Goal: Information Seeking & Learning: Compare options

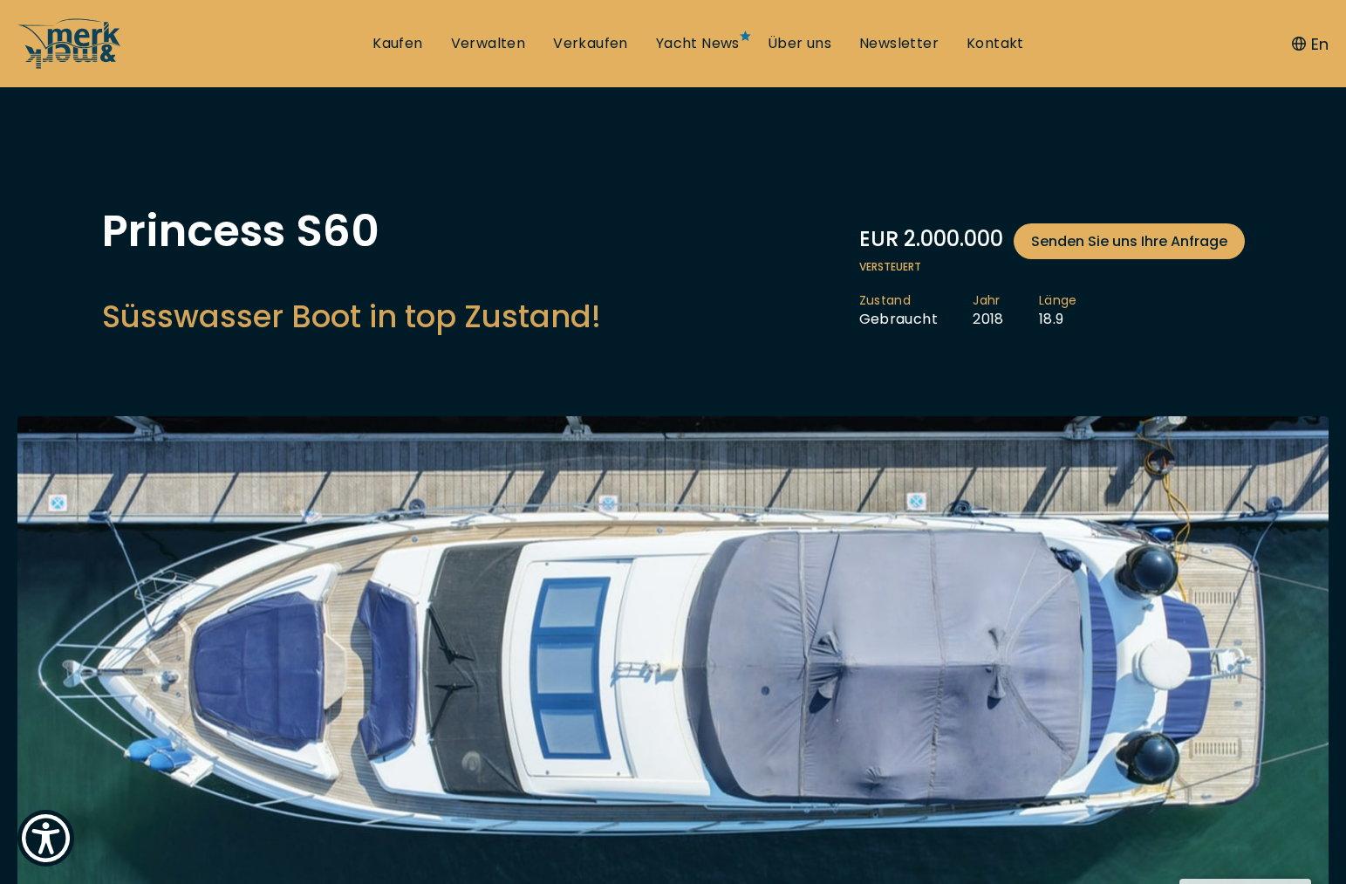
click at [628, 275] on div "Princess S60 Süsswasser Boot in top Zustand! EUR 2.000.000 Senden Sie uns Ihre …" at bounding box center [674, 277] width 1178 height 137
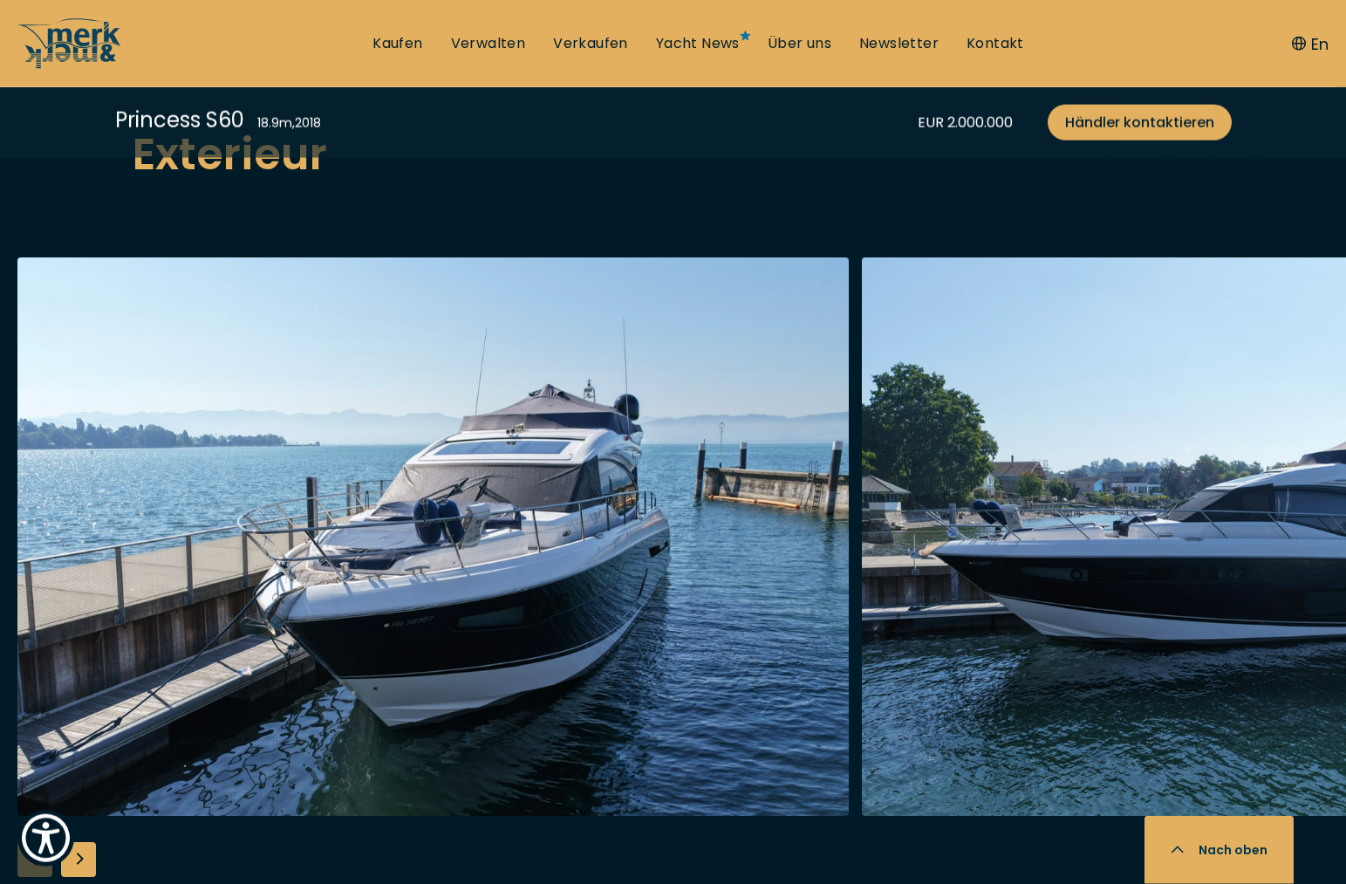
scroll to position [2047, 0]
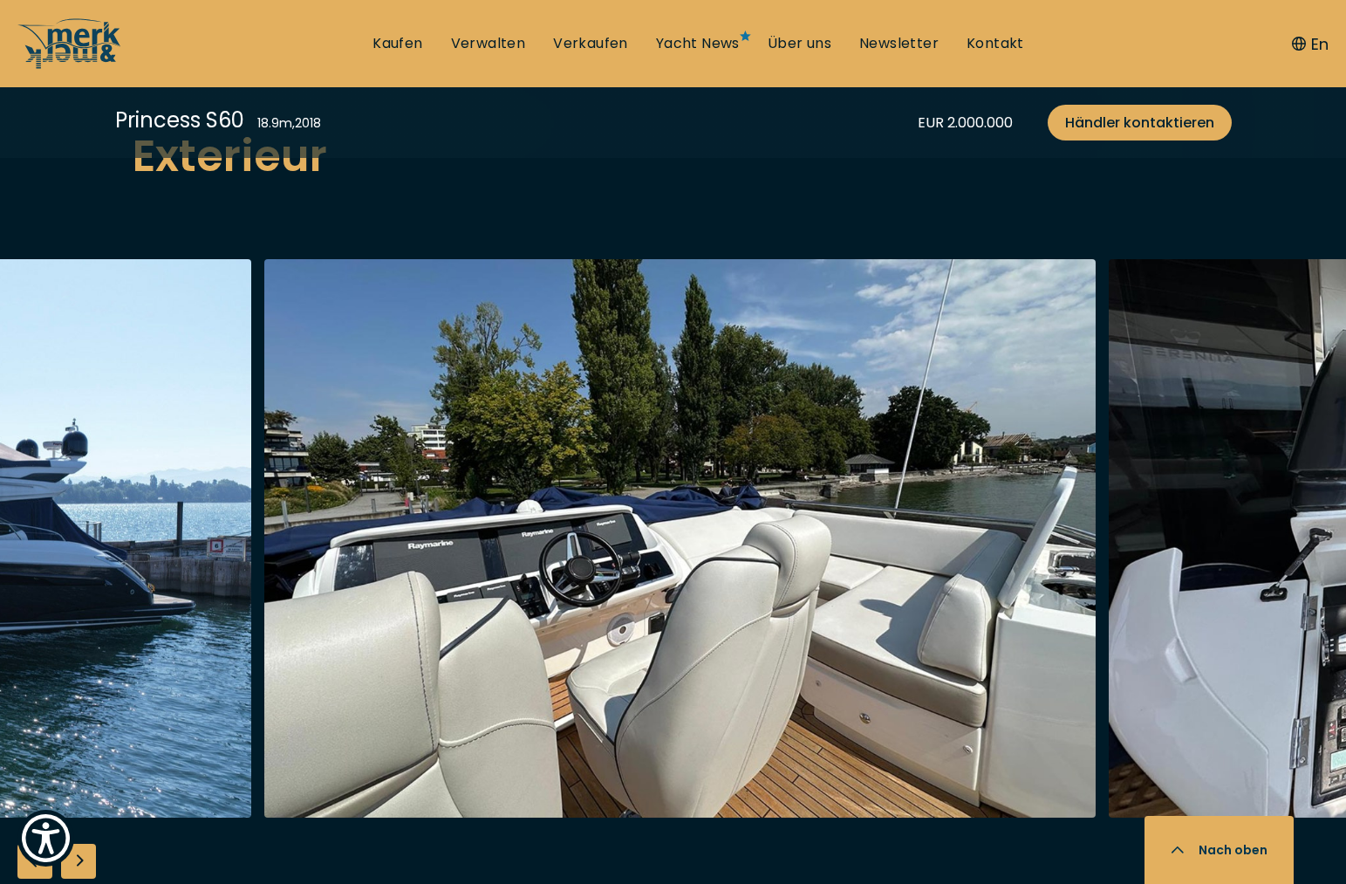
click at [786, 525] on img "button" at bounding box center [680, 538] width 832 height 558
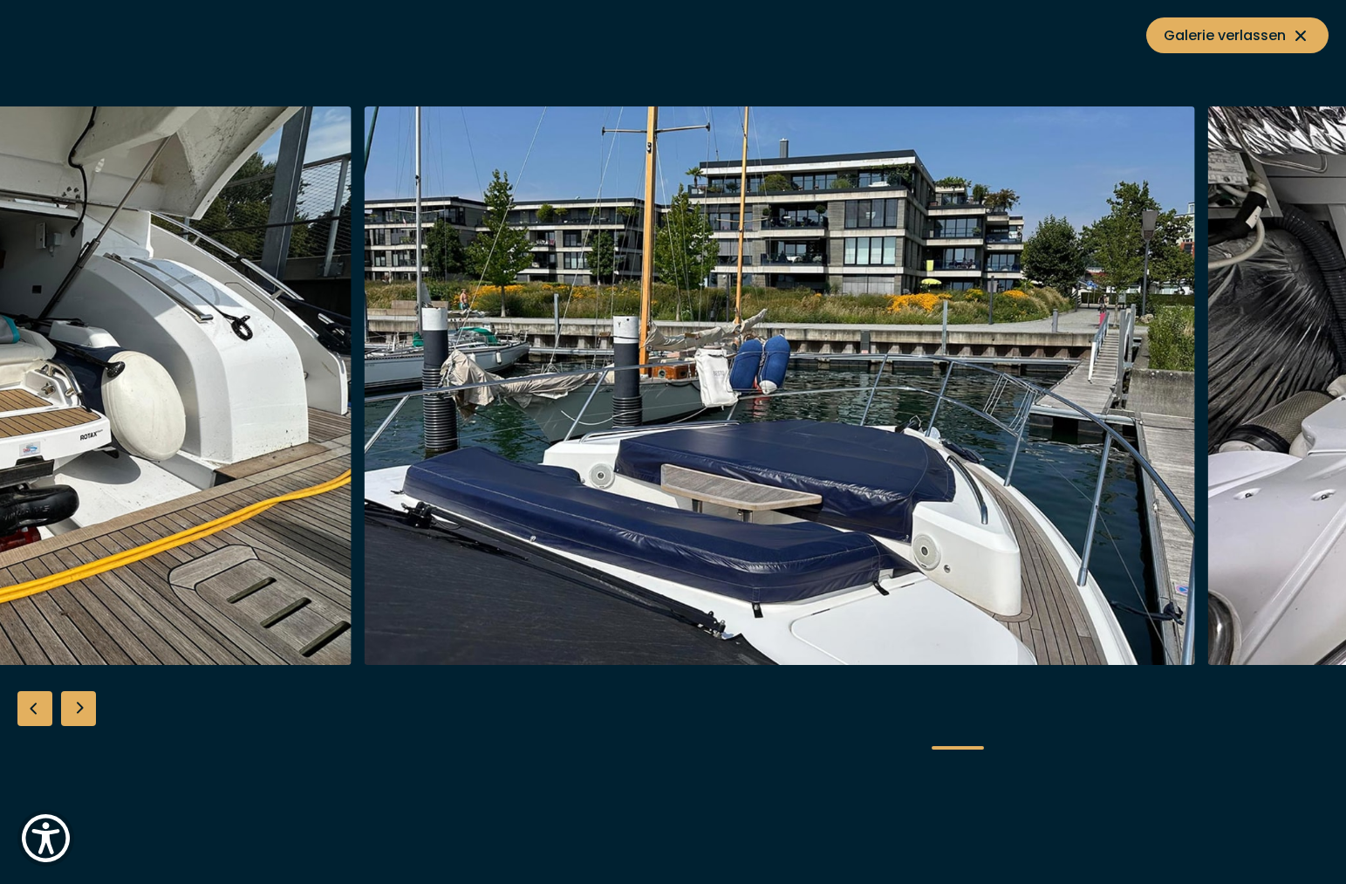
click at [72, 712] on div "Next slide" at bounding box center [78, 708] width 35 height 35
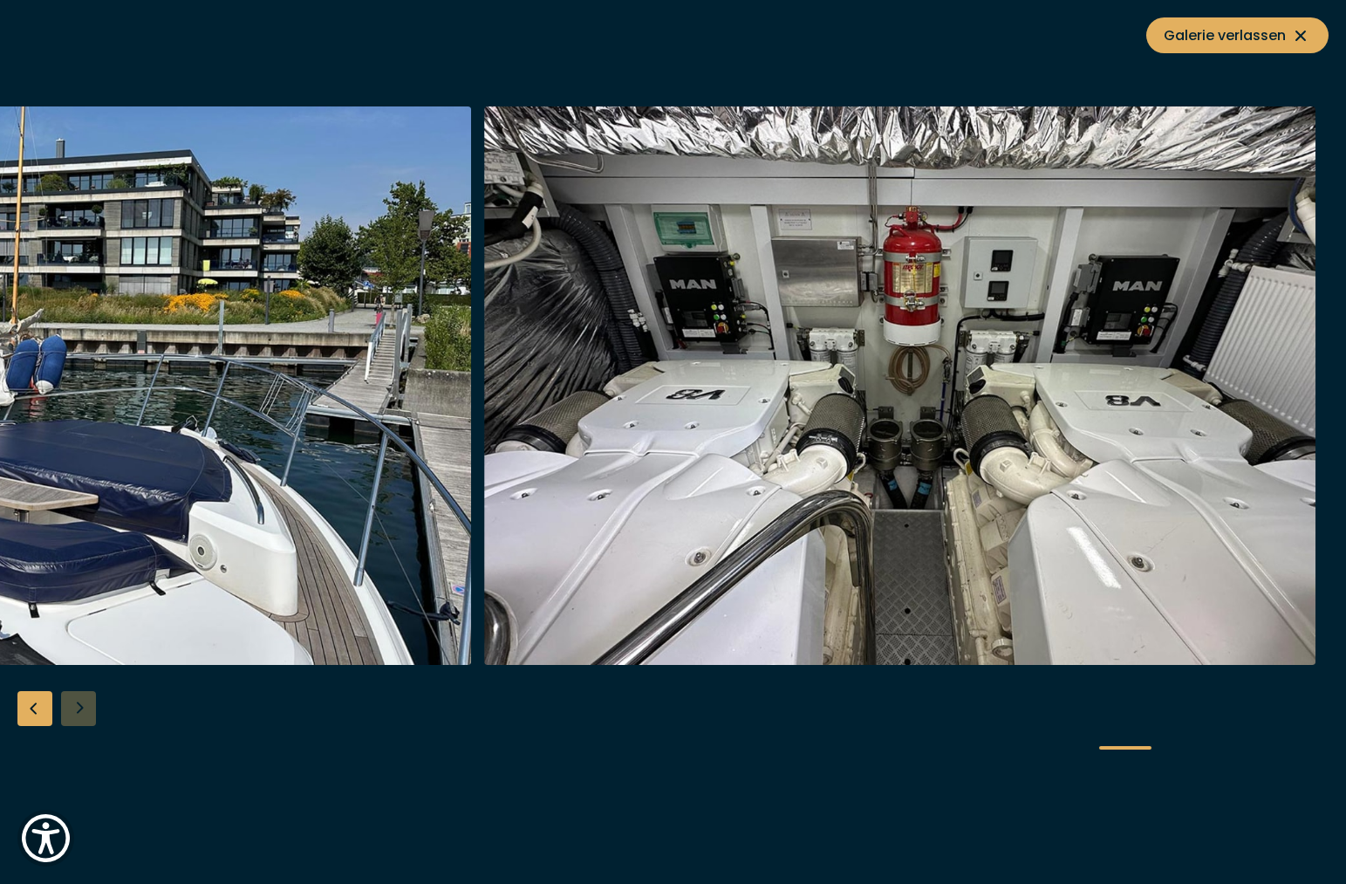
click at [72, 712] on div at bounding box center [673, 442] width 1346 height 672
click at [38, 715] on div "Previous slide" at bounding box center [34, 708] width 35 height 35
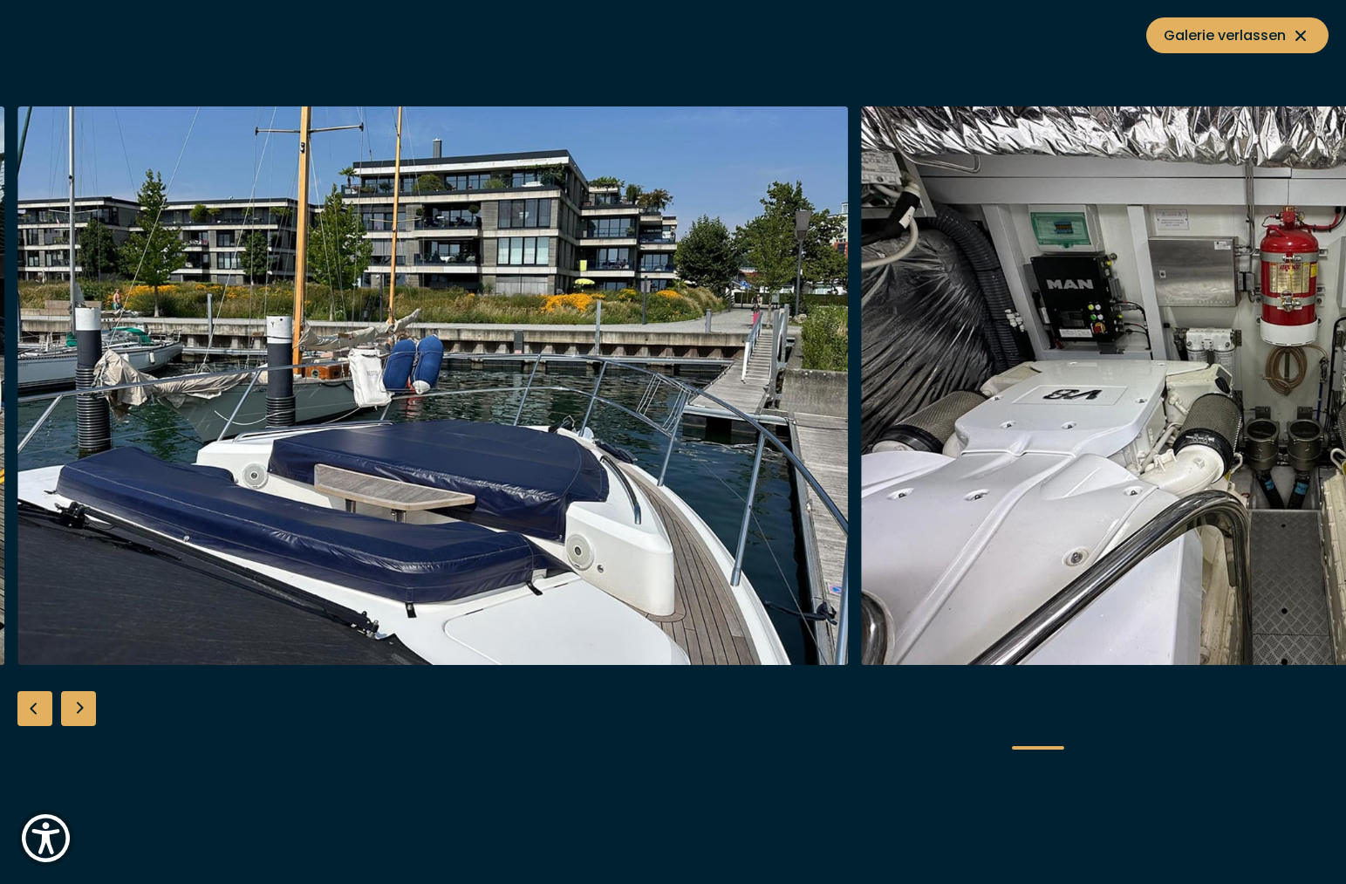
click at [38, 715] on div "Previous slide" at bounding box center [34, 708] width 35 height 35
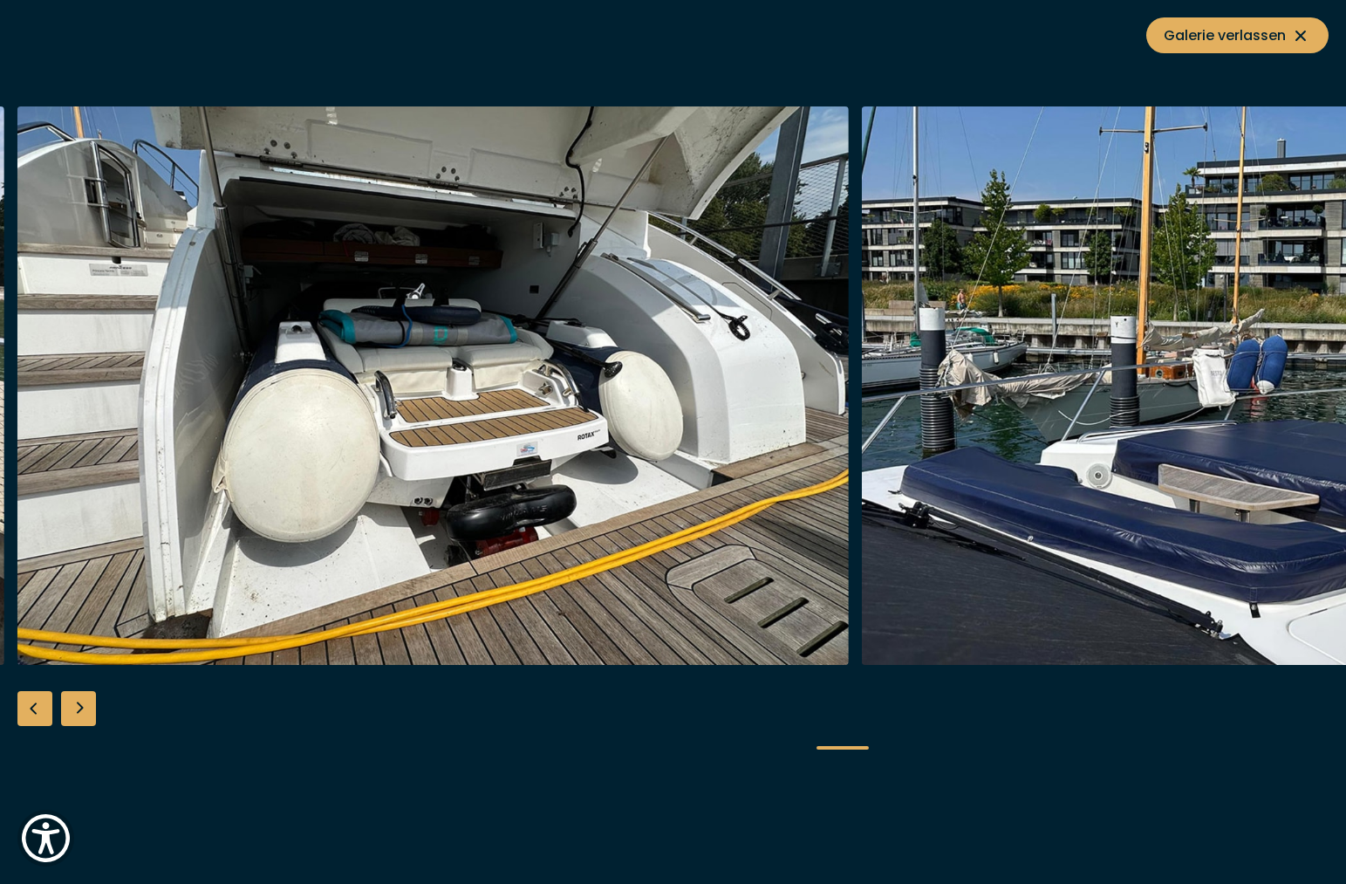
click at [38, 715] on div "Previous slide" at bounding box center [34, 708] width 35 height 35
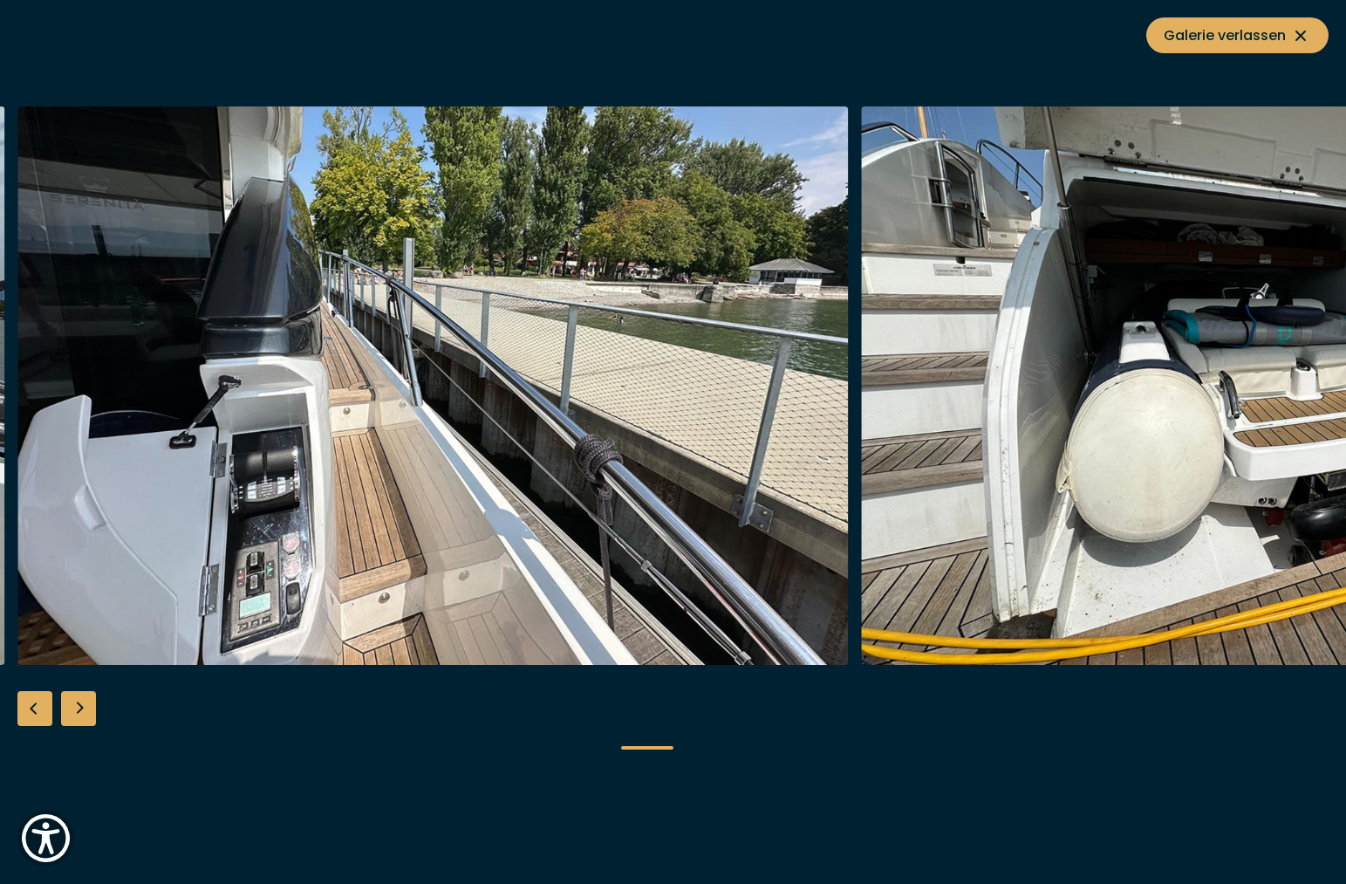
click at [38, 715] on div "Previous slide" at bounding box center [34, 708] width 35 height 35
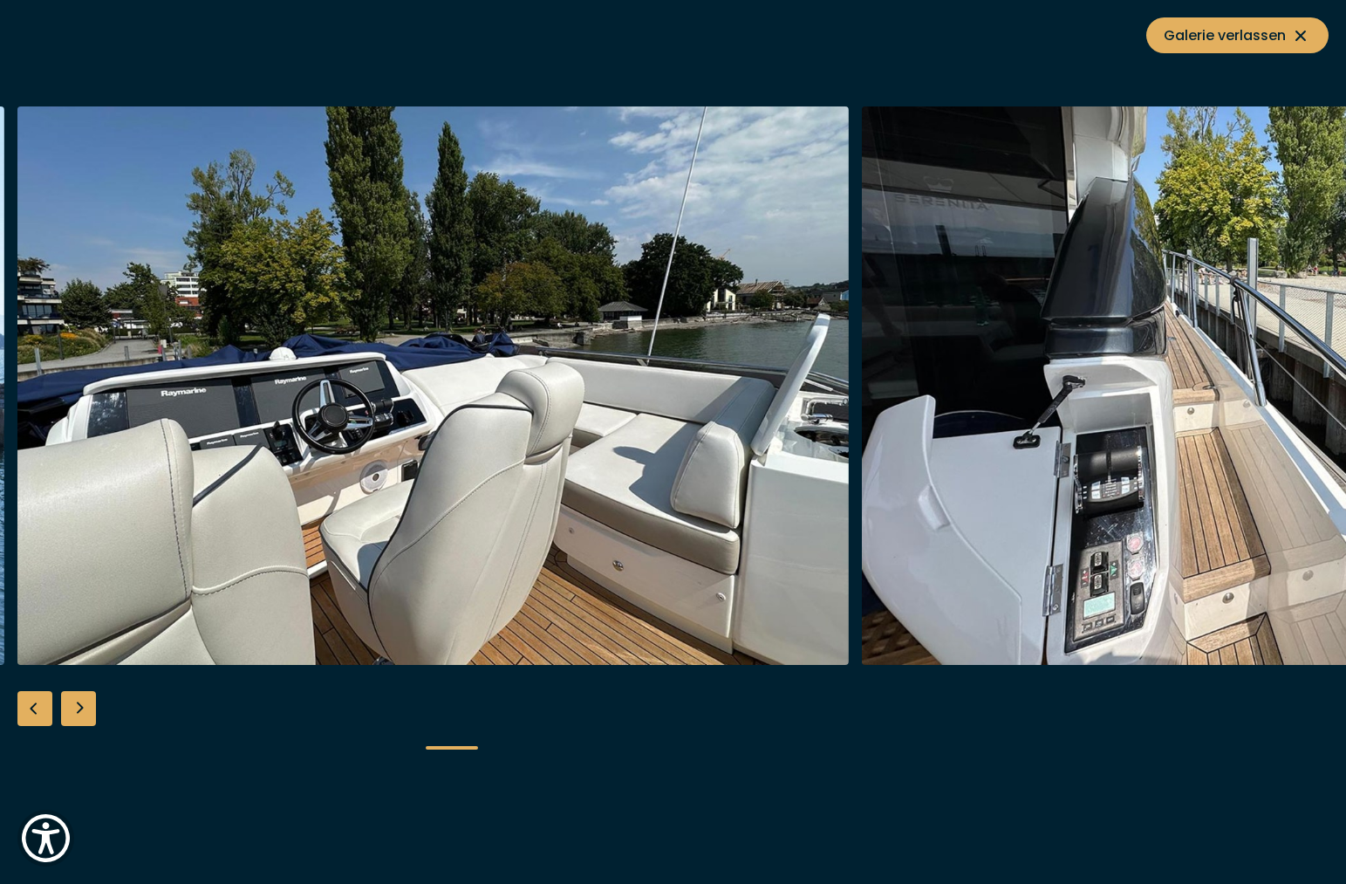
click at [38, 715] on div "Previous slide" at bounding box center [34, 708] width 35 height 35
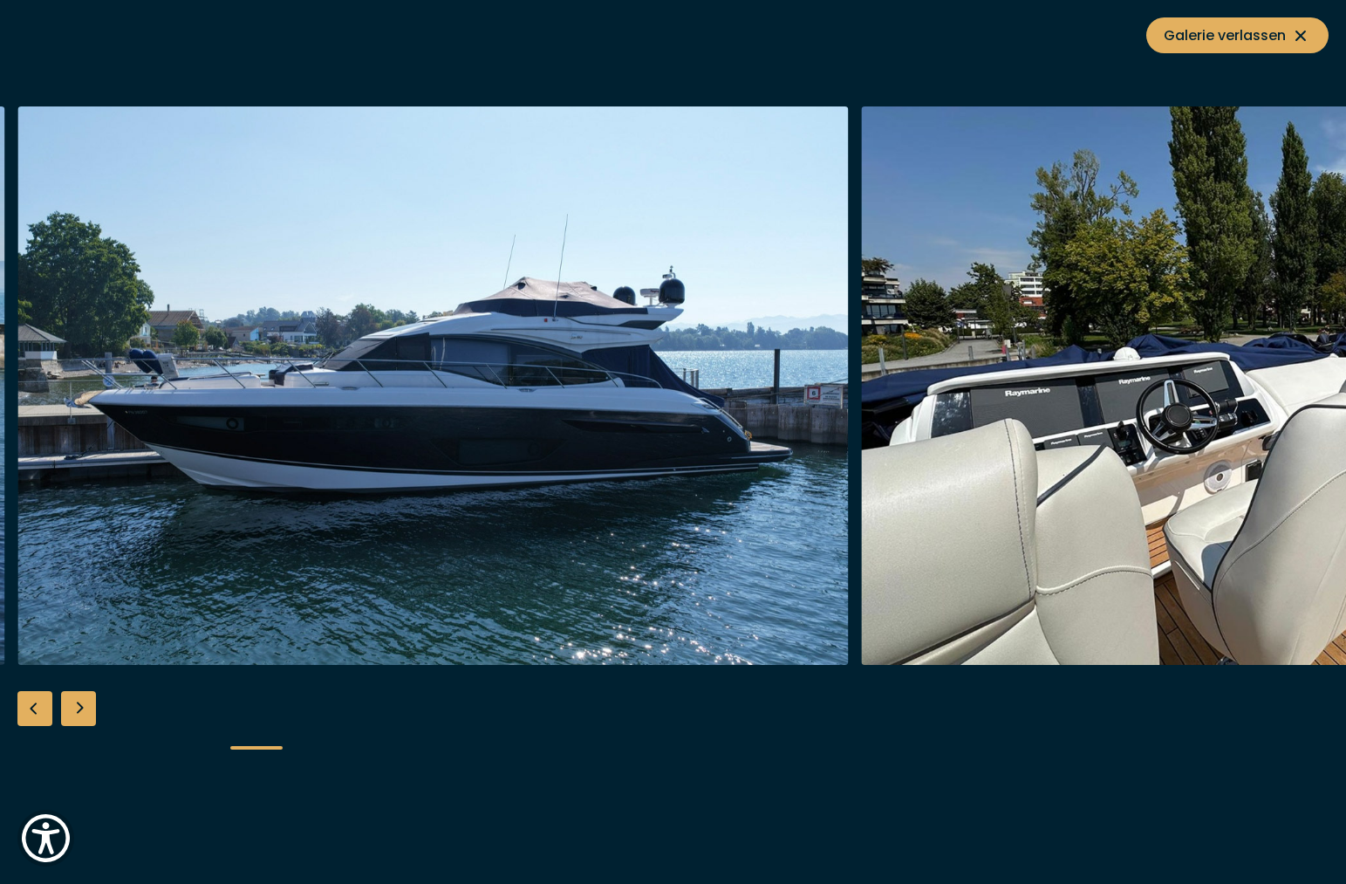
click at [38, 715] on div "Previous slide" at bounding box center [34, 708] width 35 height 35
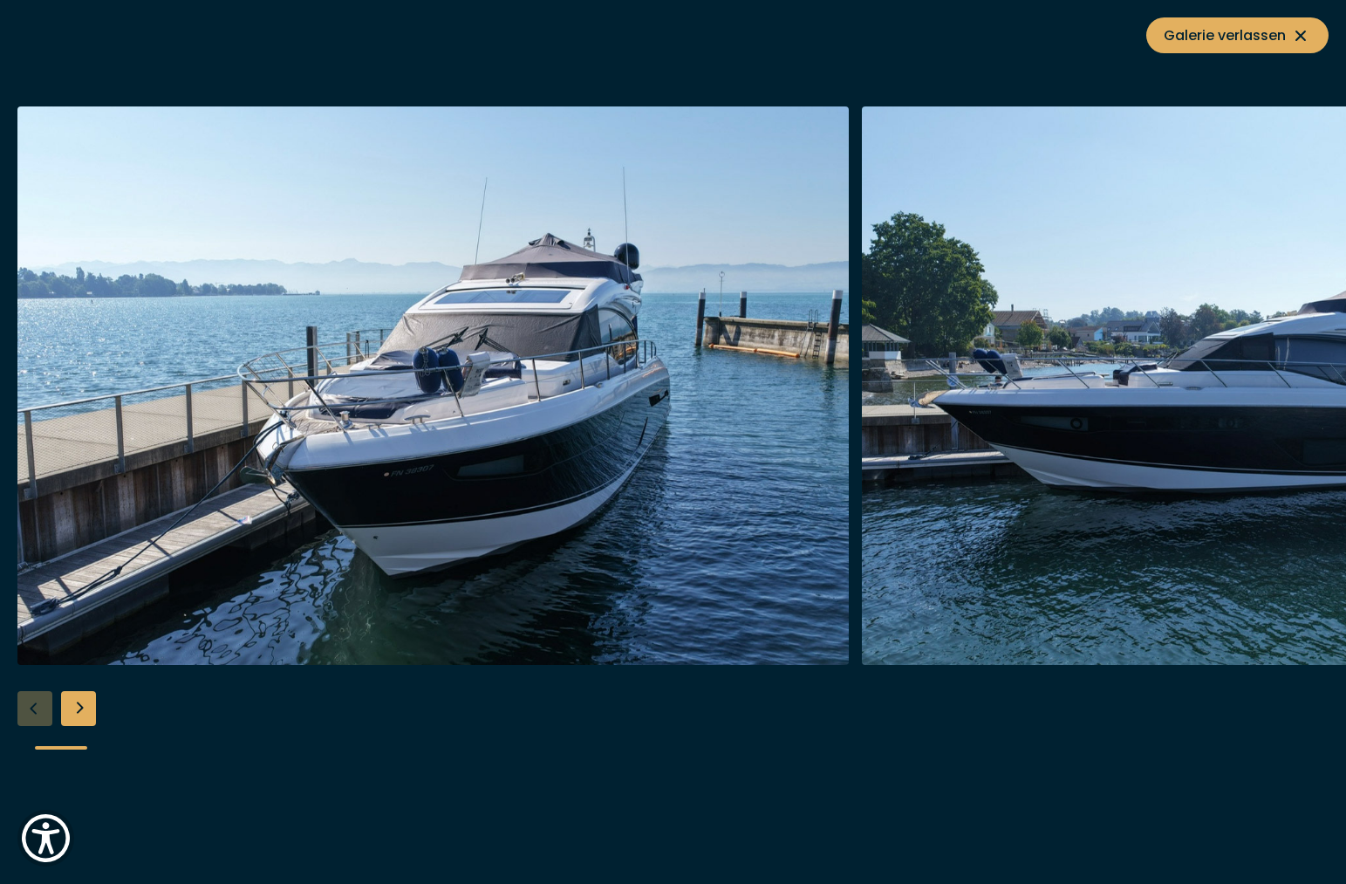
click at [38, 715] on div at bounding box center [673, 442] width 1346 height 672
click at [1207, 36] on span "Galerie verlassen" at bounding box center [1237, 35] width 147 height 22
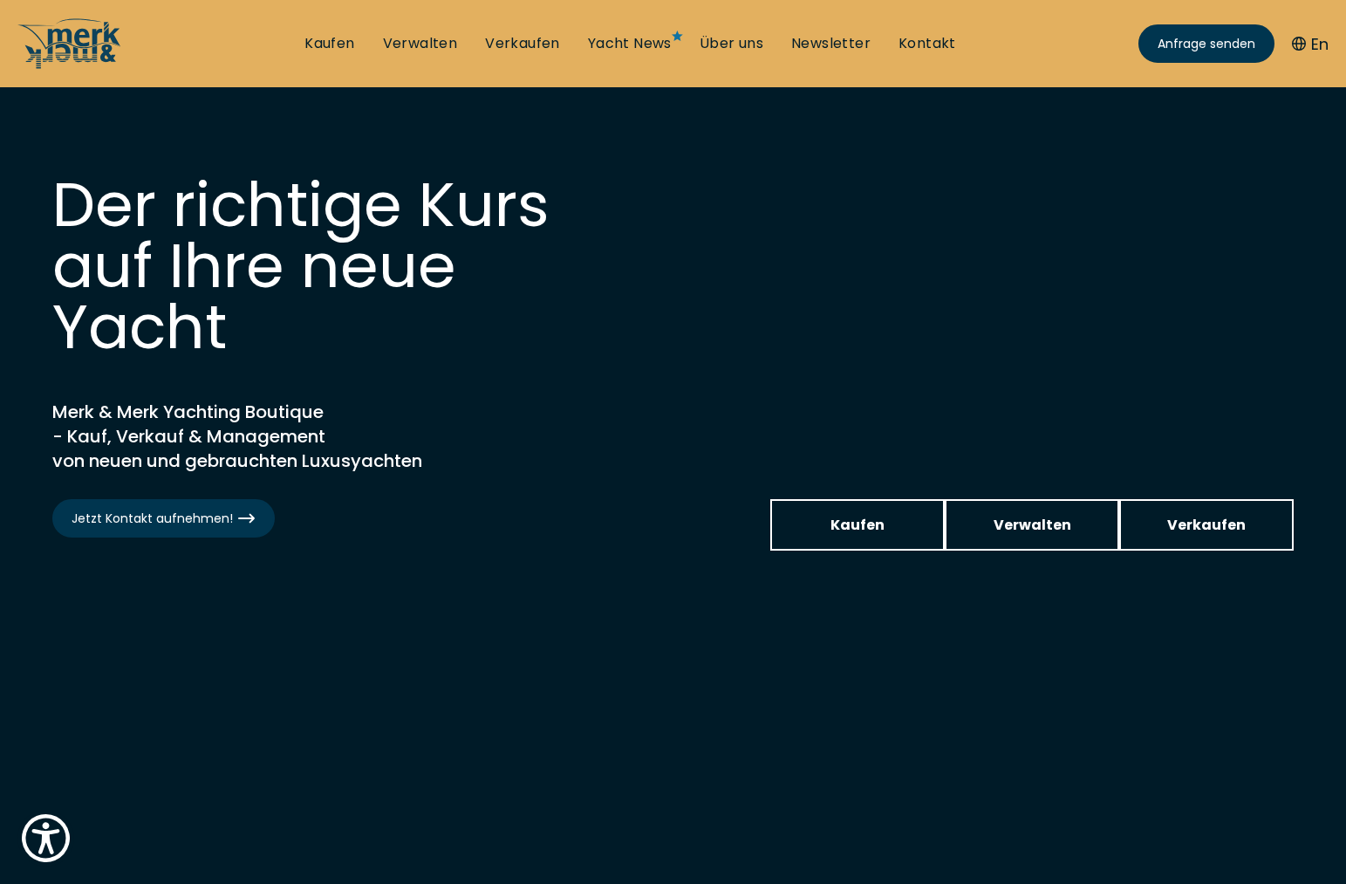
click at [509, 577] on div "Der richtige Kurs auf Ihre neue Yacht Merk & Merk Yachting Boutique - Kauf, Ver…" at bounding box center [673, 363] width 1277 height 446
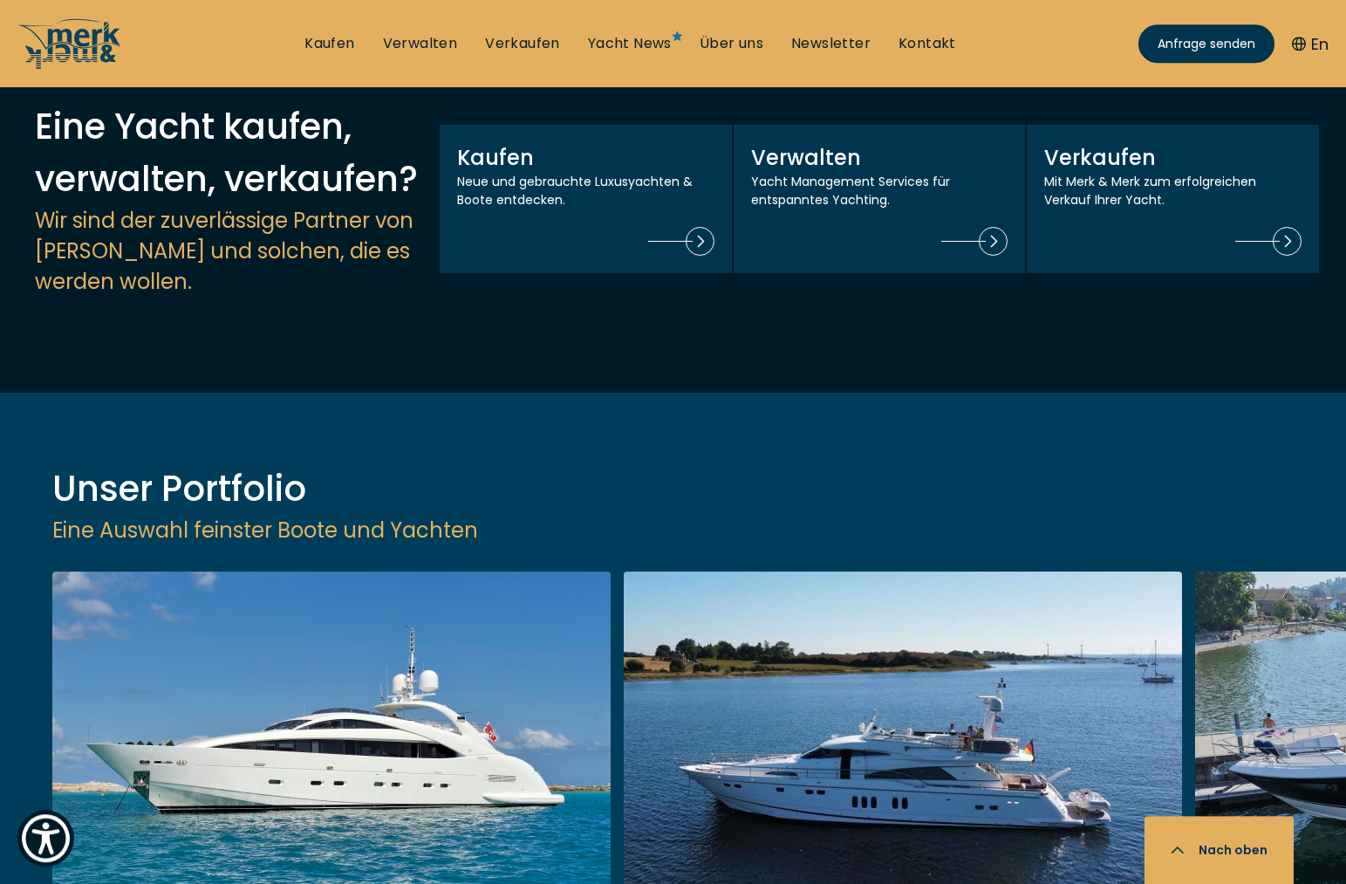
scroll to position [2047, 0]
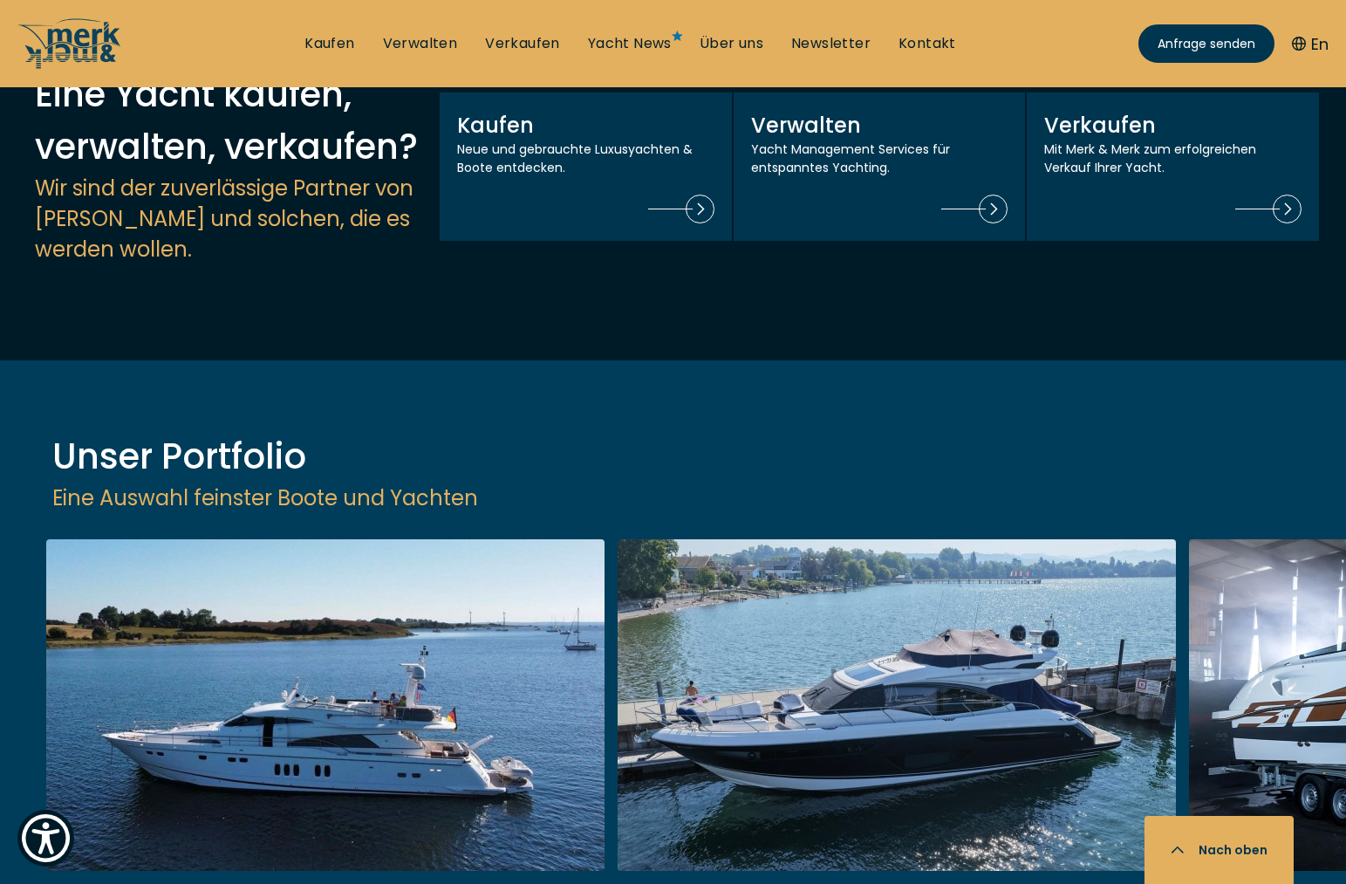
click at [304, 610] on link at bounding box center [325, 771] width 558 height 465
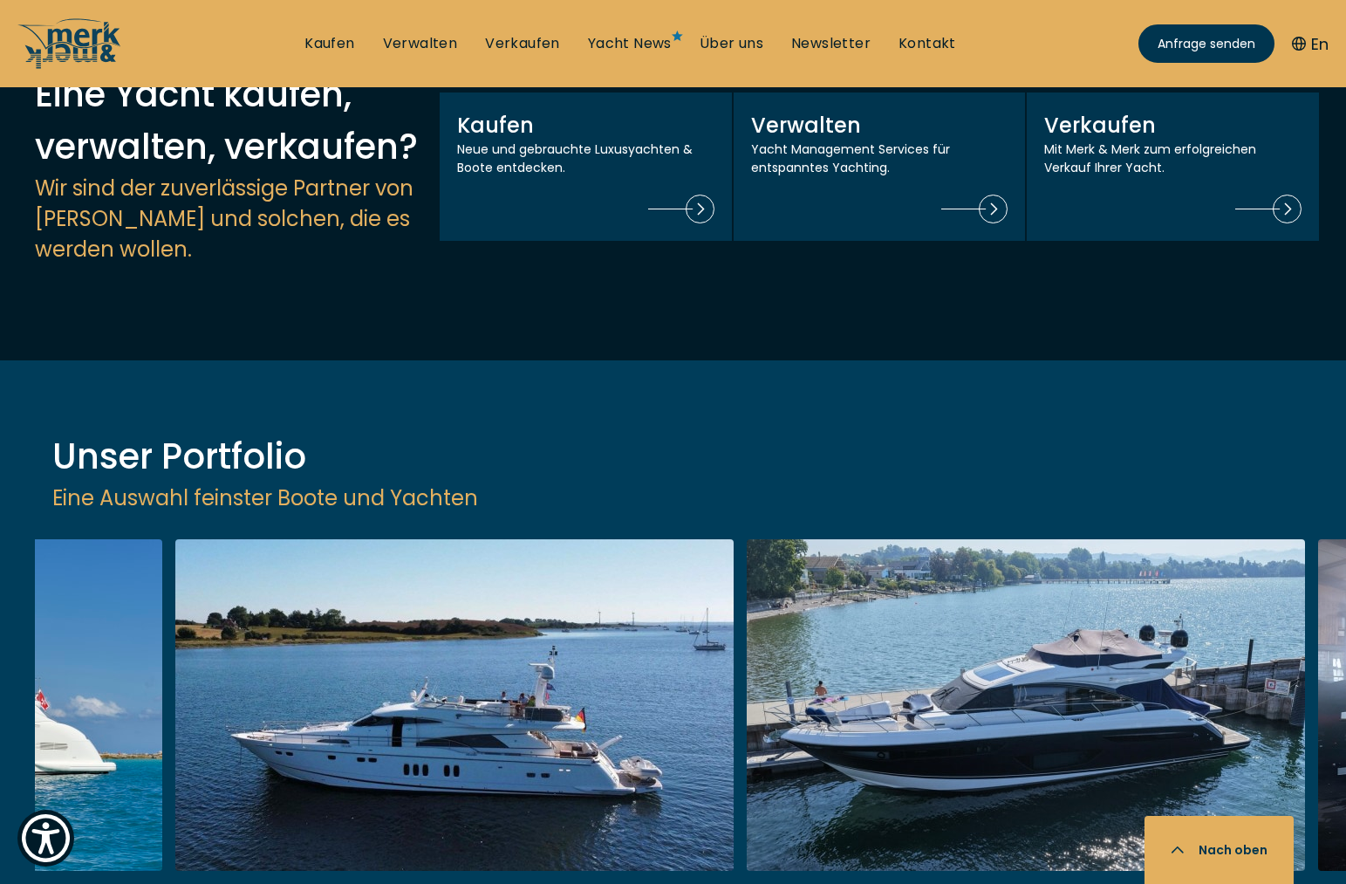
click at [448, 590] on link at bounding box center [454, 771] width 558 height 465
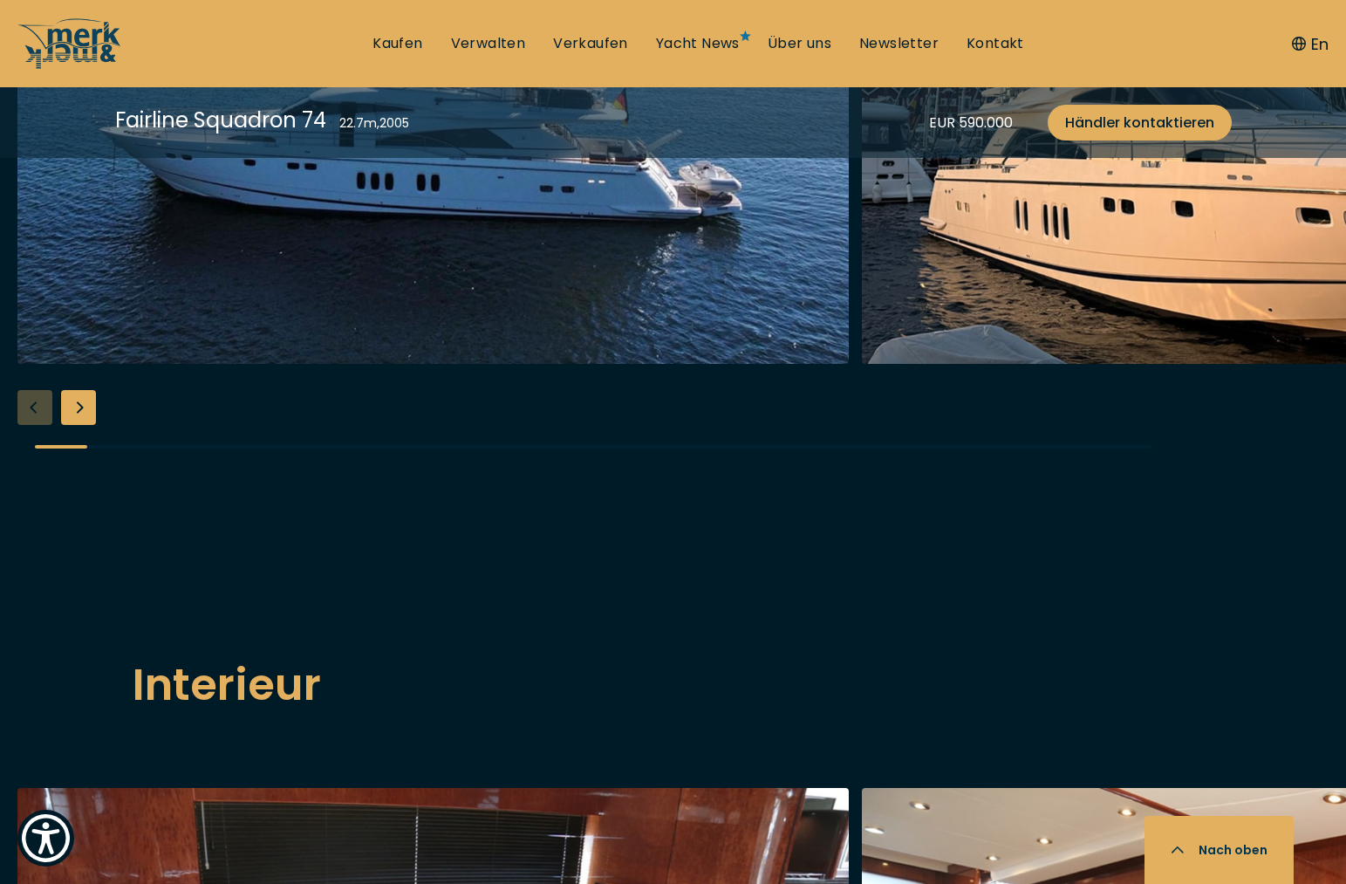
scroll to position [2225, 0]
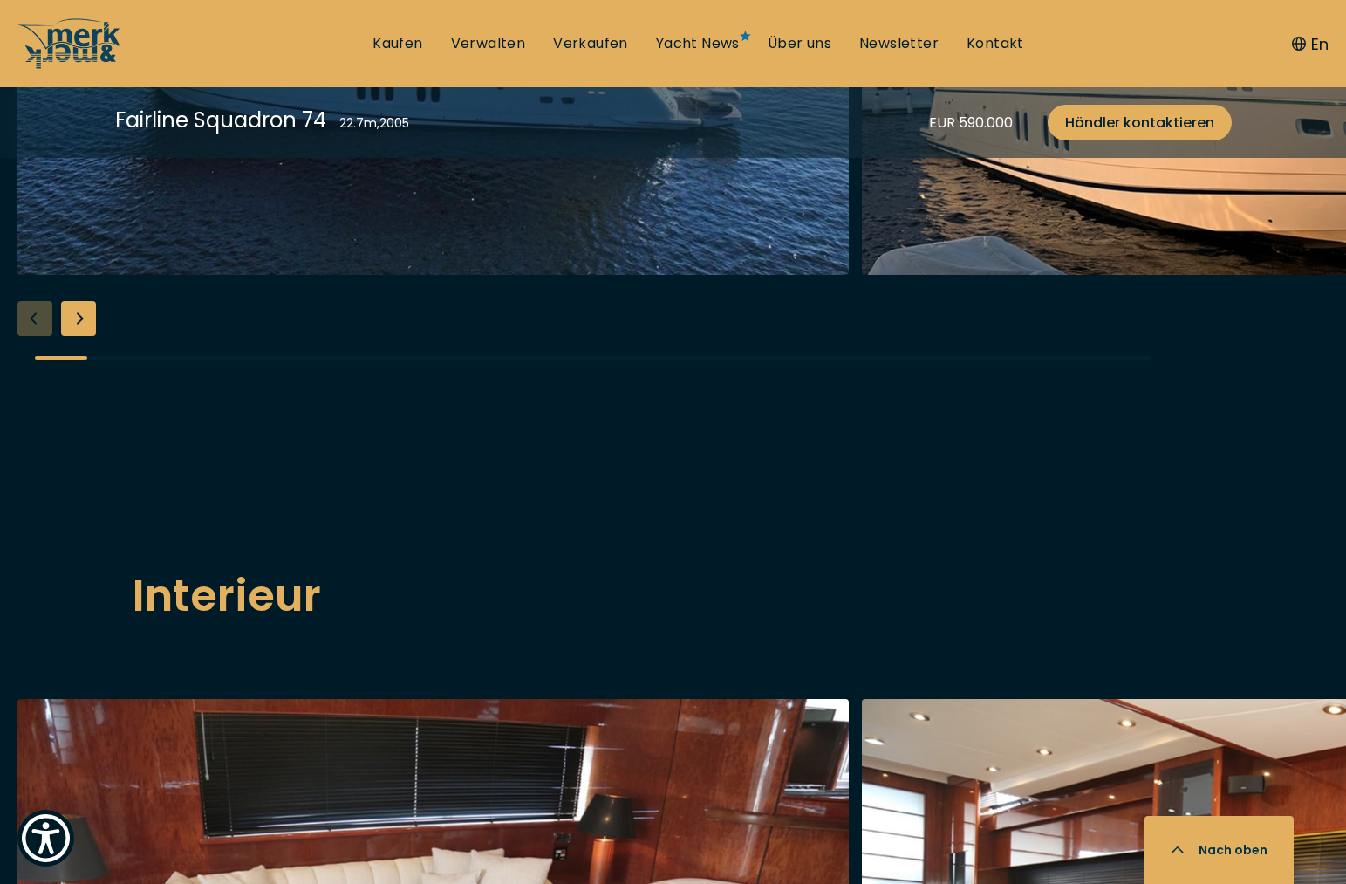
click at [26, 388] on div at bounding box center [673, 52] width 1346 height 672
click at [73, 336] on div "Next slide" at bounding box center [78, 318] width 35 height 35
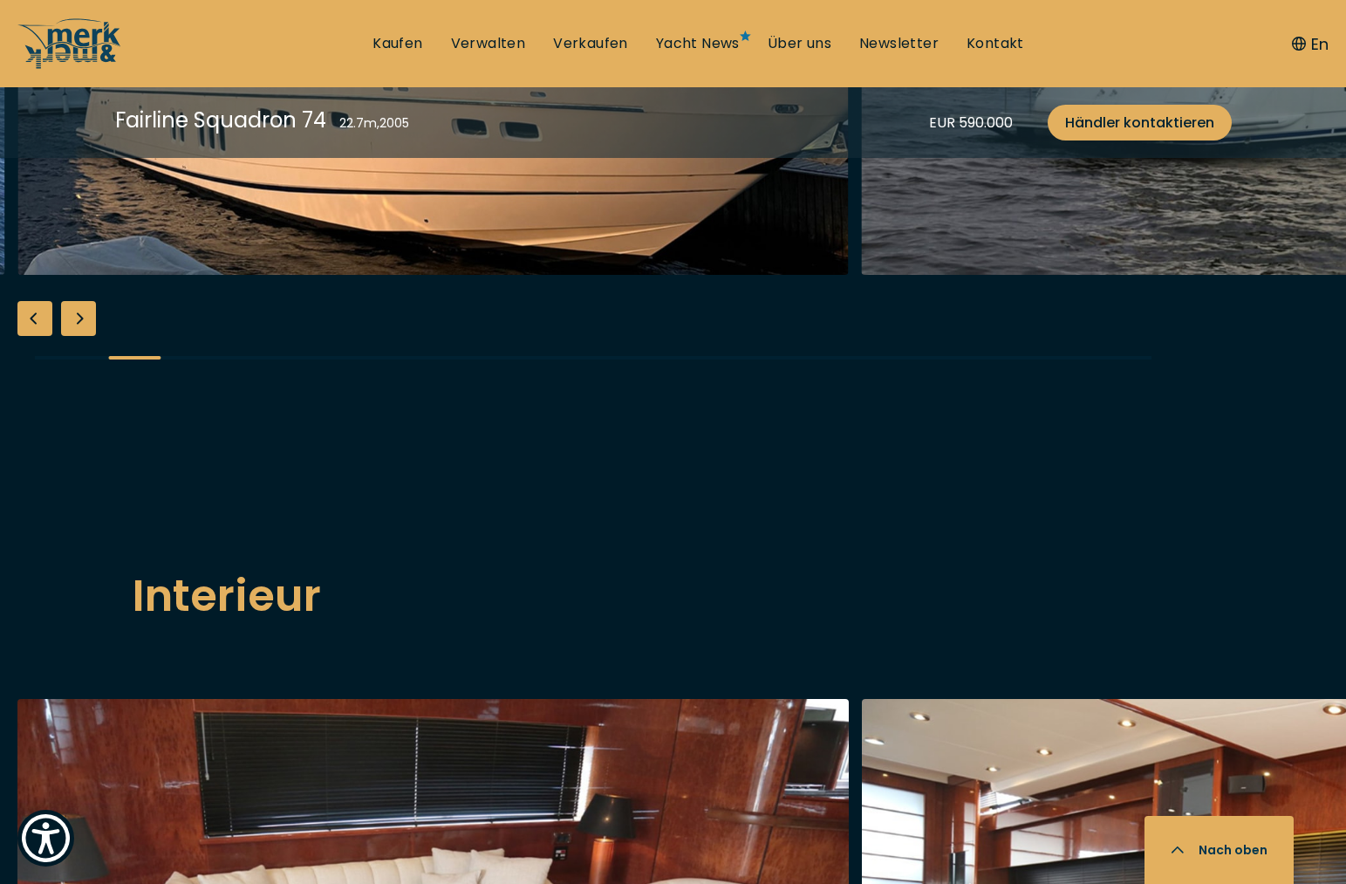
click at [73, 336] on div "Next slide" at bounding box center [78, 318] width 35 height 35
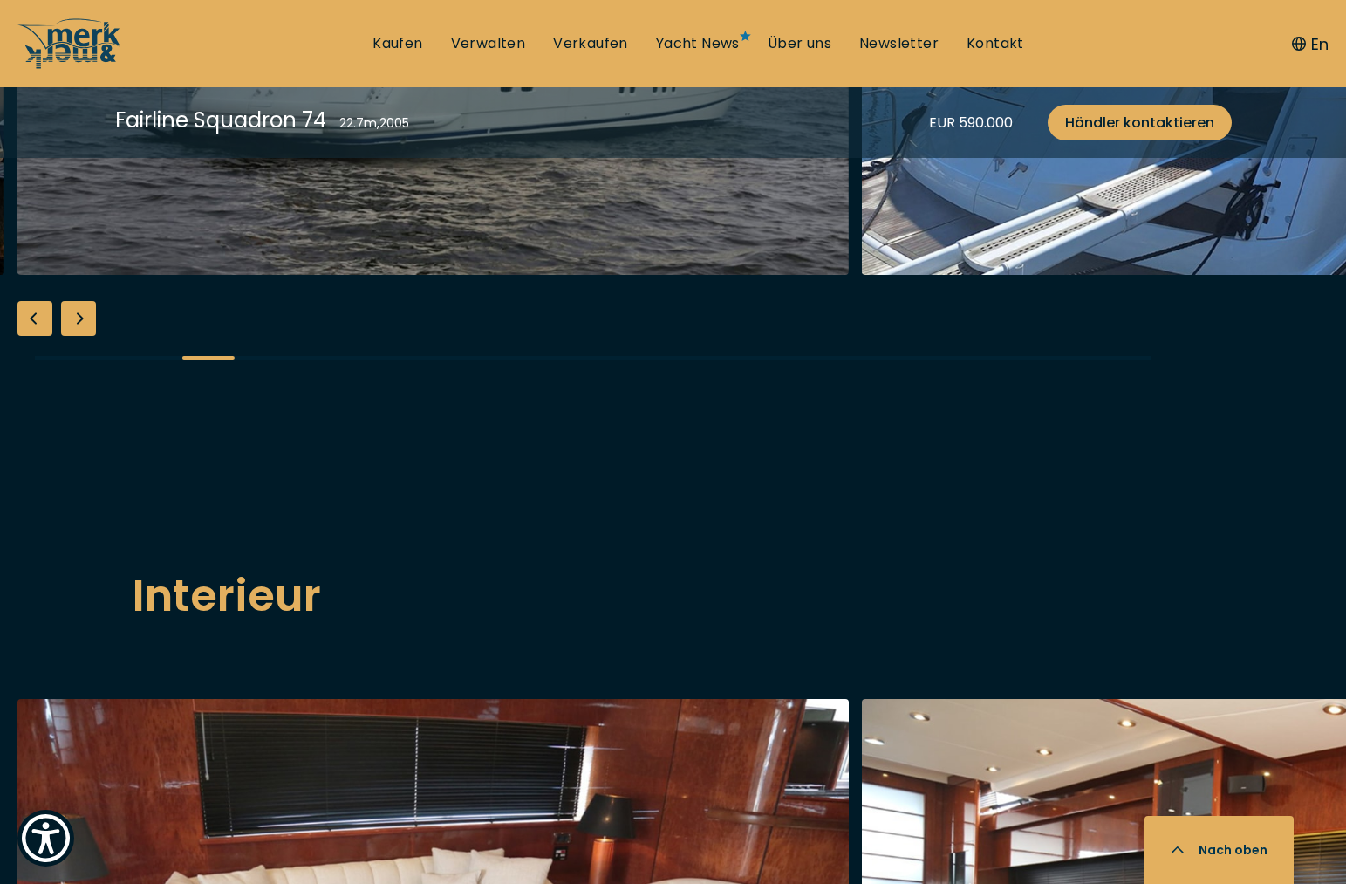
click at [73, 336] on div "Next slide" at bounding box center [78, 318] width 35 height 35
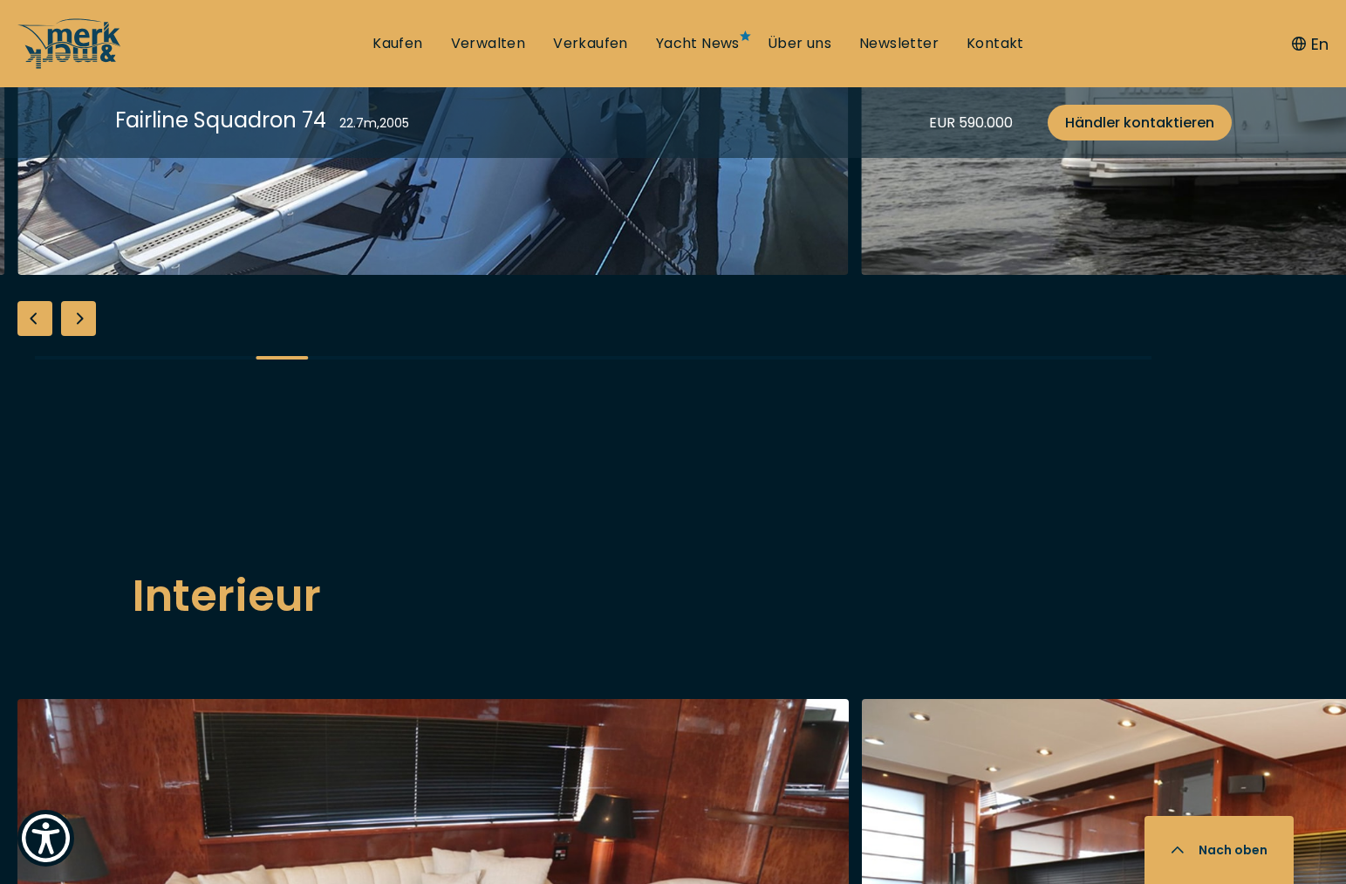
click at [73, 336] on div "Next slide" at bounding box center [78, 318] width 35 height 35
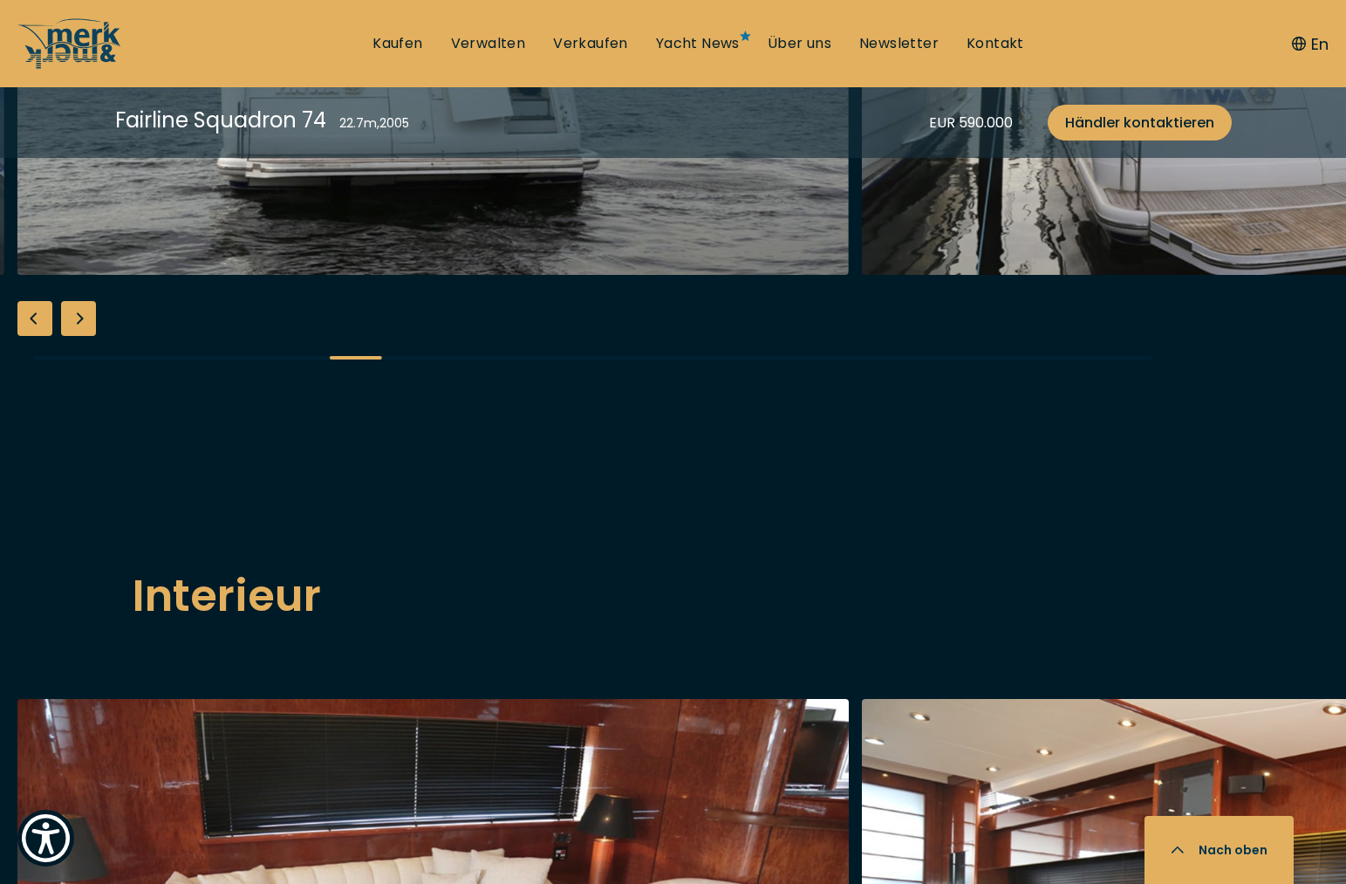
click at [36, 336] on div "Previous slide" at bounding box center [34, 318] width 35 height 35
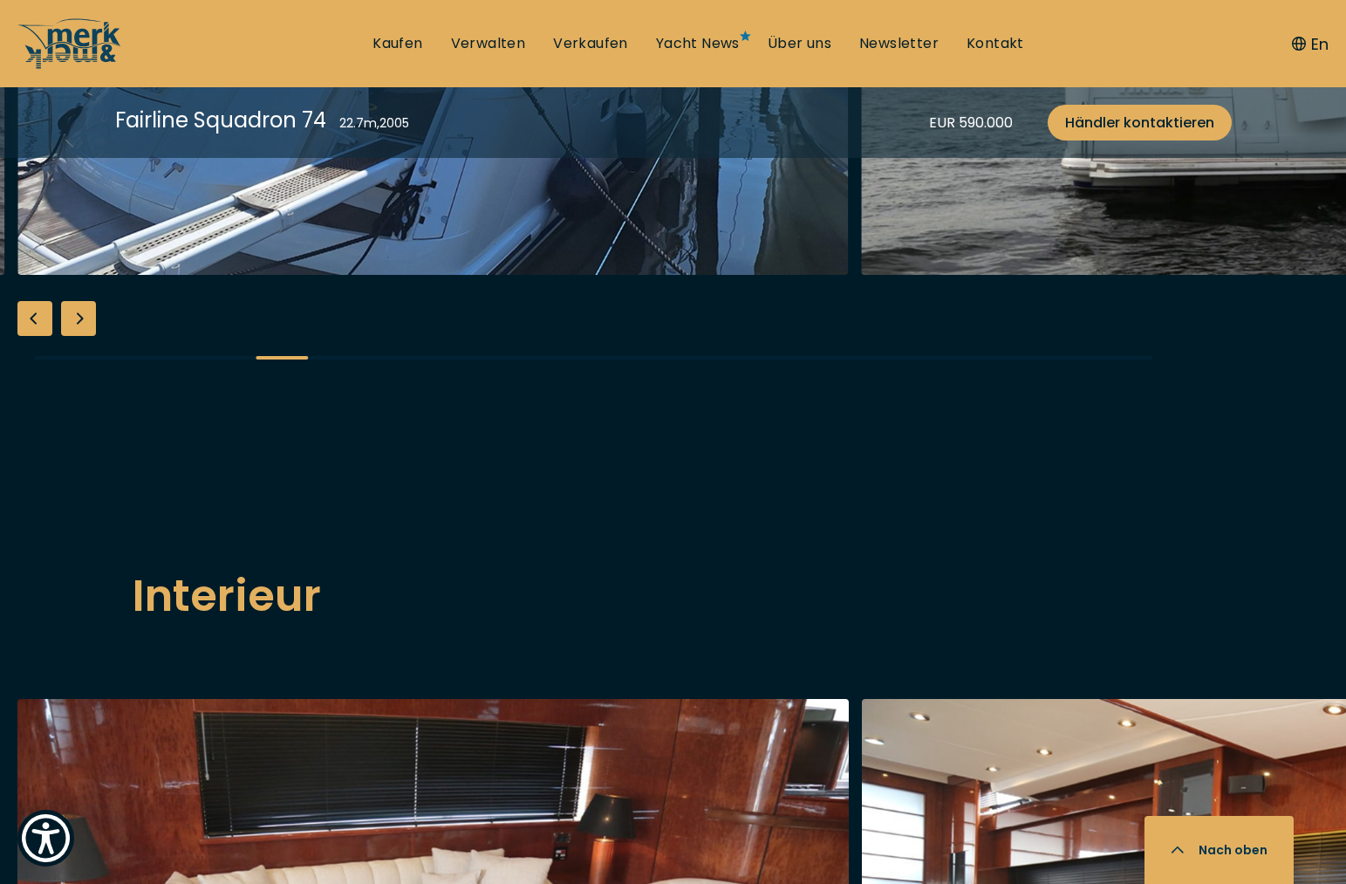
click at [82, 336] on div "Next slide" at bounding box center [78, 318] width 35 height 35
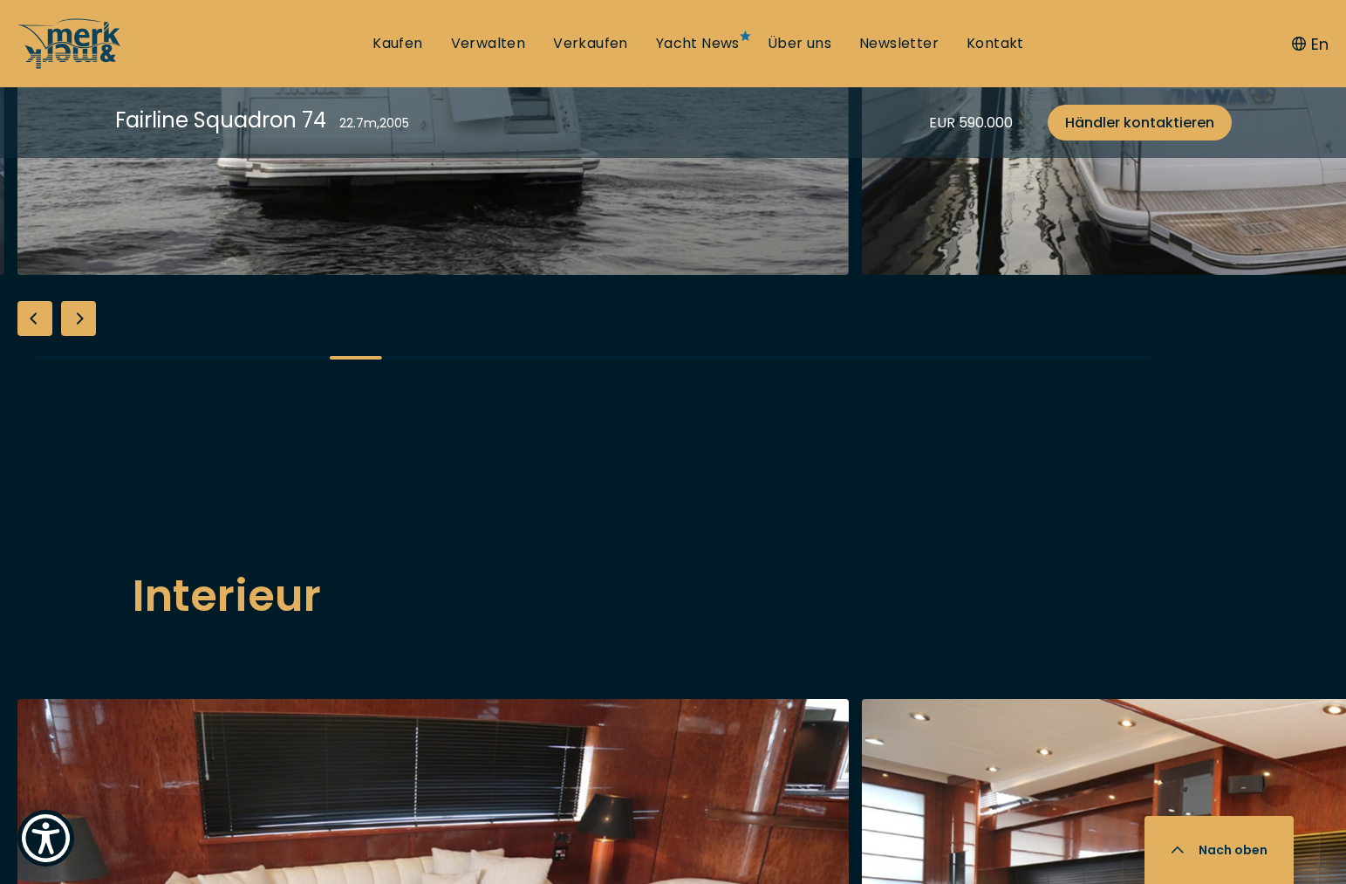
click at [82, 336] on div "Next slide" at bounding box center [78, 318] width 35 height 35
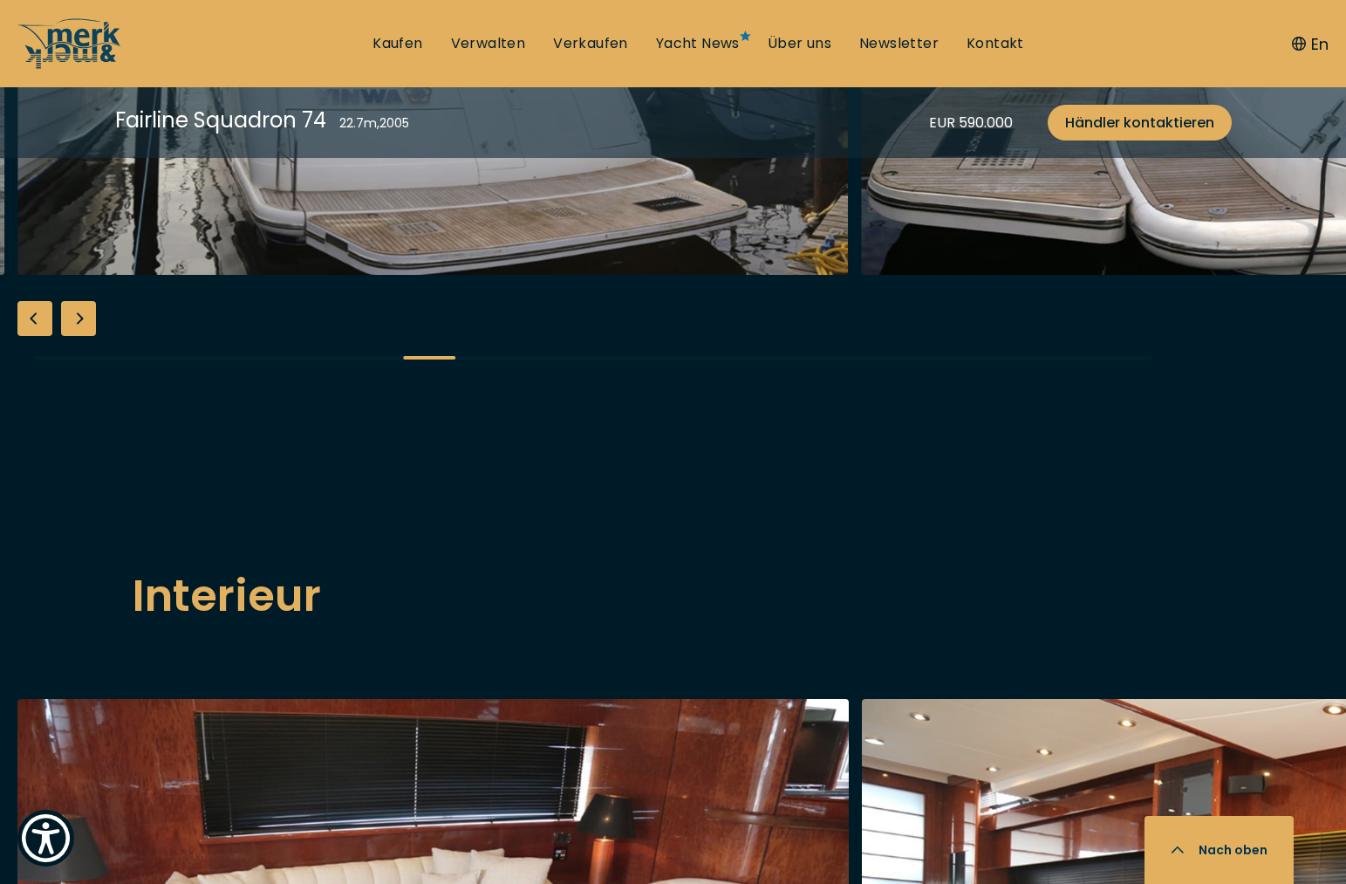
click at [82, 336] on div "Next slide" at bounding box center [78, 318] width 35 height 35
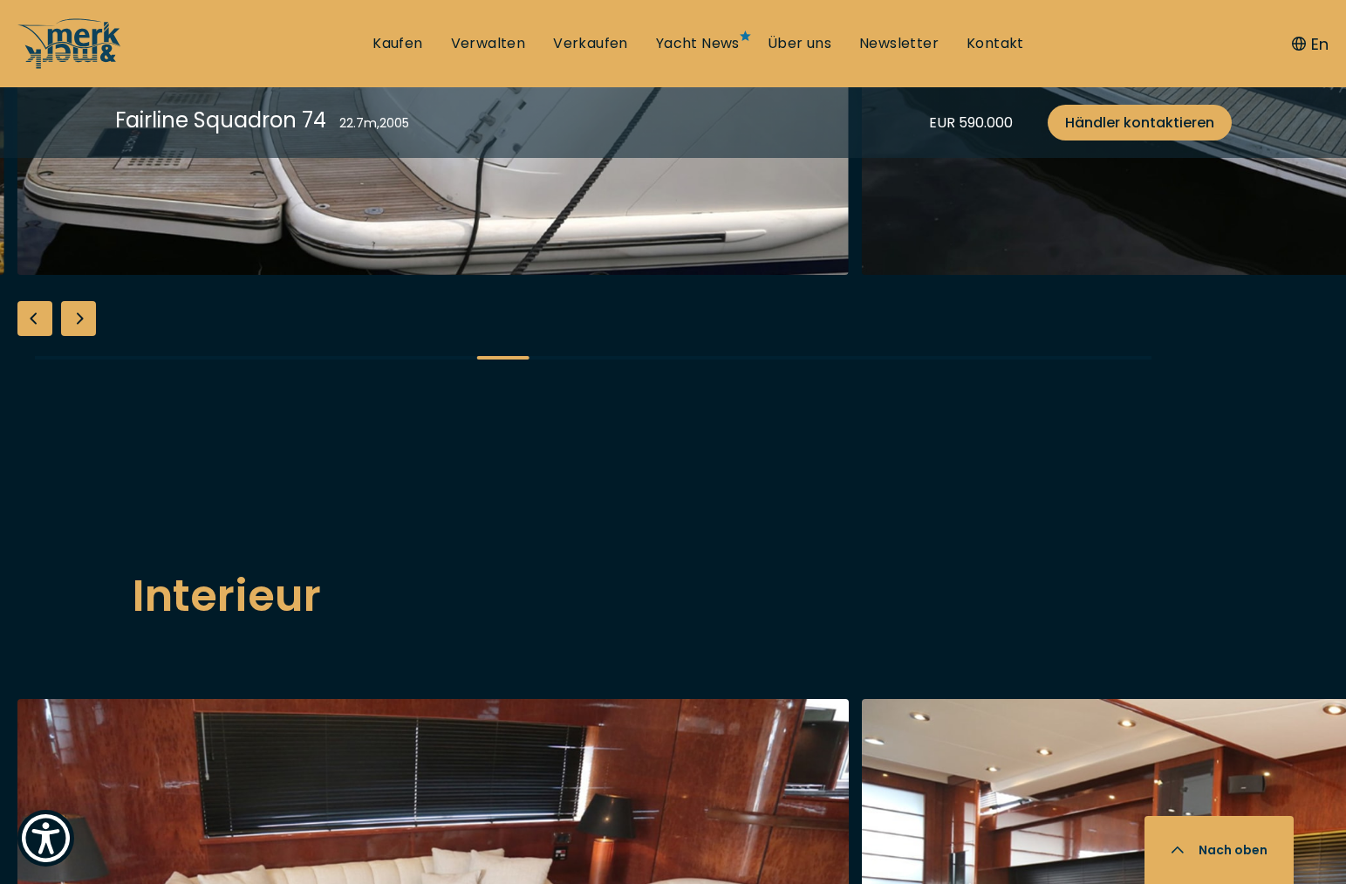
click at [82, 336] on div "Next slide" at bounding box center [78, 318] width 35 height 35
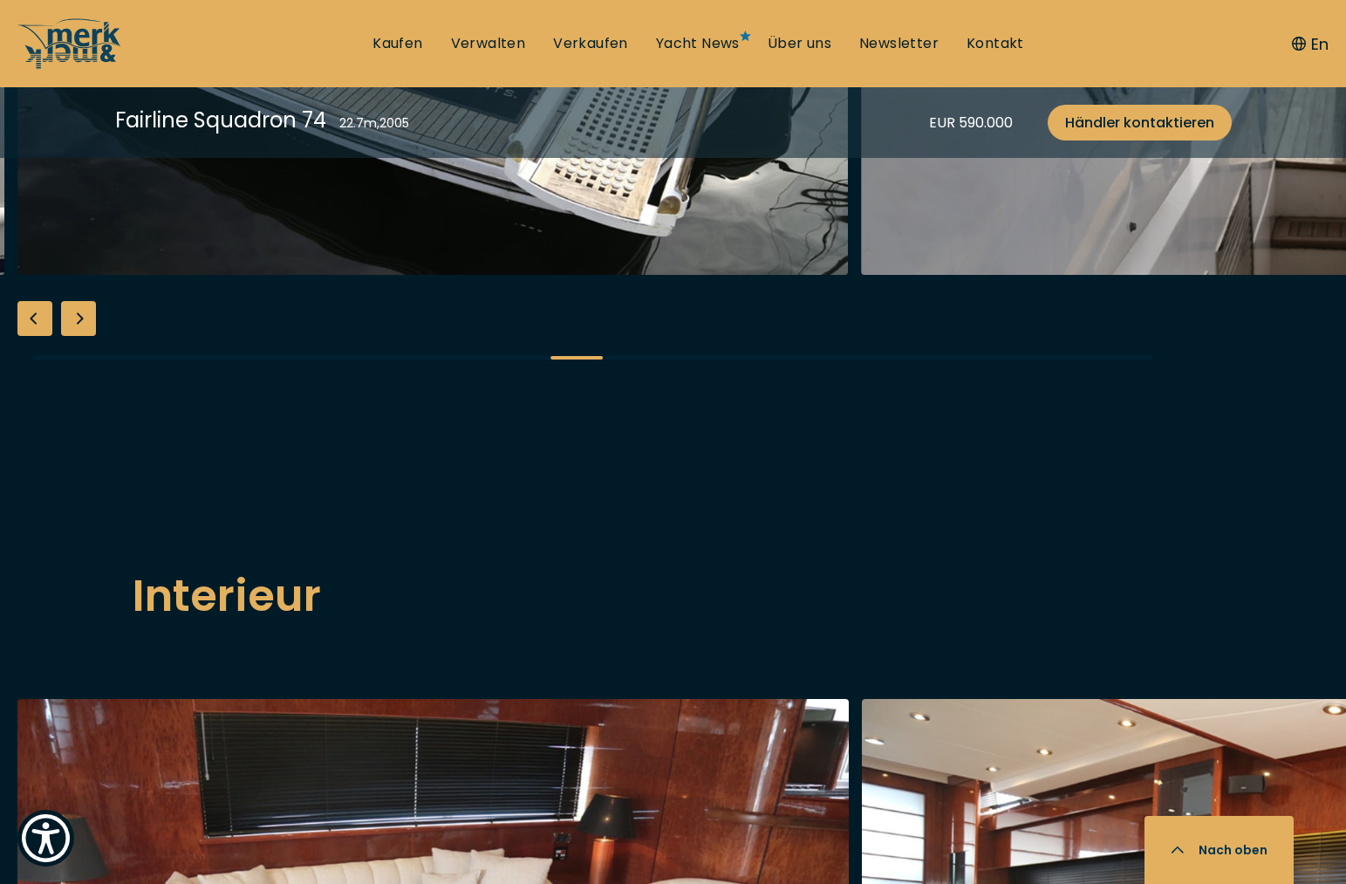
click at [82, 336] on div "Next slide" at bounding box center [78, 318] width 35 height 35
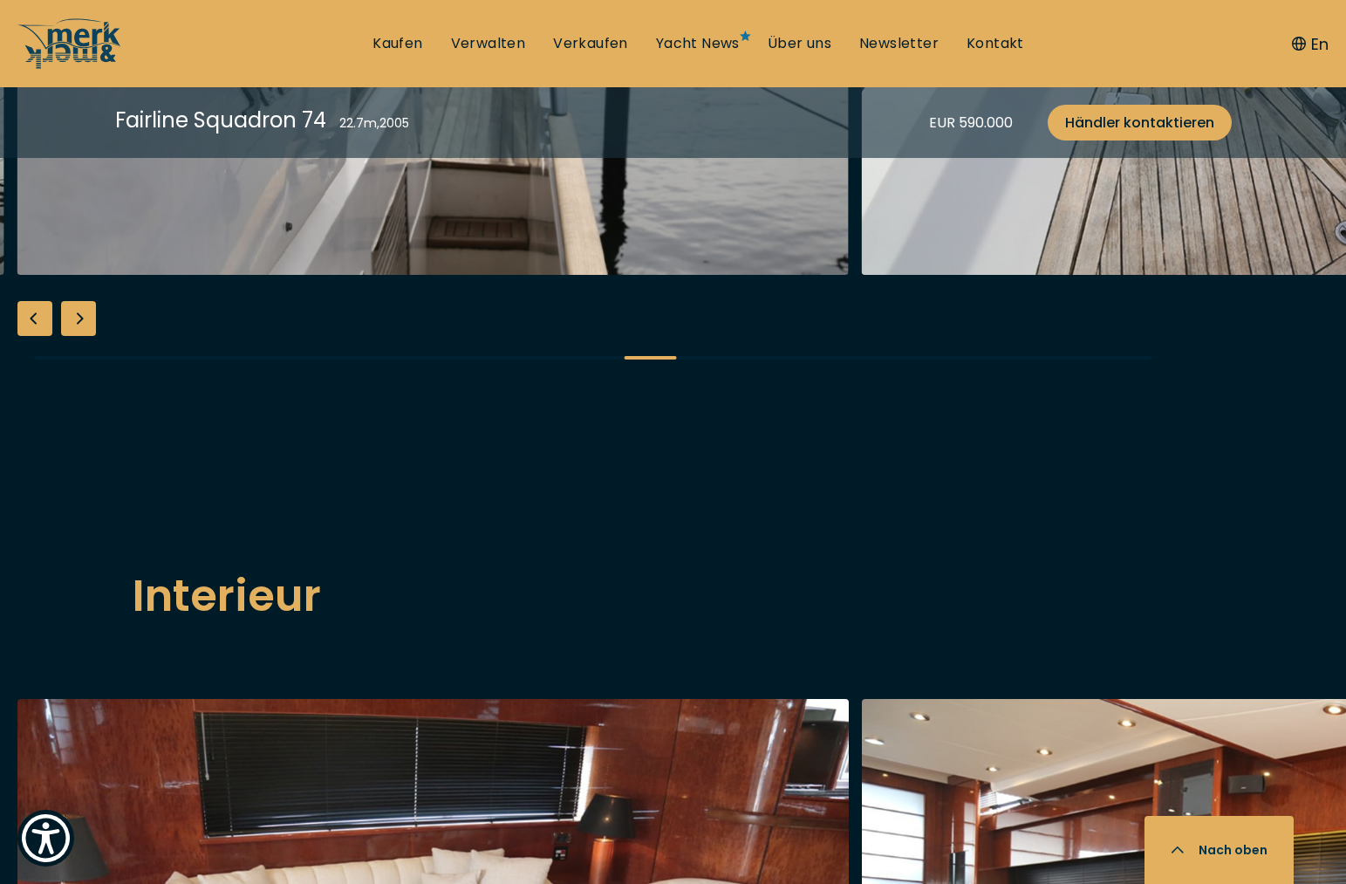
click at [79, 336] on div "Next slide" at bounding box center [78, 318] width 35 height 35
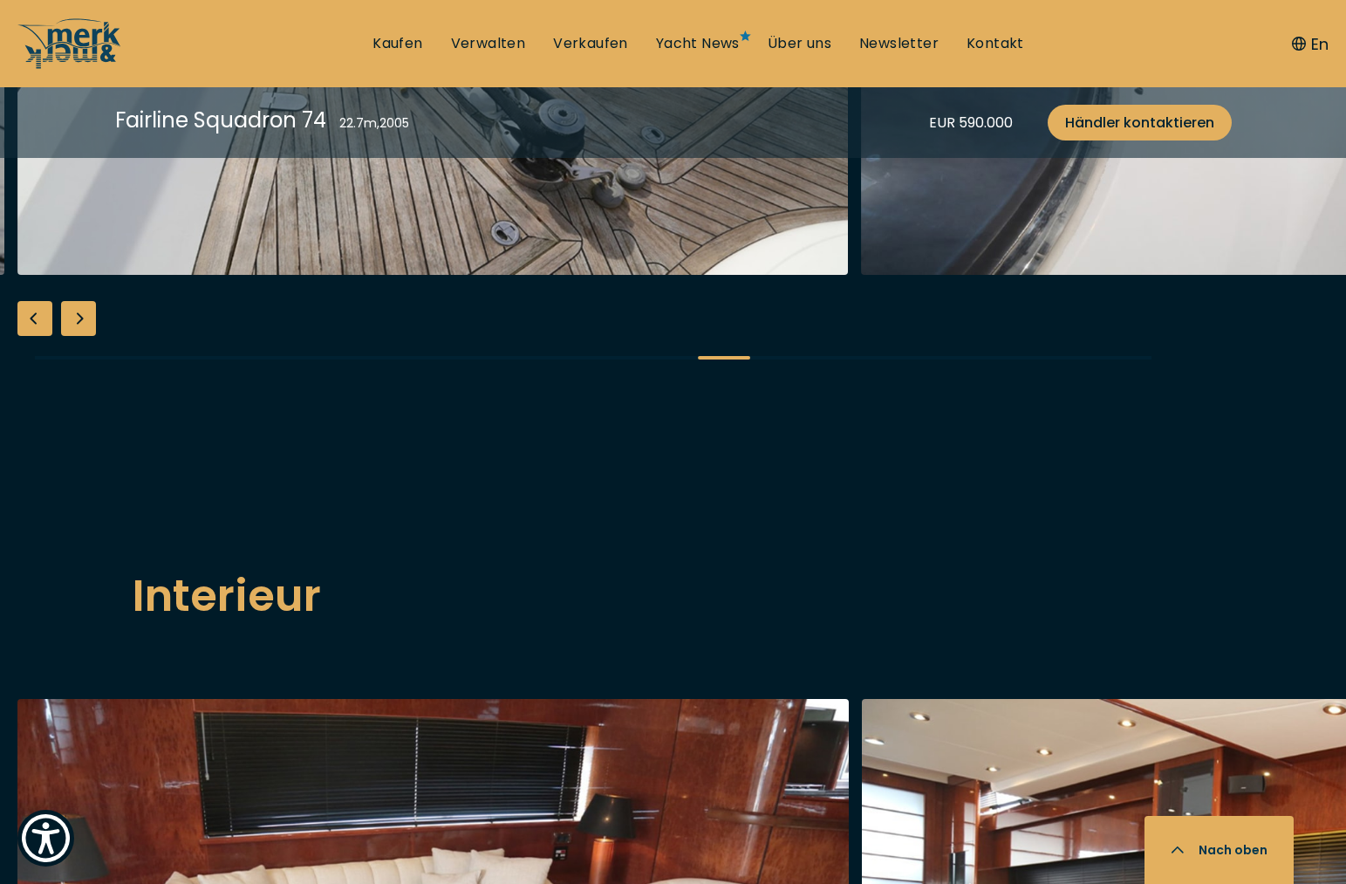
click at [79, 336] on div "Next slide" at bounding box center [78, 318] width 35 height 35
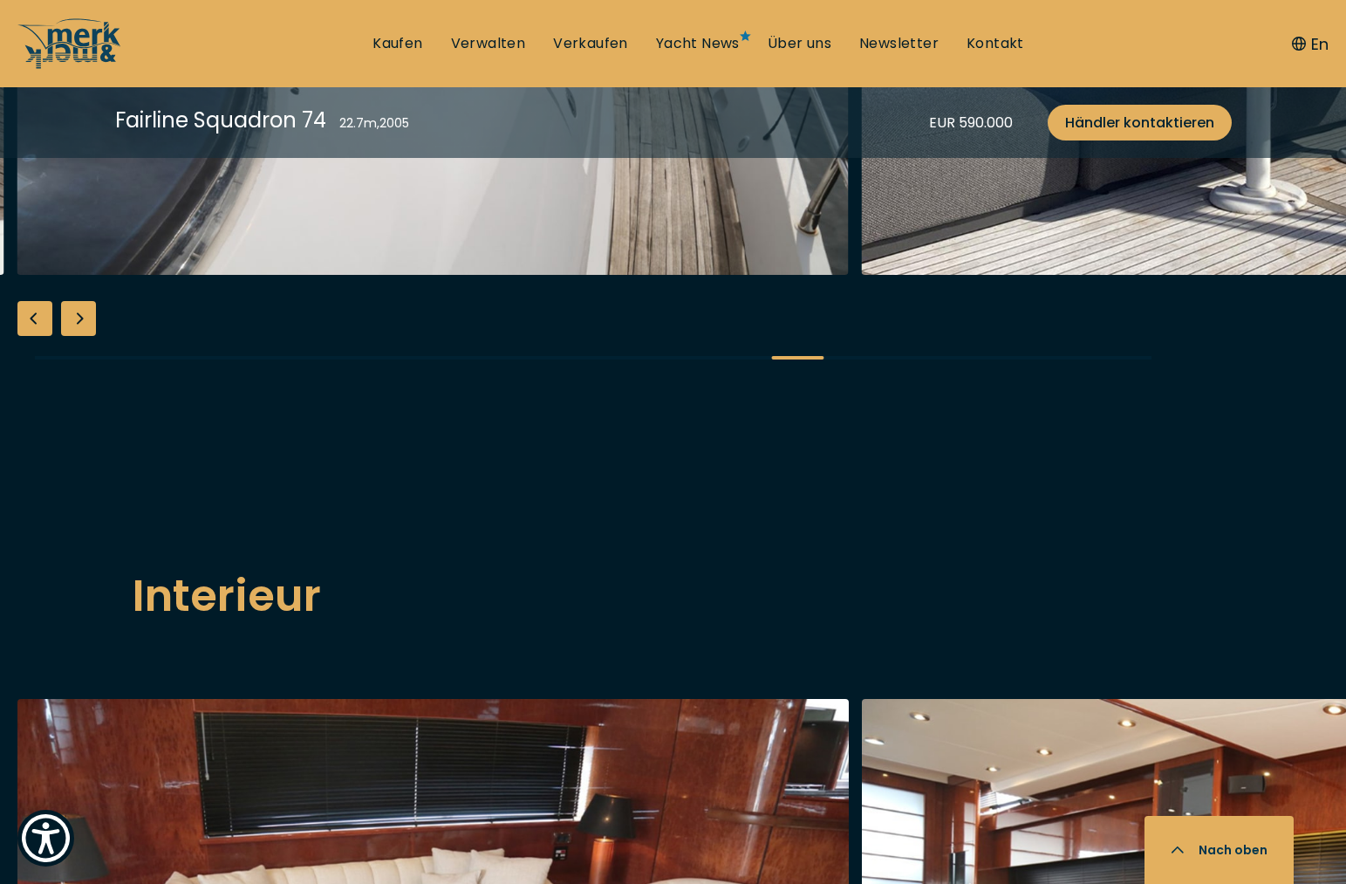
click at [79, 336] on div "Next slide" at bounding box center [78, 318] width 35 height 35
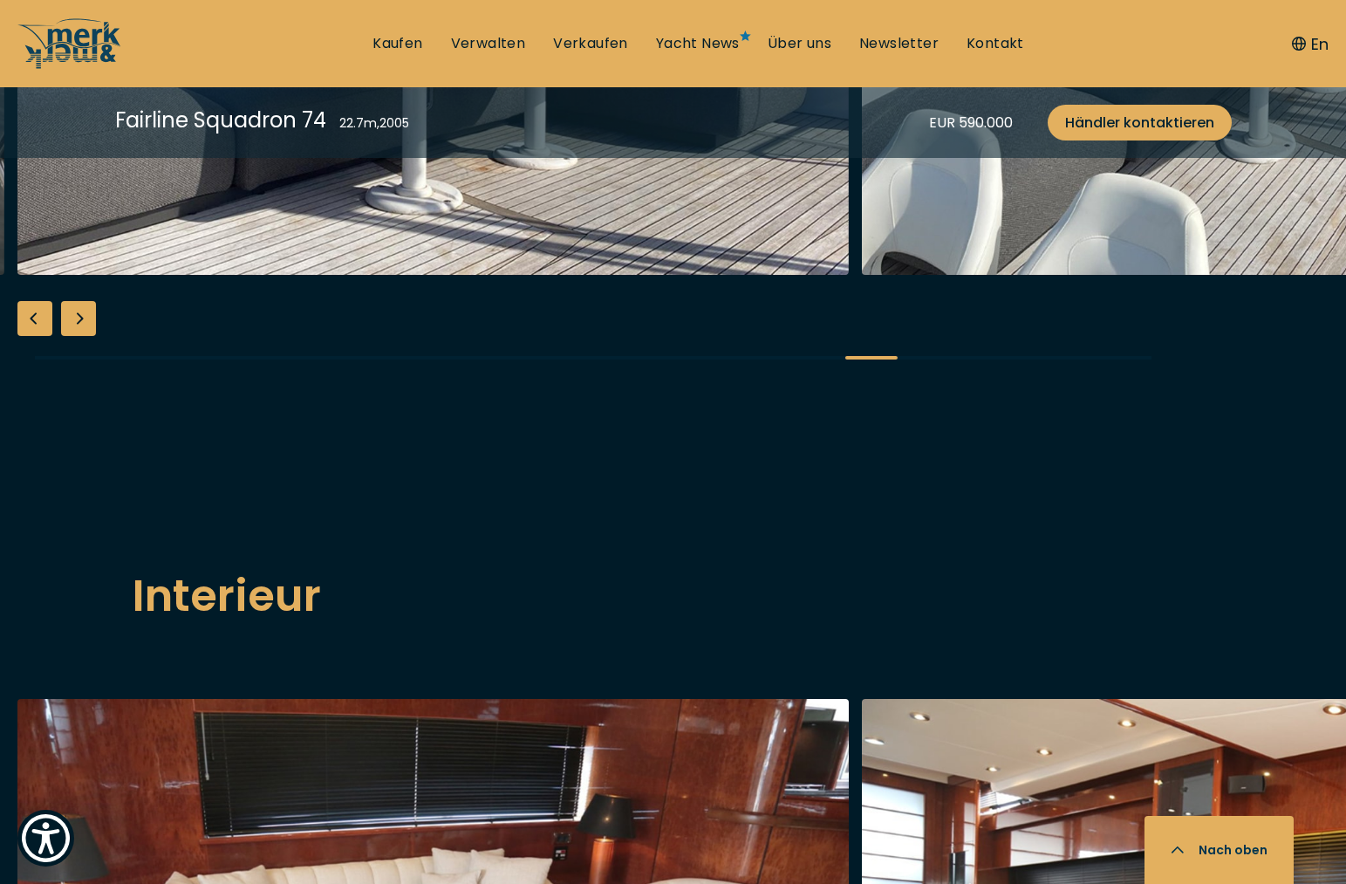
click at [79, 336] on div "Next slide" at bounding box center [78, 318] width 35 height 35
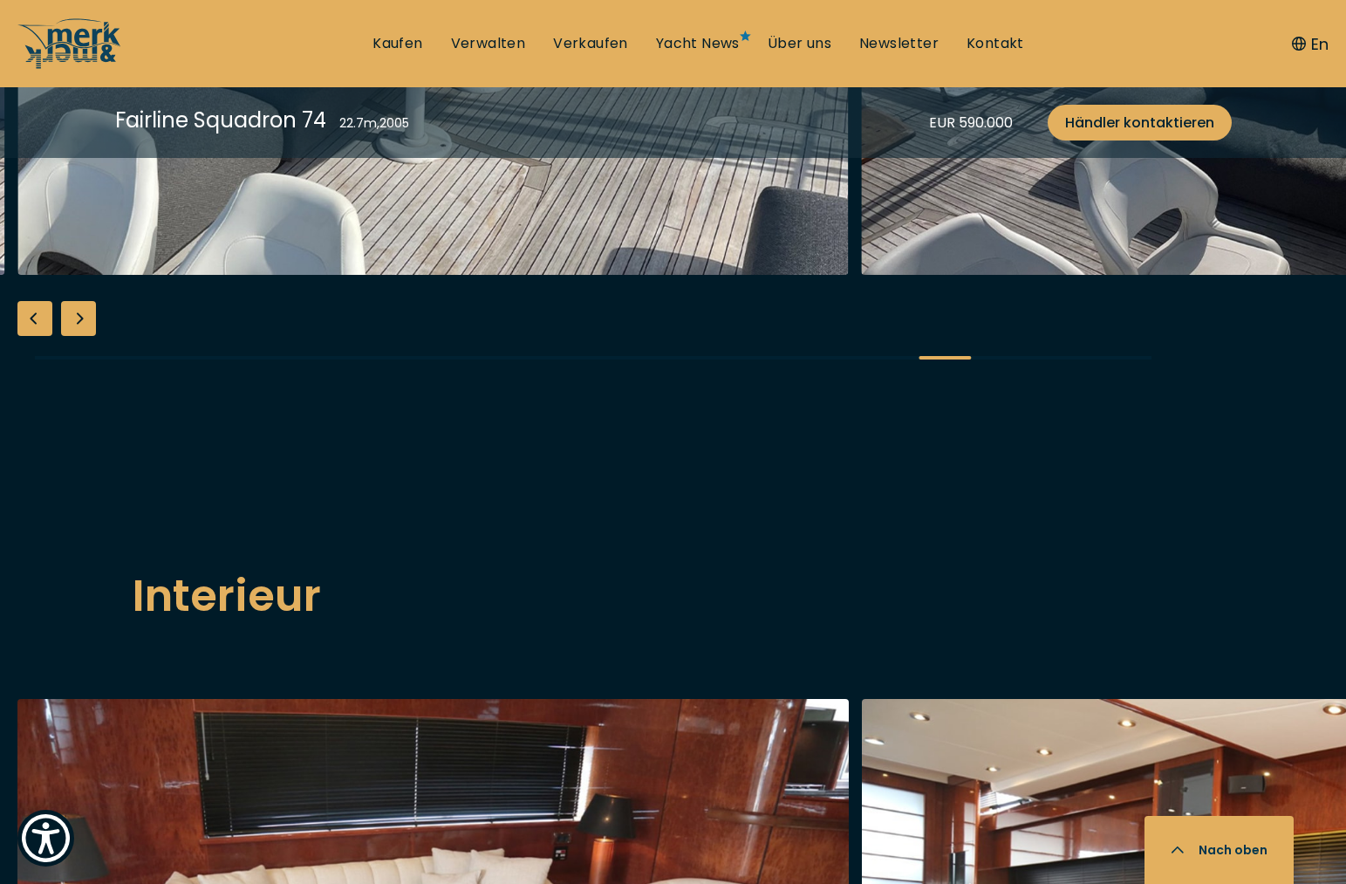
click at [32, 336] on div "Previous slide" at bounding box center [34, 318] width 35 height 35
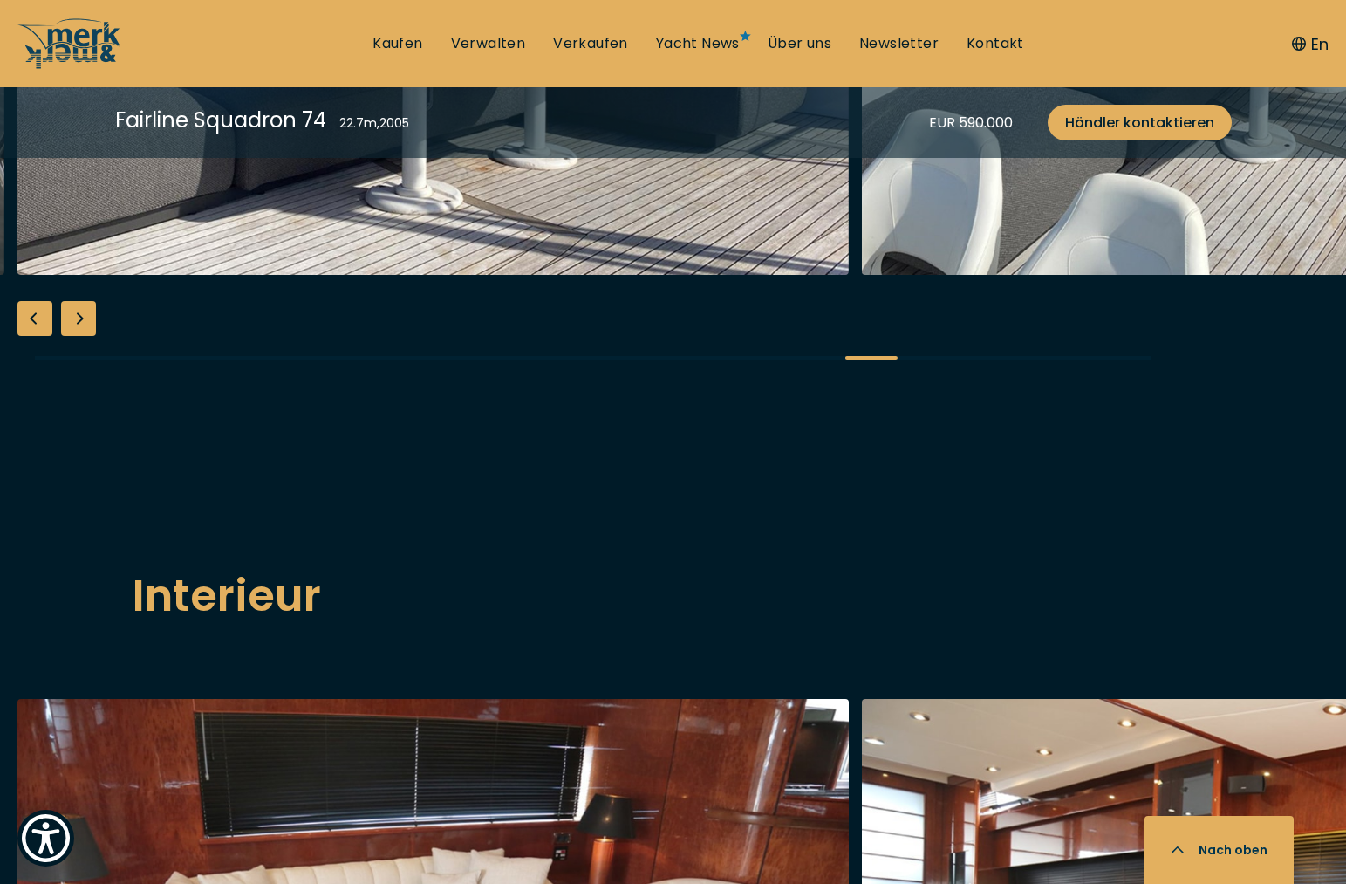
click at [32, 336] on div "Previous slide" at bounding box center [34, 318] width 35 height 35
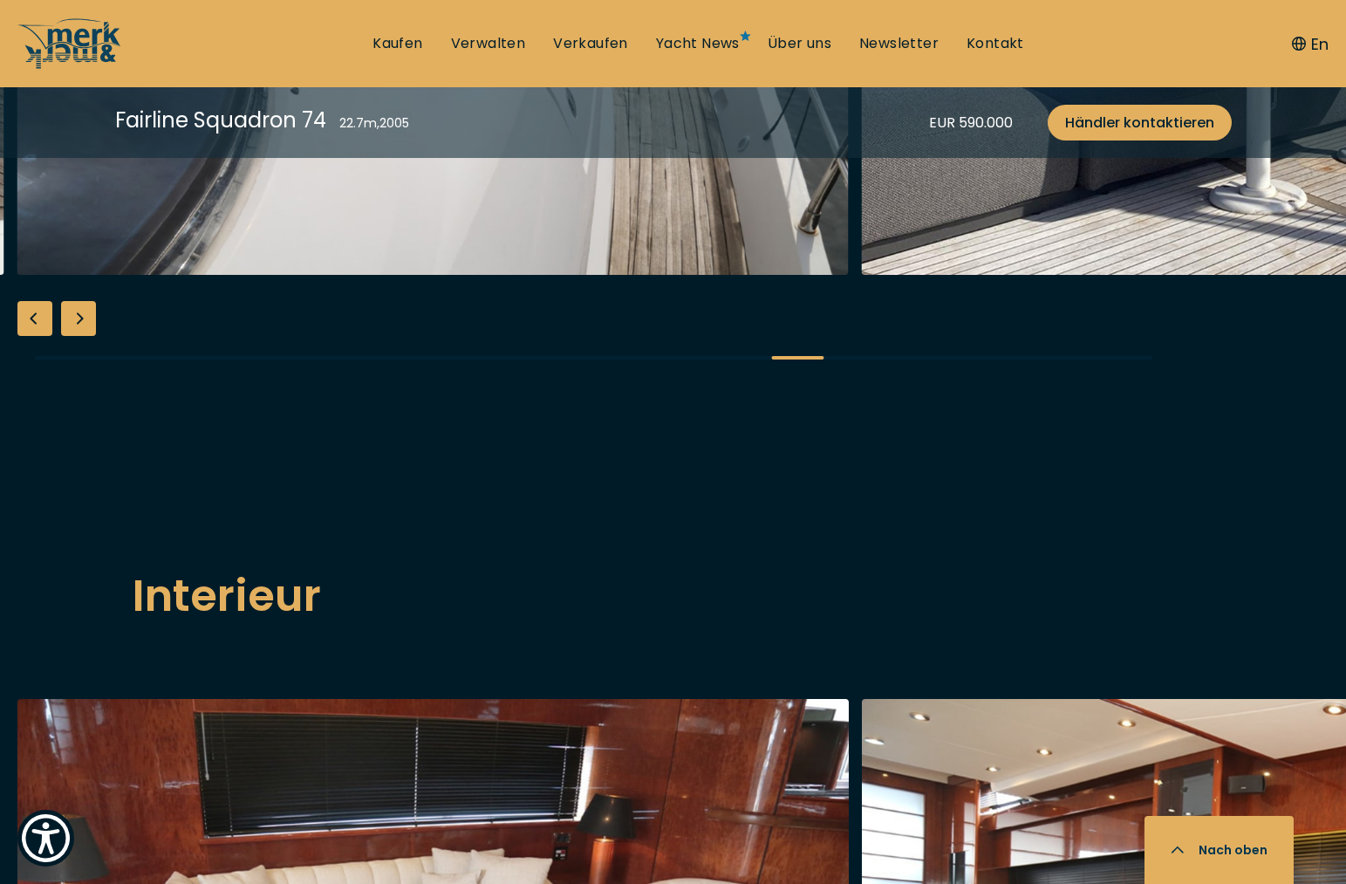
click at [84, 336] on div "Next slide" at bounding box center [78, 318] width 35 height 35
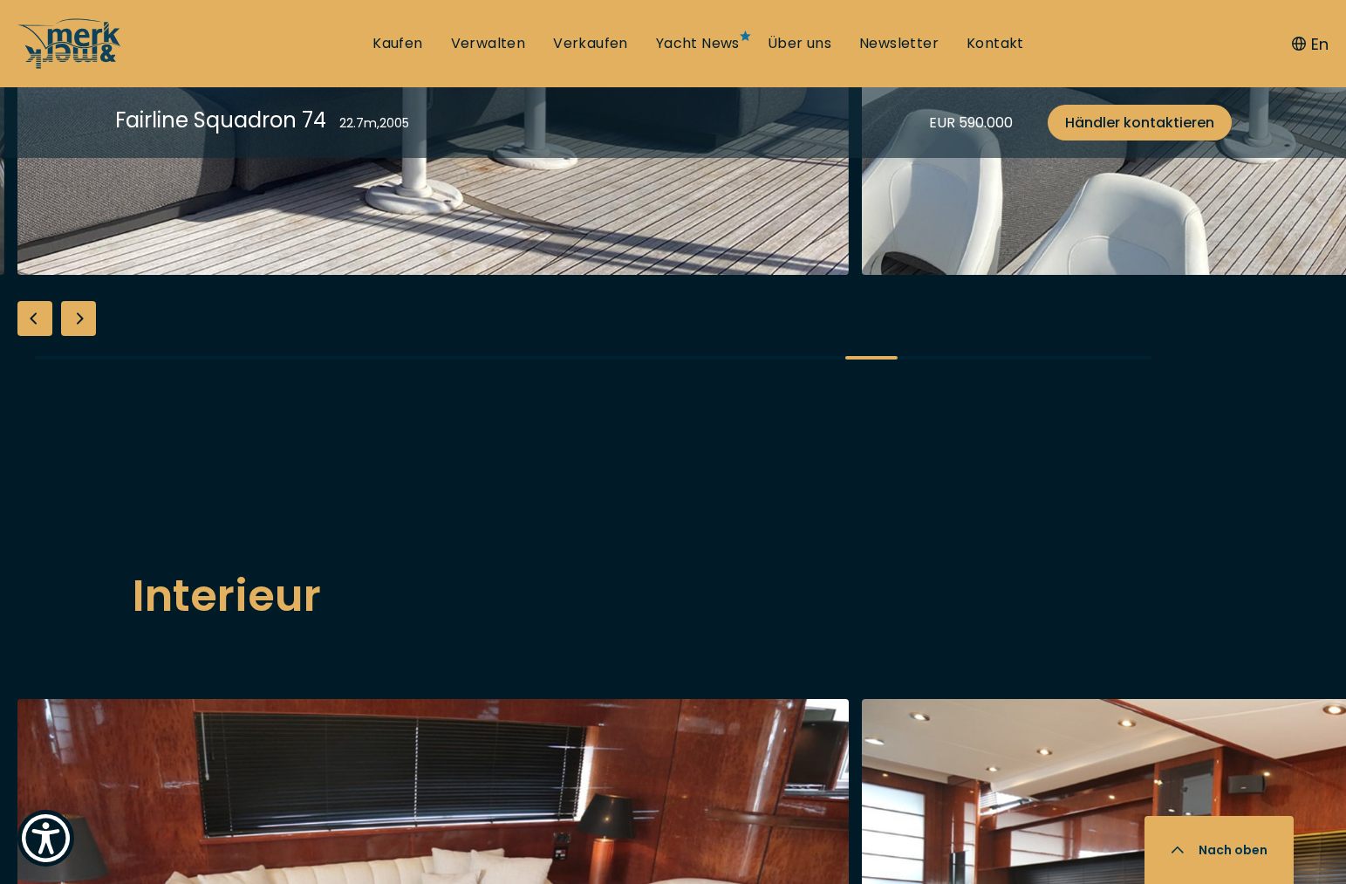
click at [84, 336] on div "Next slide" at bounding box center [78, 318] width 35 height 35
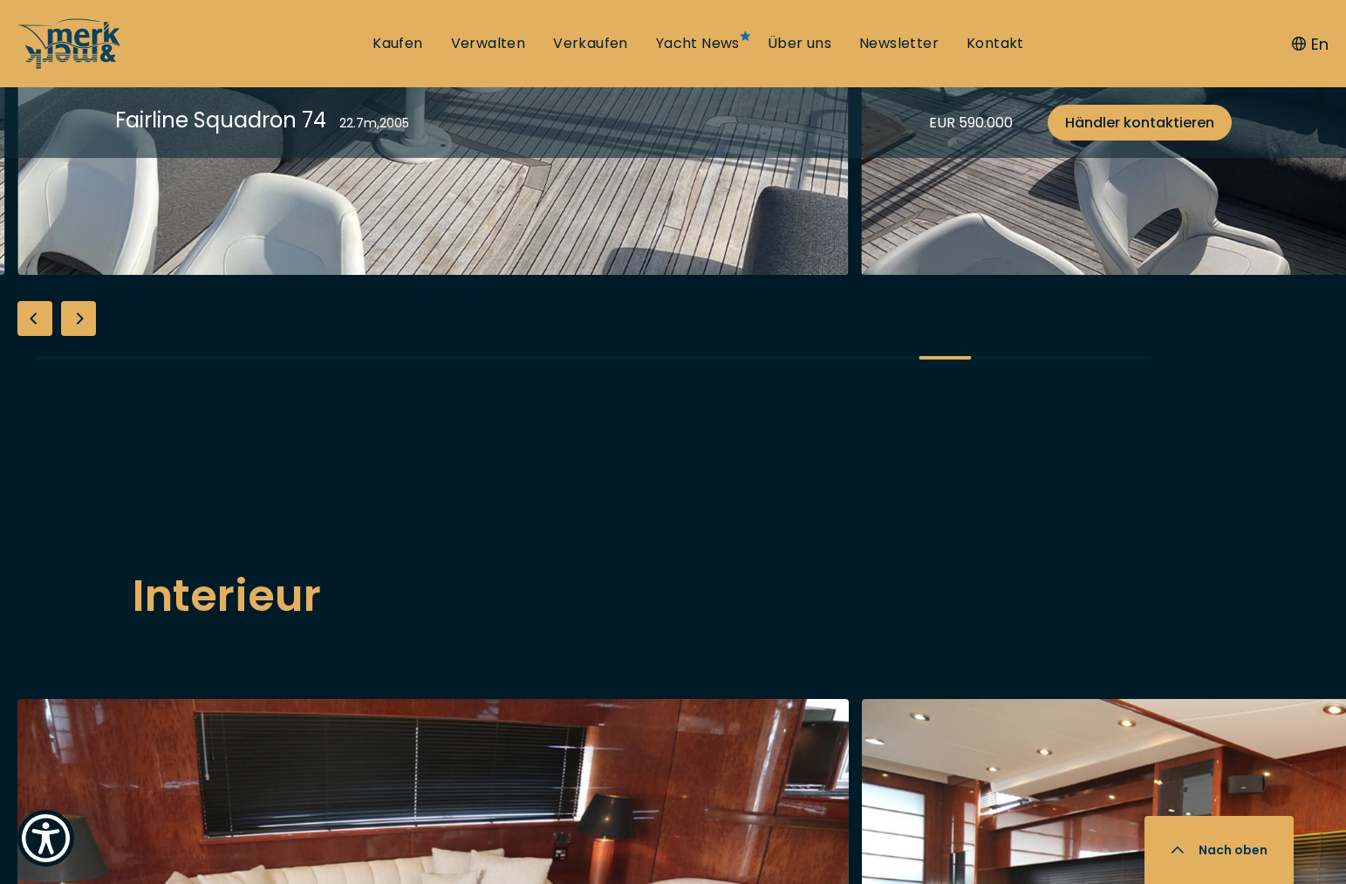
click at [84, 336] on div "Next slide" at bounding box center [78, 318] width 35 height 35
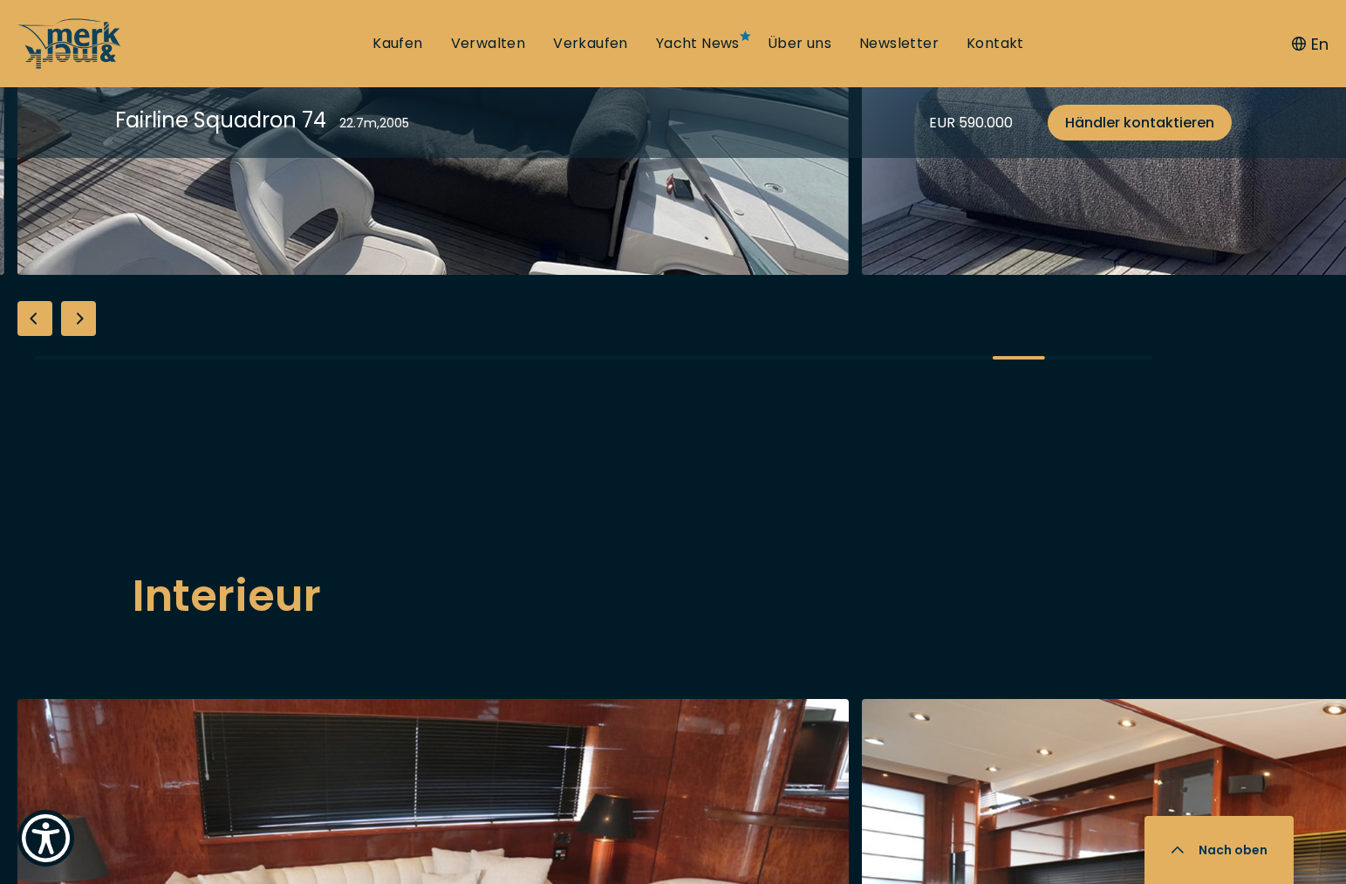
click at [84, 336] on div "Next slide" at bounding box center [78, 318] width 35 height 35
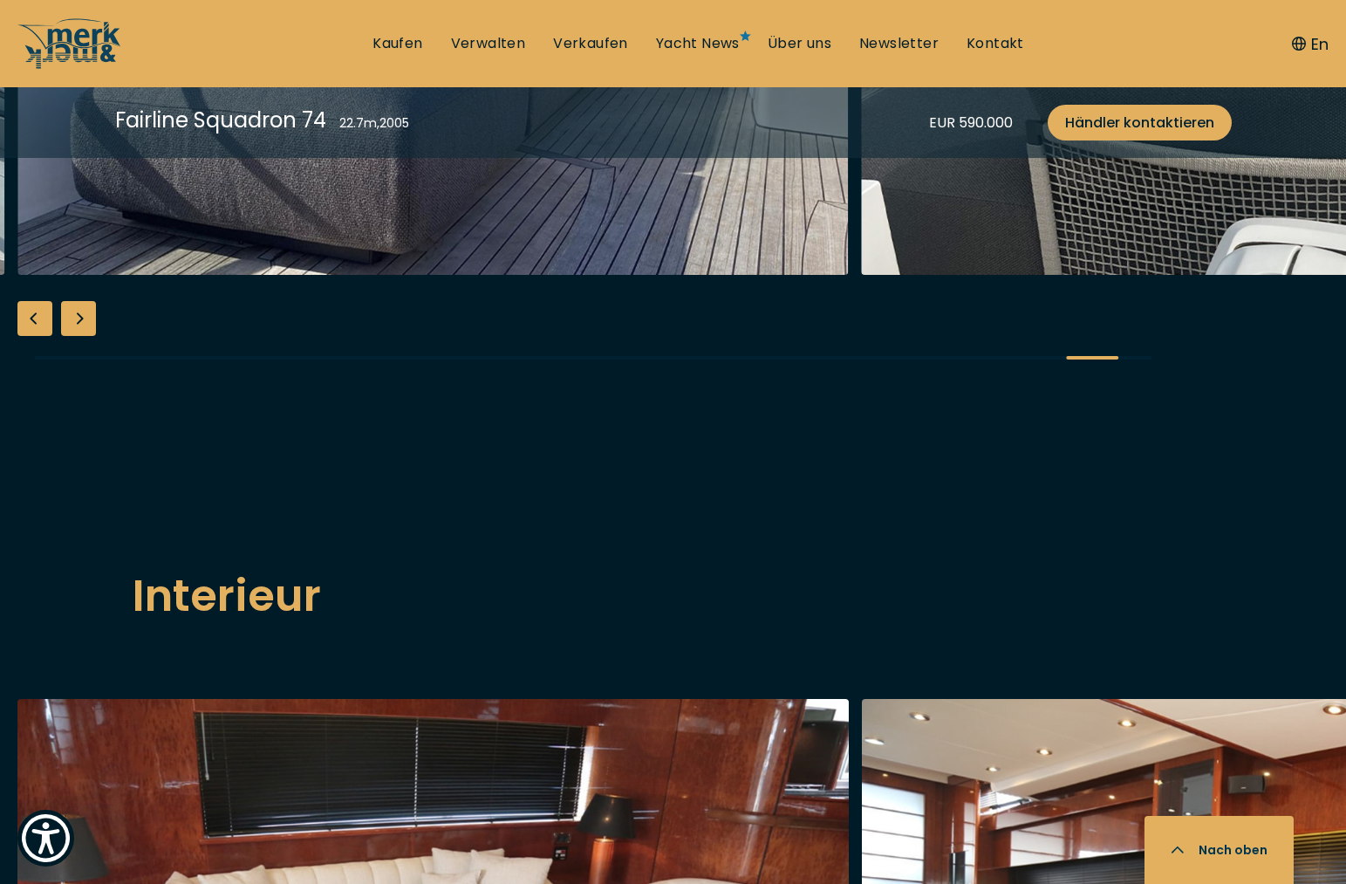
click at [84, 336] on div "Next slide" at bounding box center [78, 318] width 35 height 35
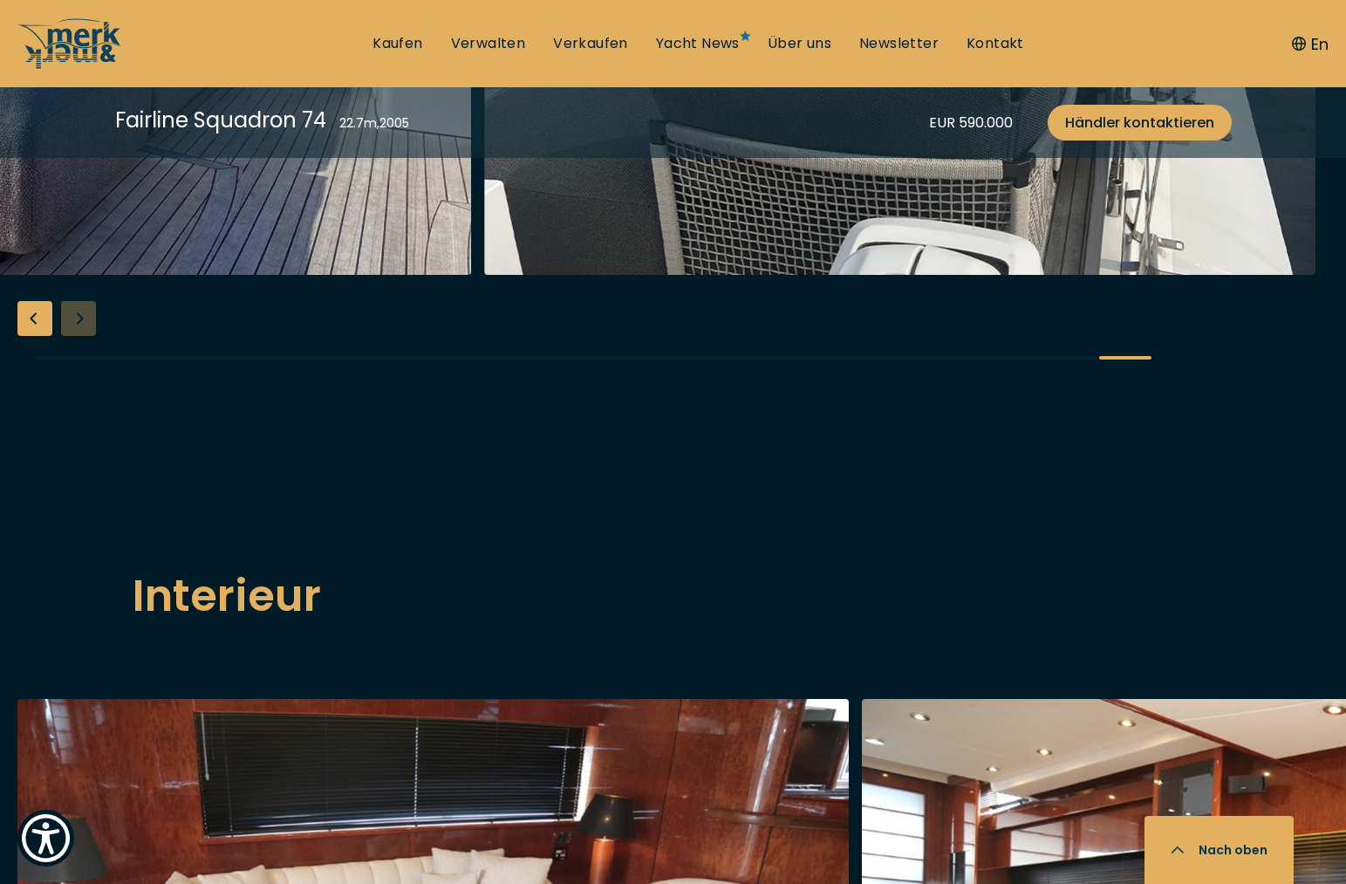
click at [86, 388] on div at bounding box center [673, 52] width 1346 height 672
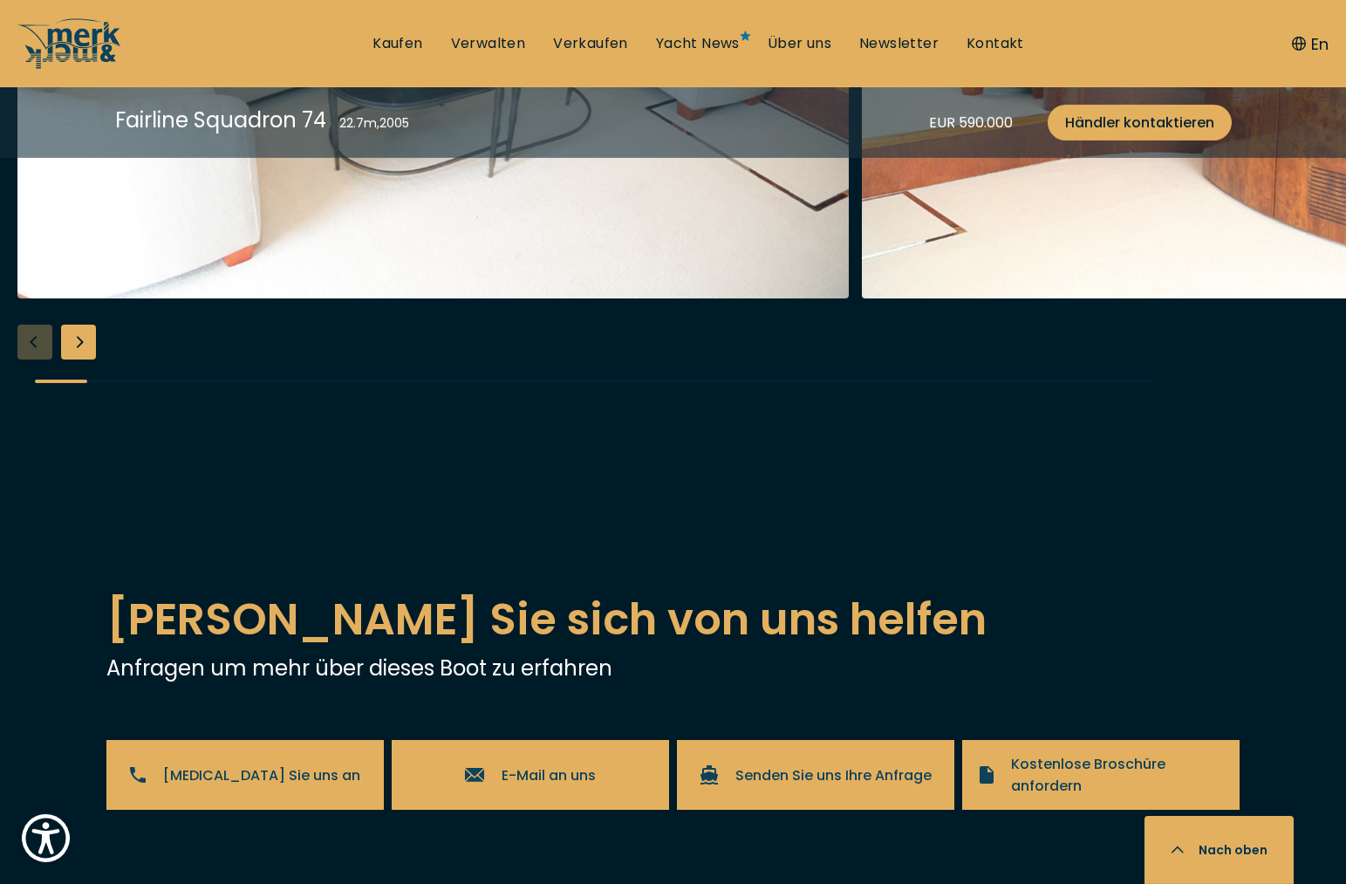
scroll to position [3115, 0]
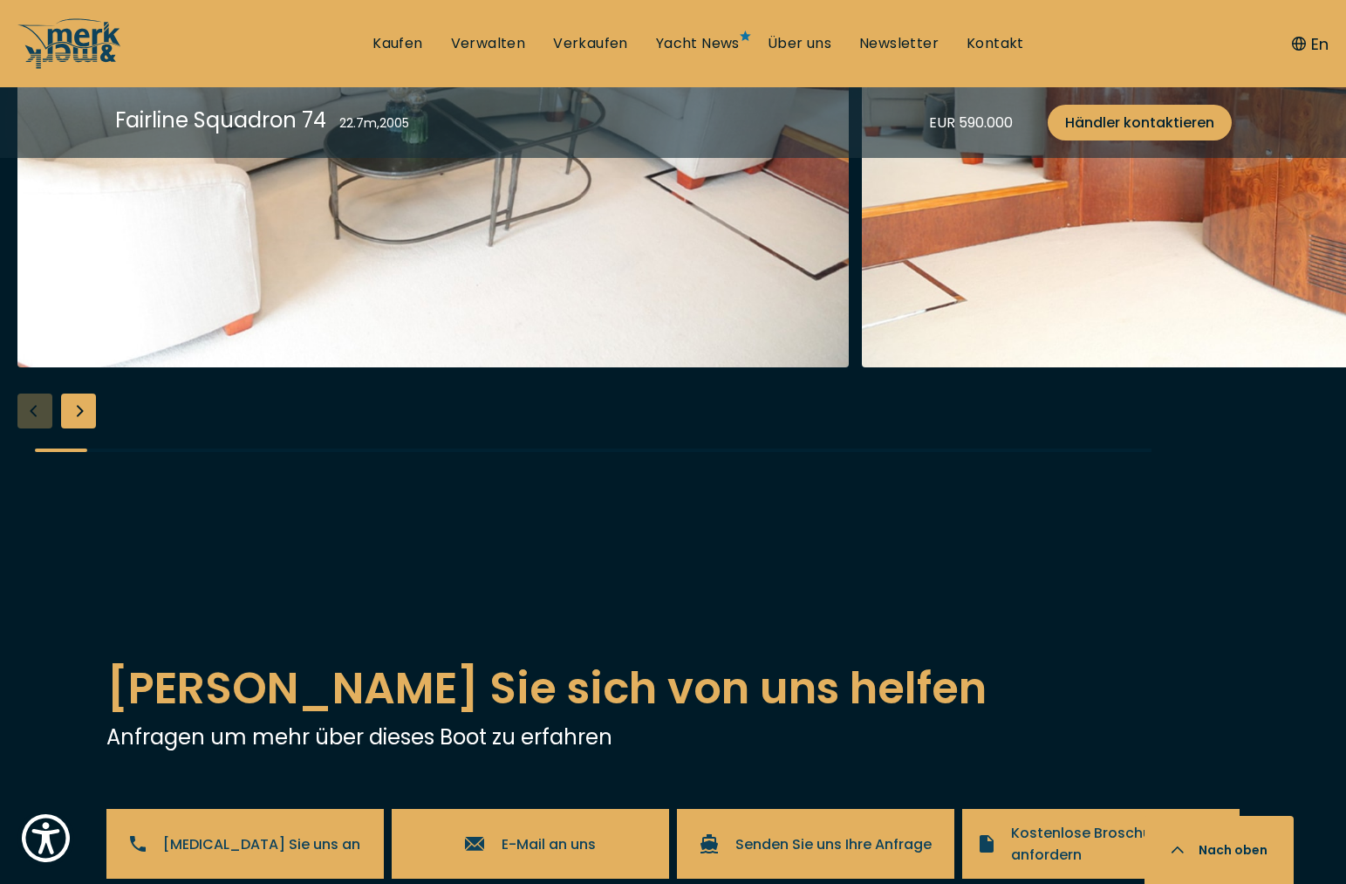
click at [86, 428] on div "Next slide" at bounding box center [78, 411] width 35 height 35
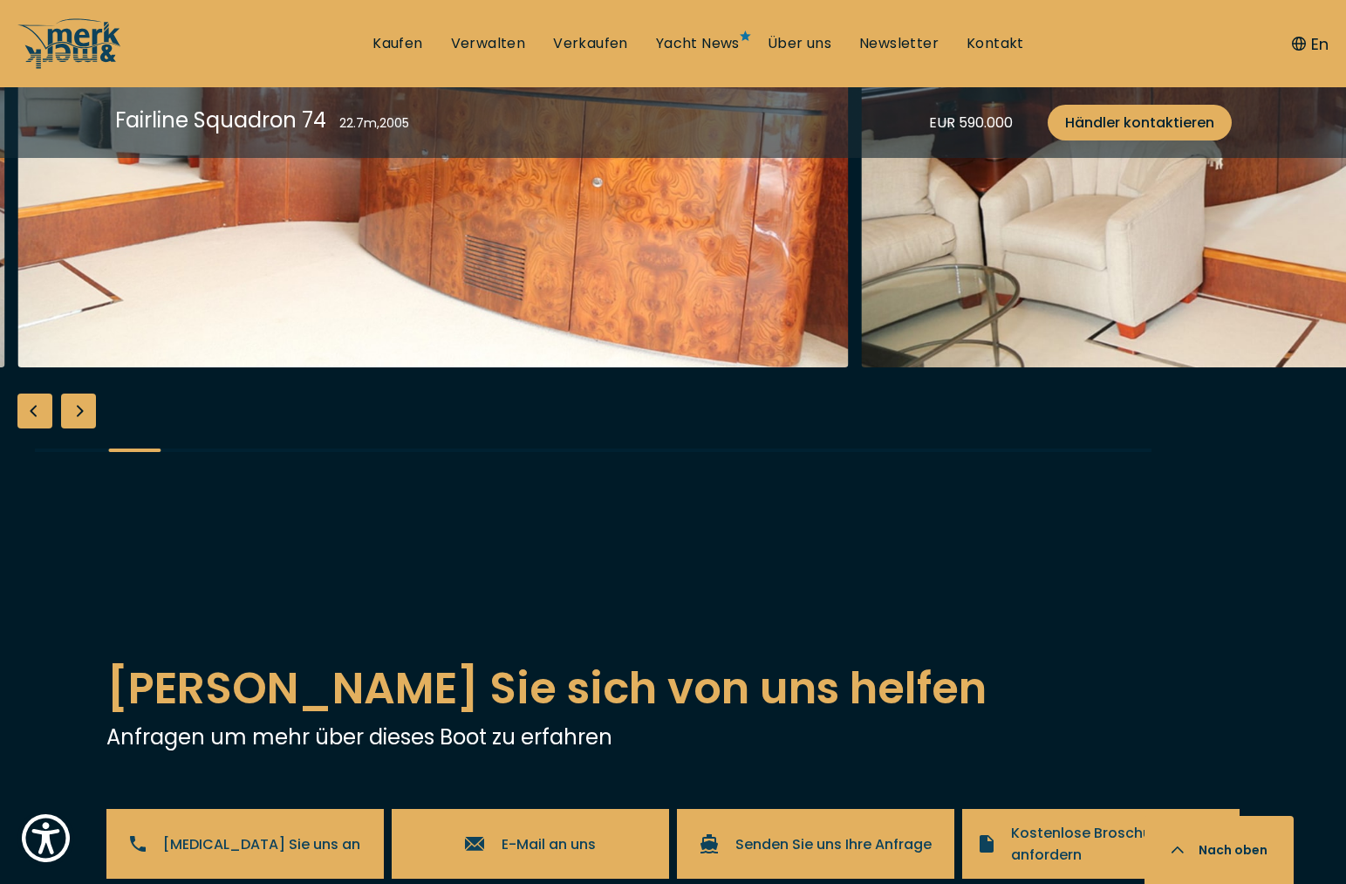
click at [70, 428] on div "Next slide" at bounding box center [78, 411] width 35 height 35
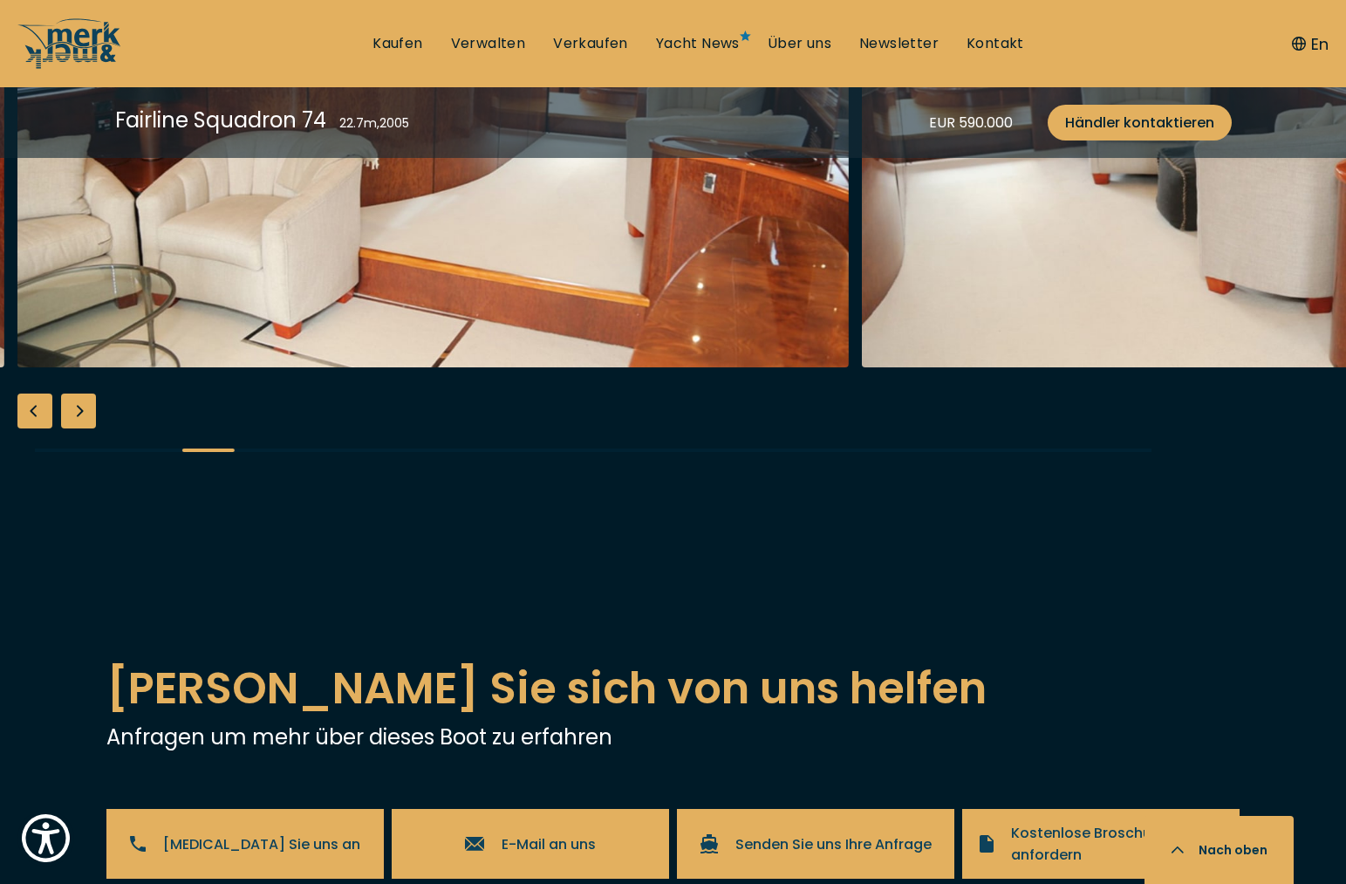
click at [70, 428] on div "Next slide" at bounding box center [78, 411] width 35 height 35
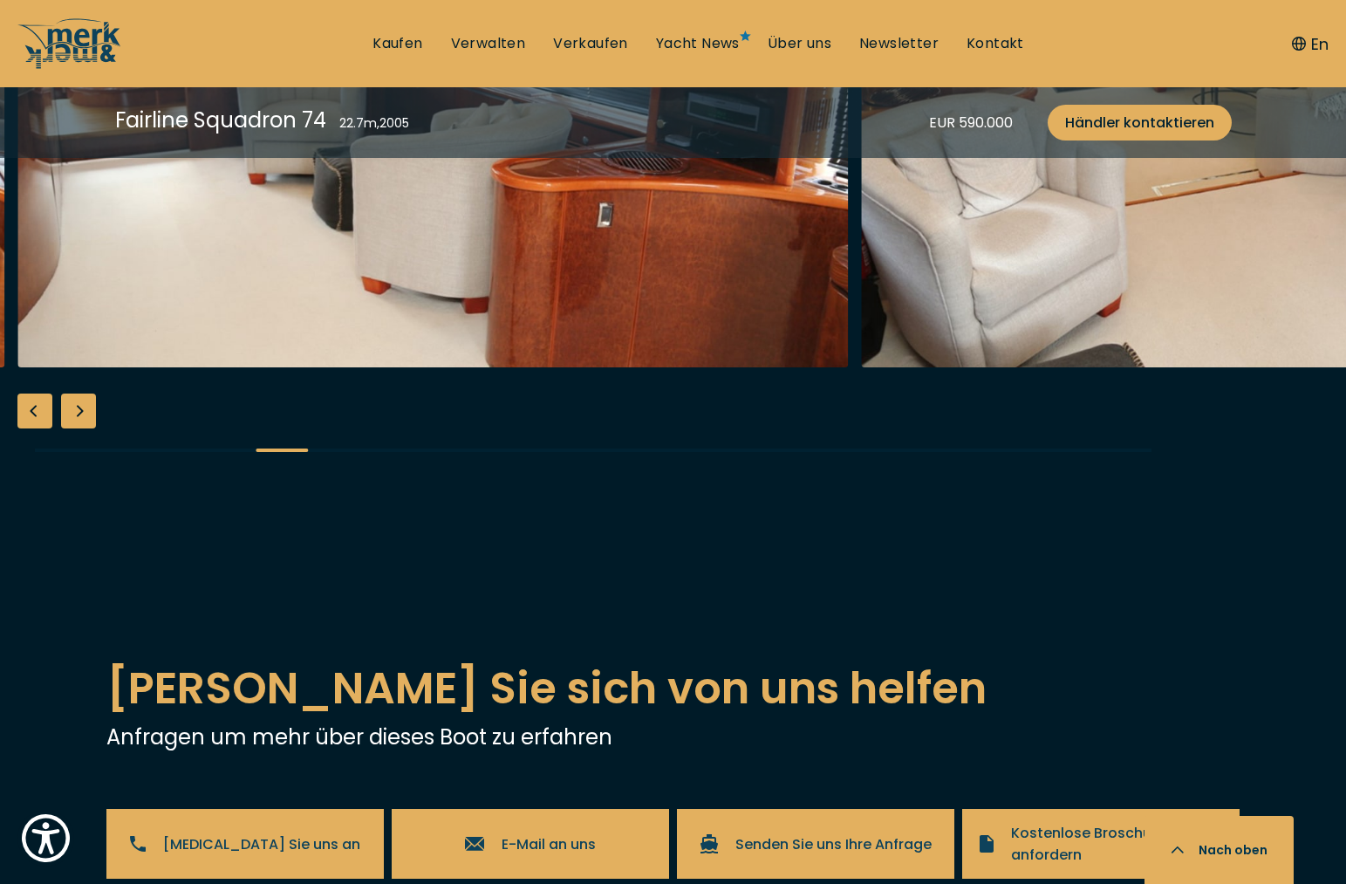
click at [72, 428] on div "Next slide" at bounding box center [78, 411] width 35 height 35
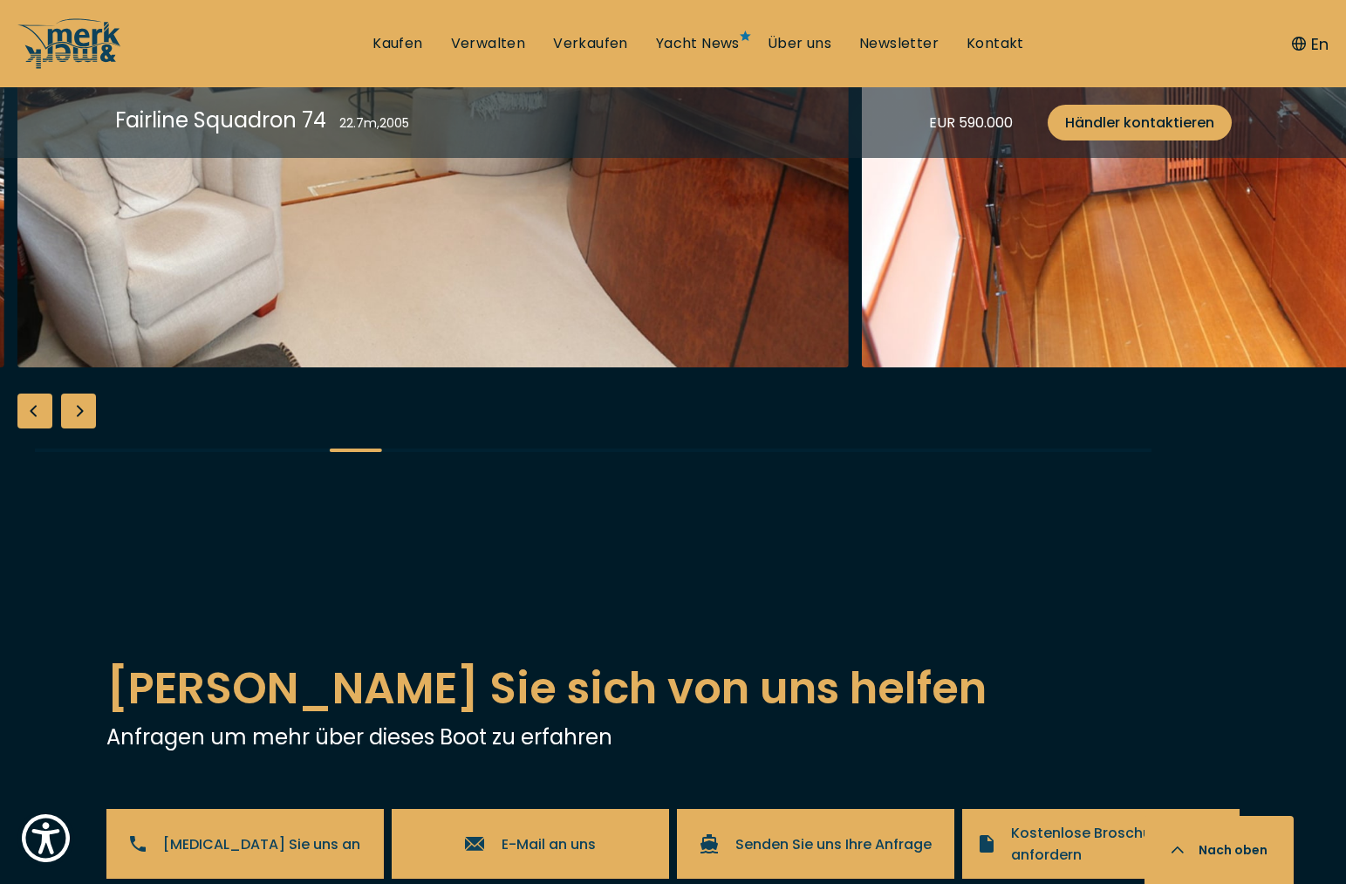
click at [72, 428] on div "Next slide" at bounding box center [78, 411] width 35 height 35
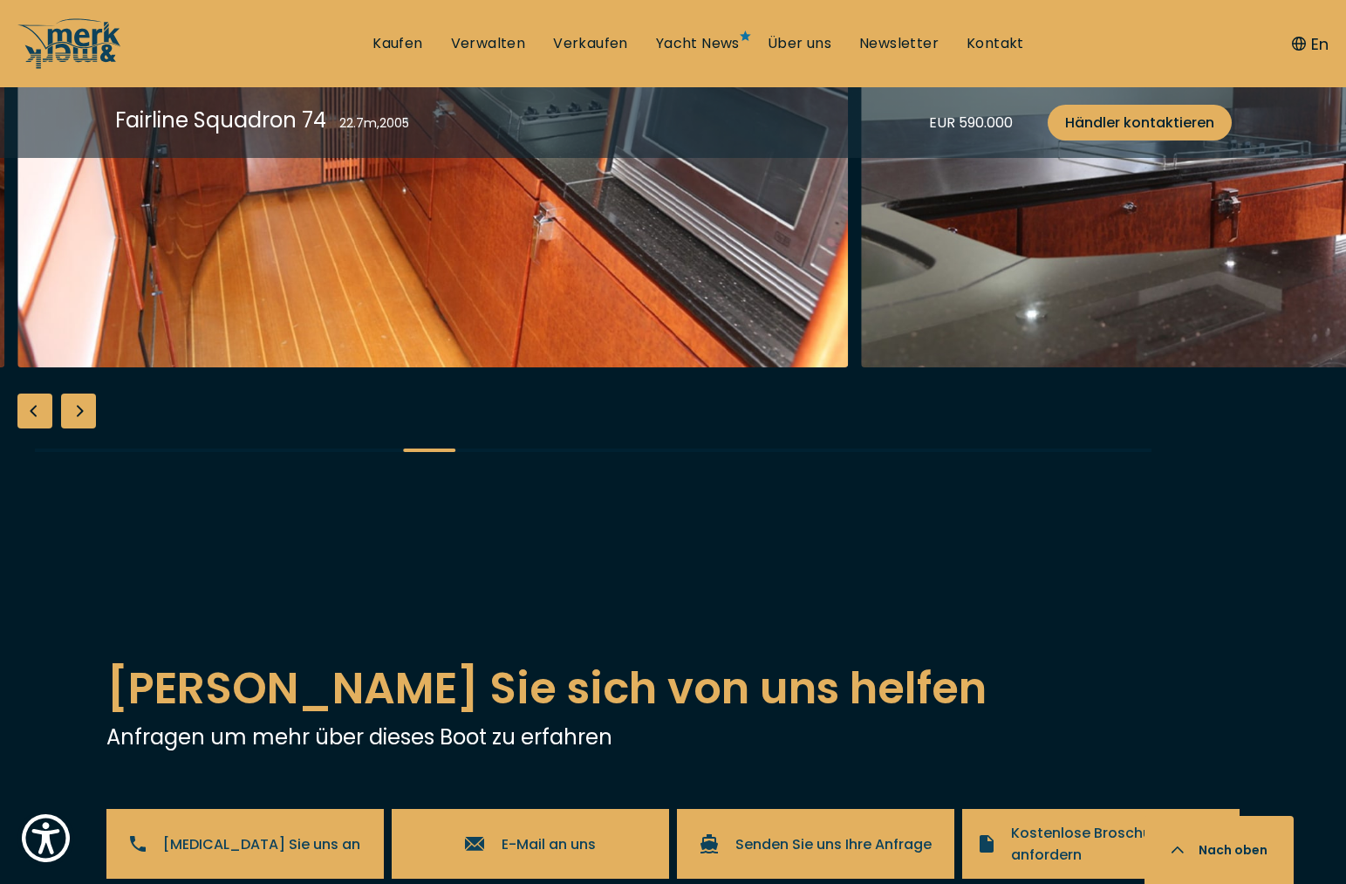
click at [72, 428] on div "Next slide" at bounding box center [78, 411] width 35 height 35
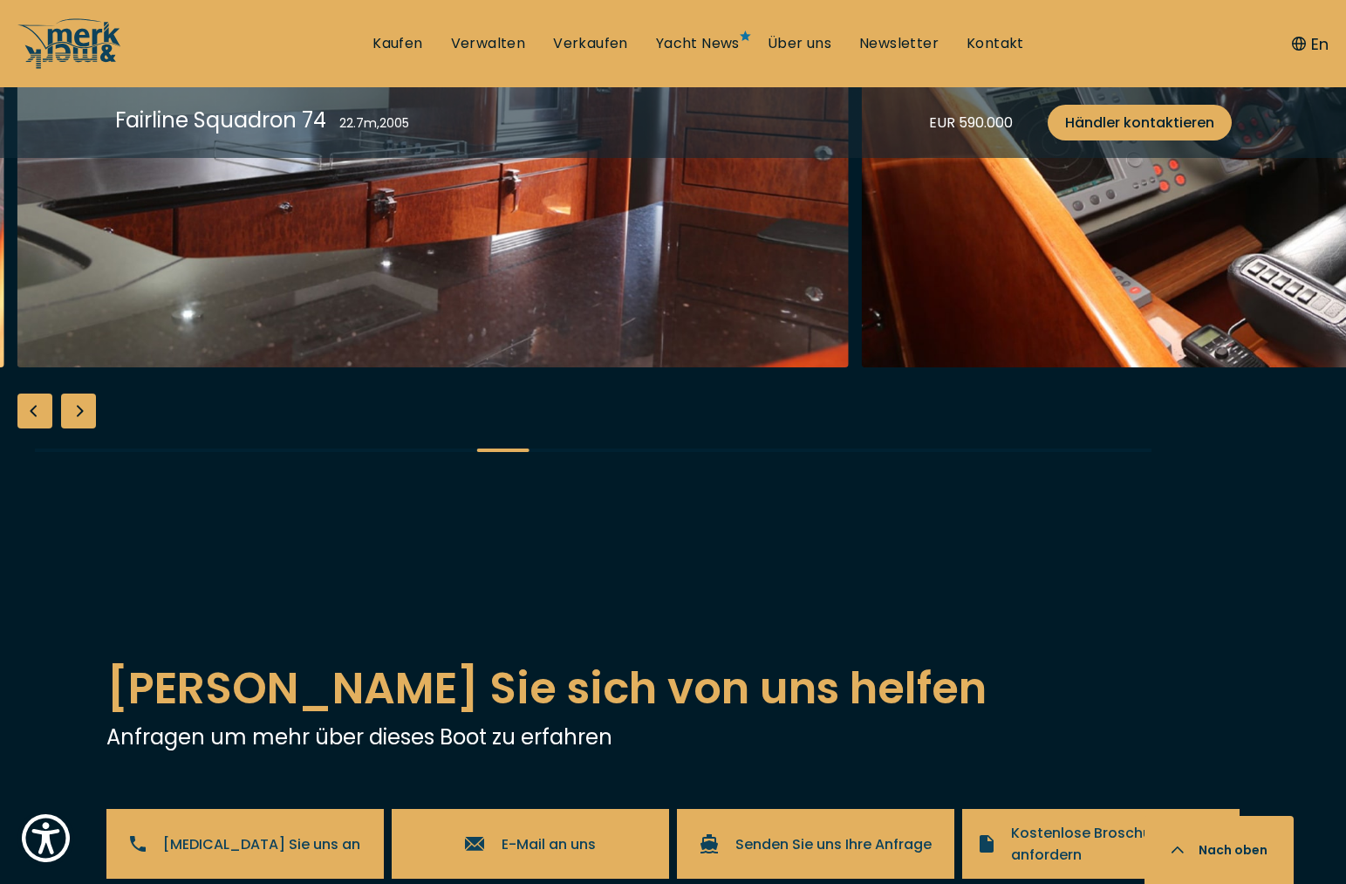
click at [72, 428] on div "Next slide" at bounding box center [78, 411] width 35 height 35
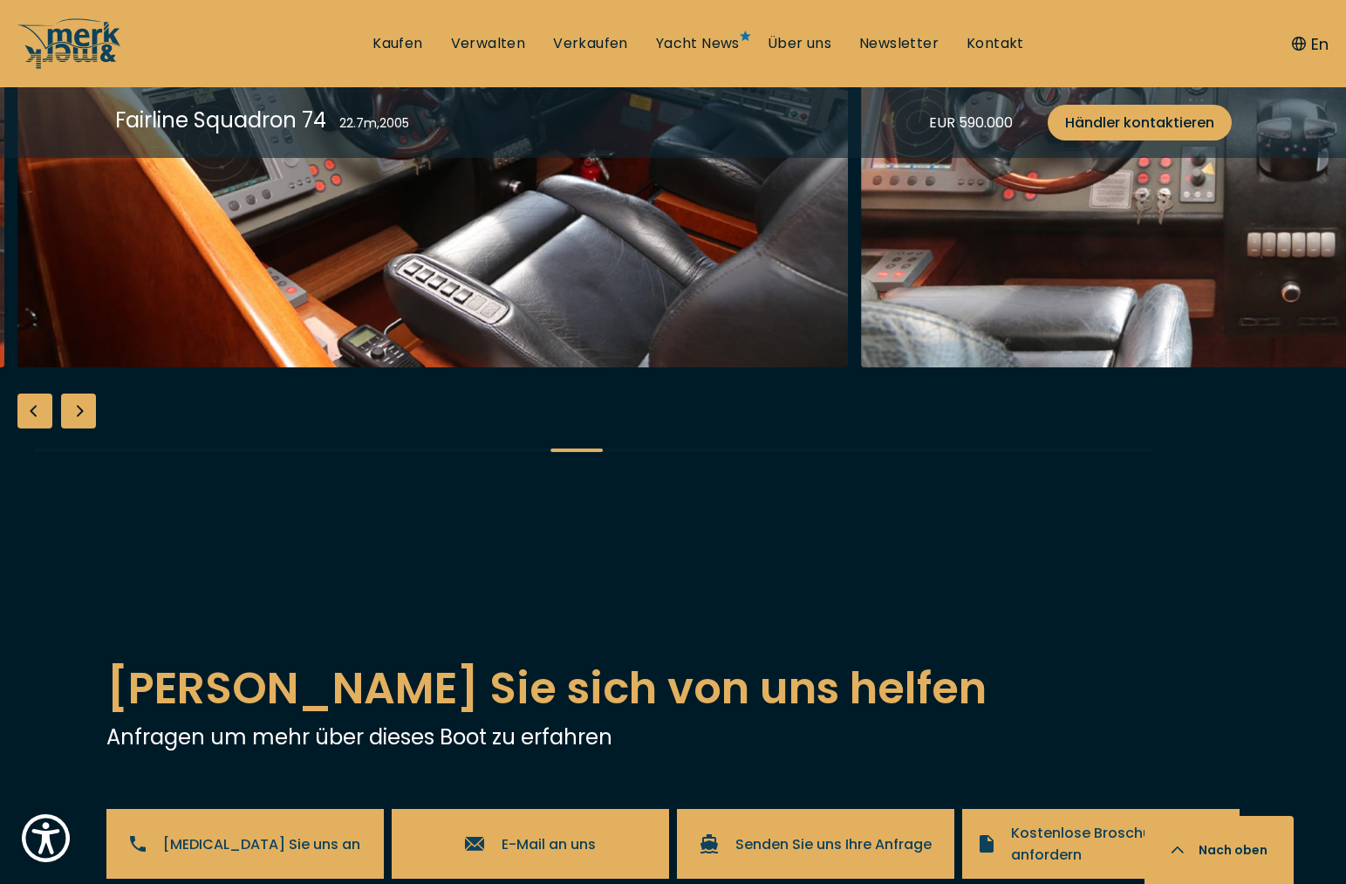
click at [77, 428] on div "Next slide" at bounding box center [78, 411] width 35 height 35
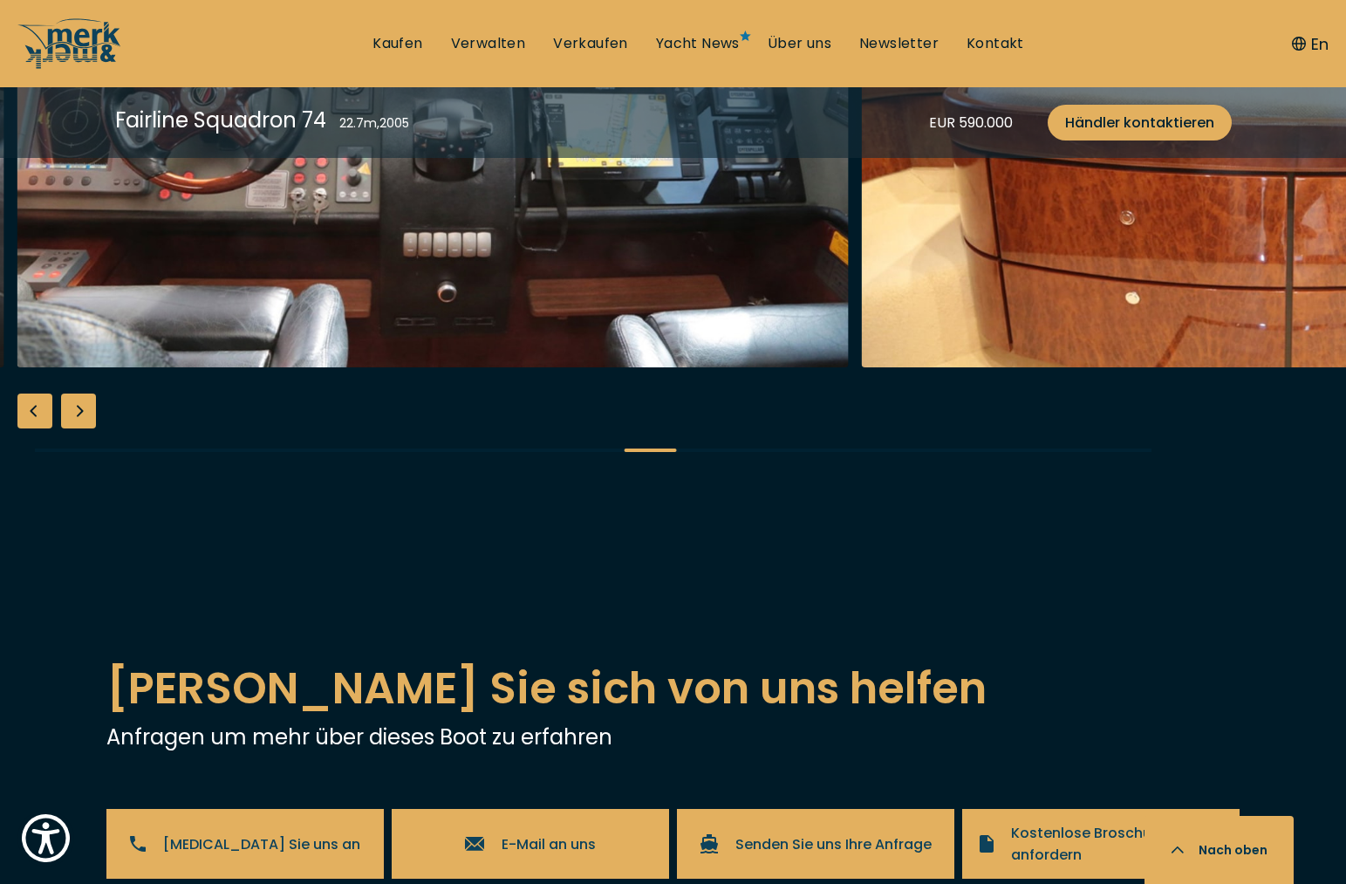
click at [77, 428] on div "Next slide" at bounding box center [78, 411] width 35 height 35
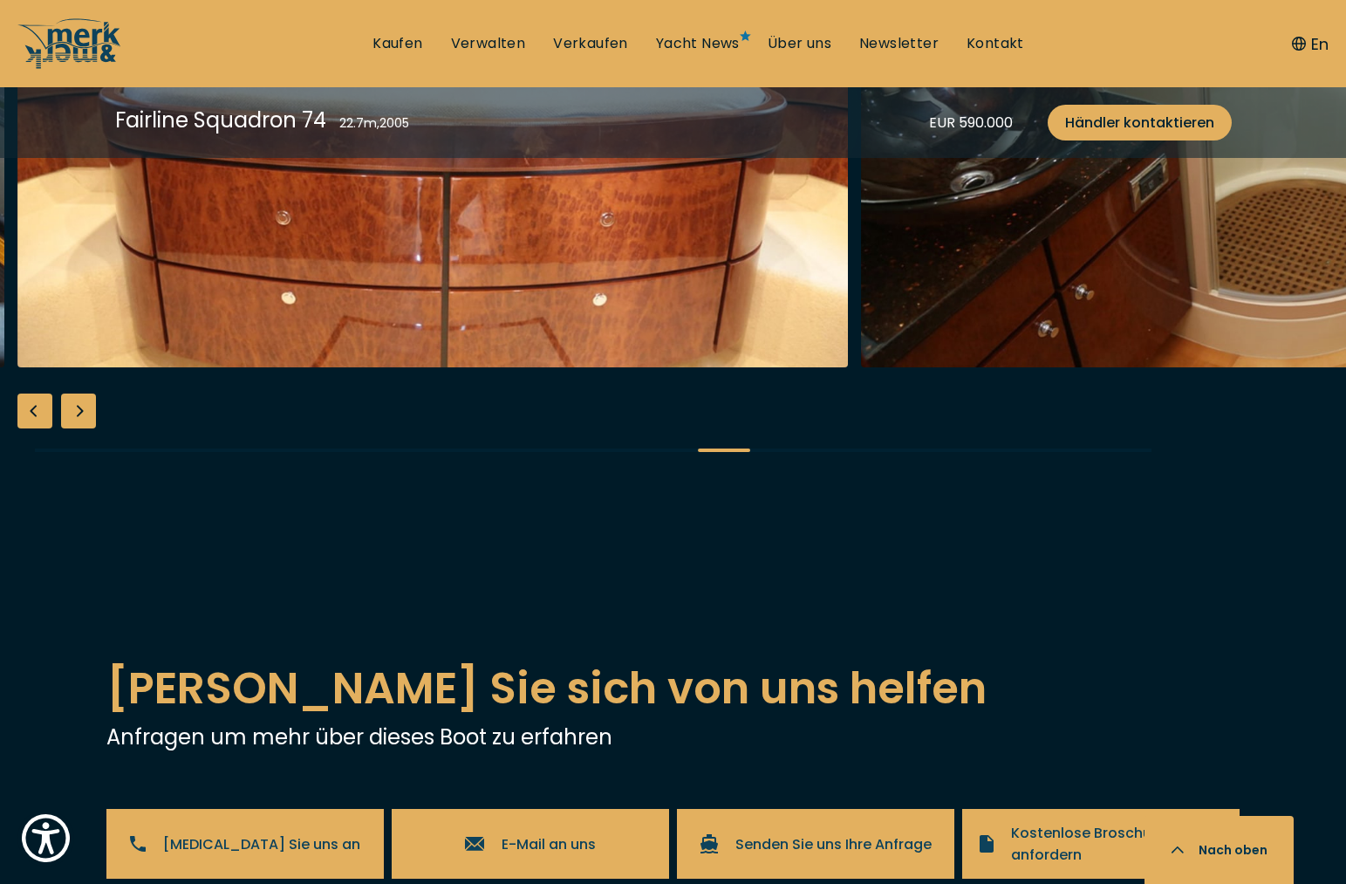
click at [77, 428] on div "Next slide" at bounding box center [78, 411] width 35 height 35
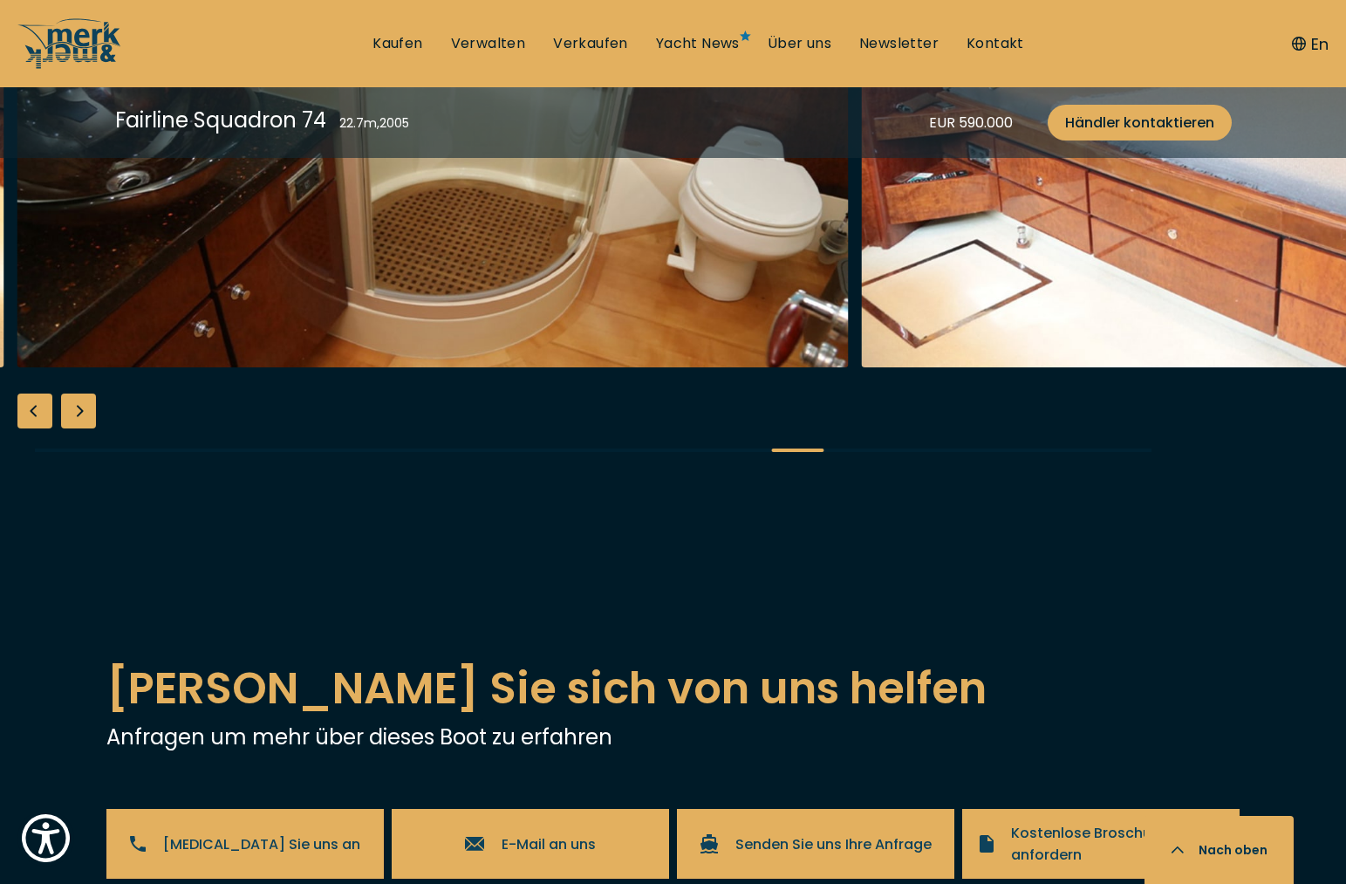
click at [77, 428] on div "Next slide" at bounding box center [78, 411] width 35 height 35
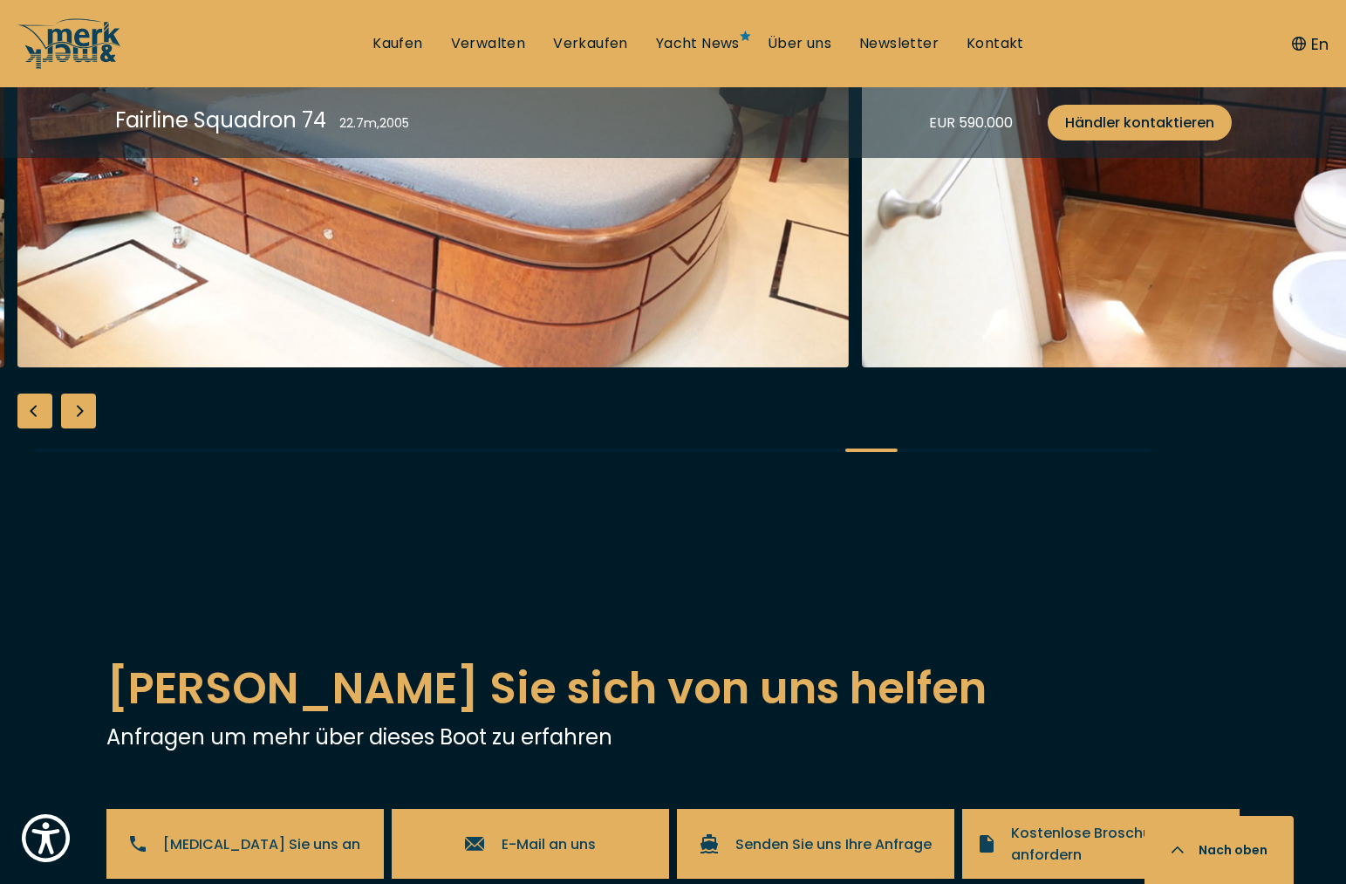
click at [77, 428] on div "Next slide" at bounding box center [78, 411] width 35 height 35
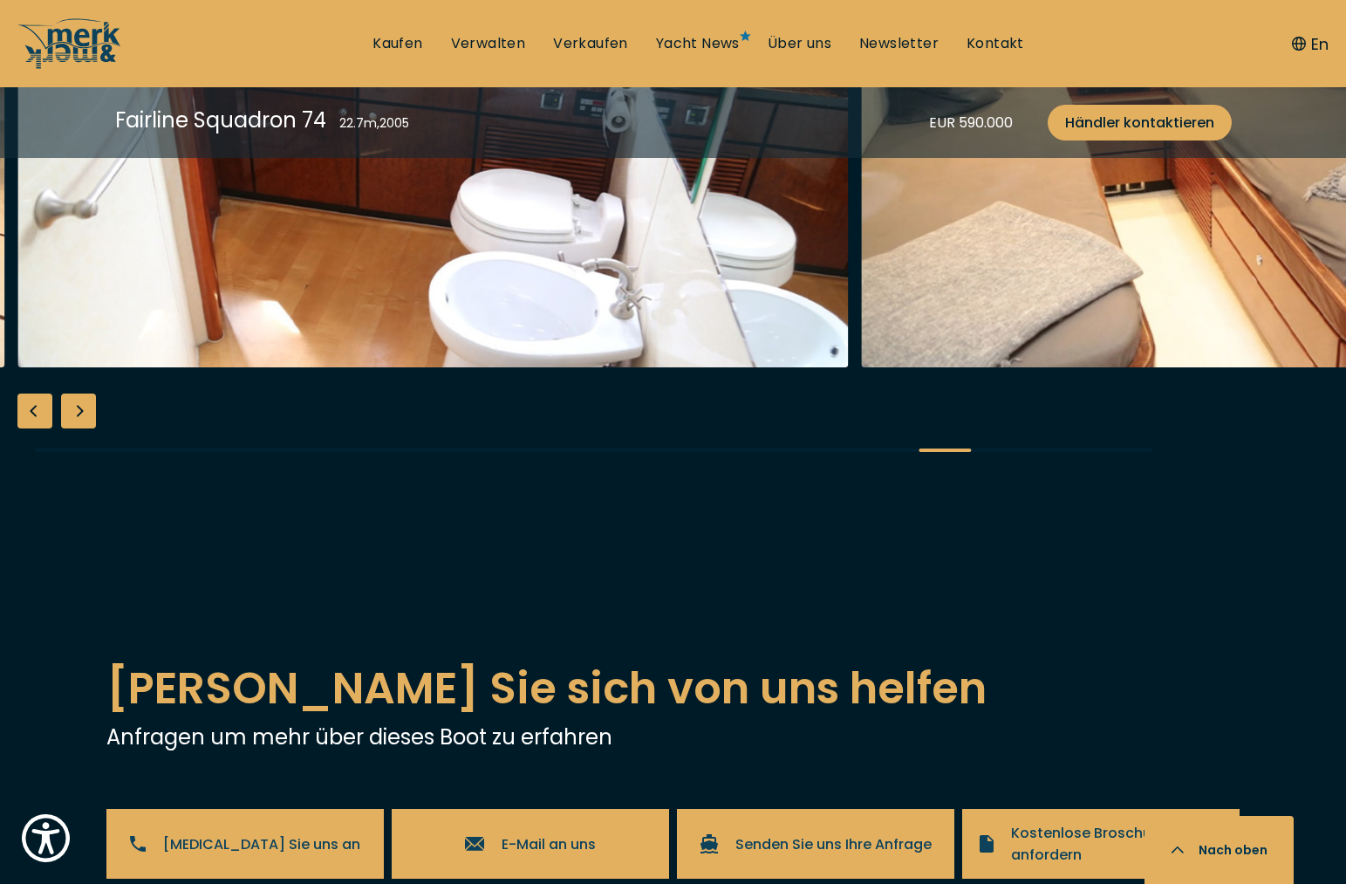
click at [77, 428] on div "Next slide" at bounding box center [78, 411] width 35 height 35
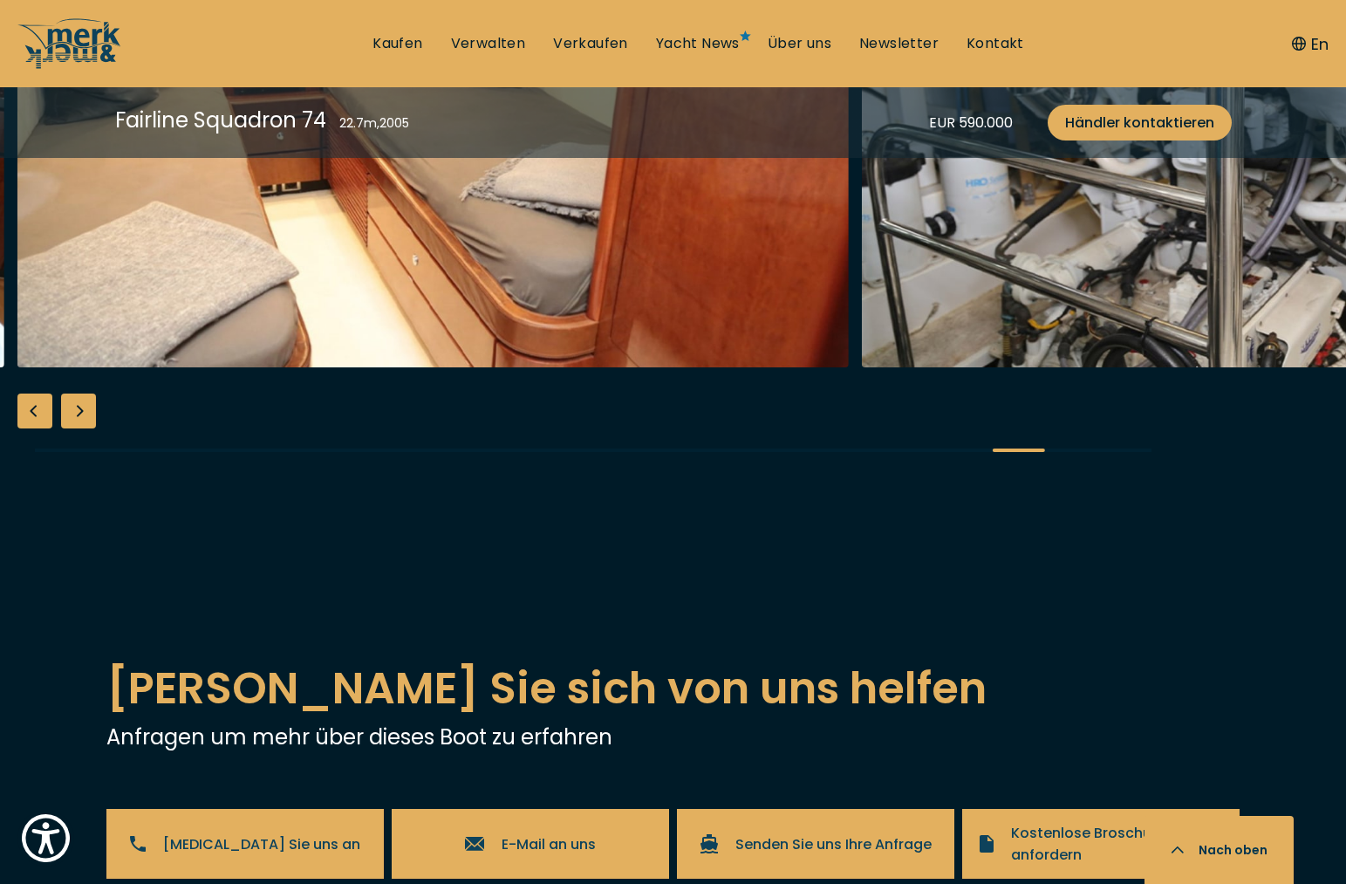
click at [77, 428] on div "Next slide" at bounding box center [78, 411] width 35 height 35
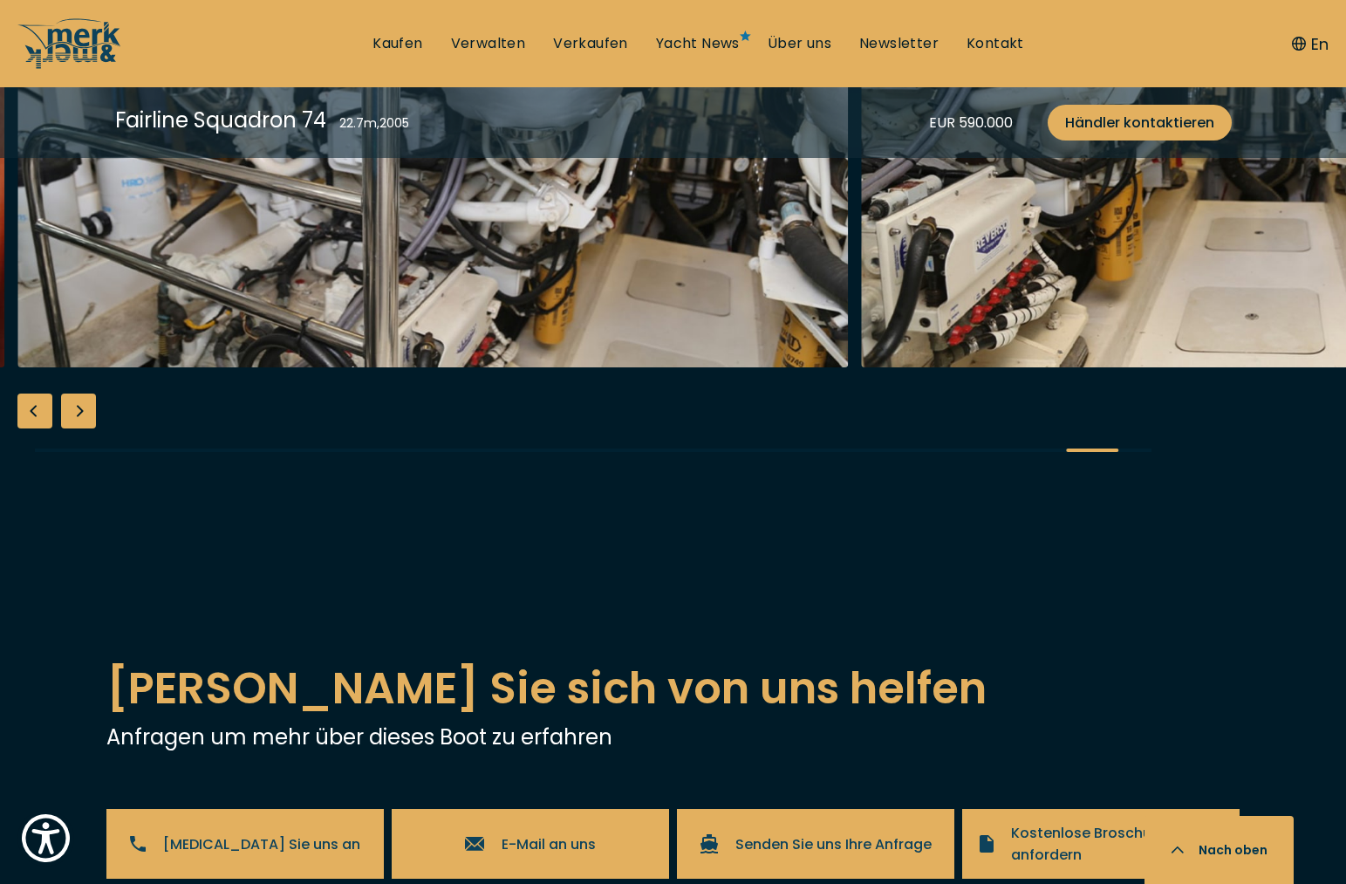
click at [77, 428] on div "Next slide" at bounding box center [78, 411] width 35 height 35
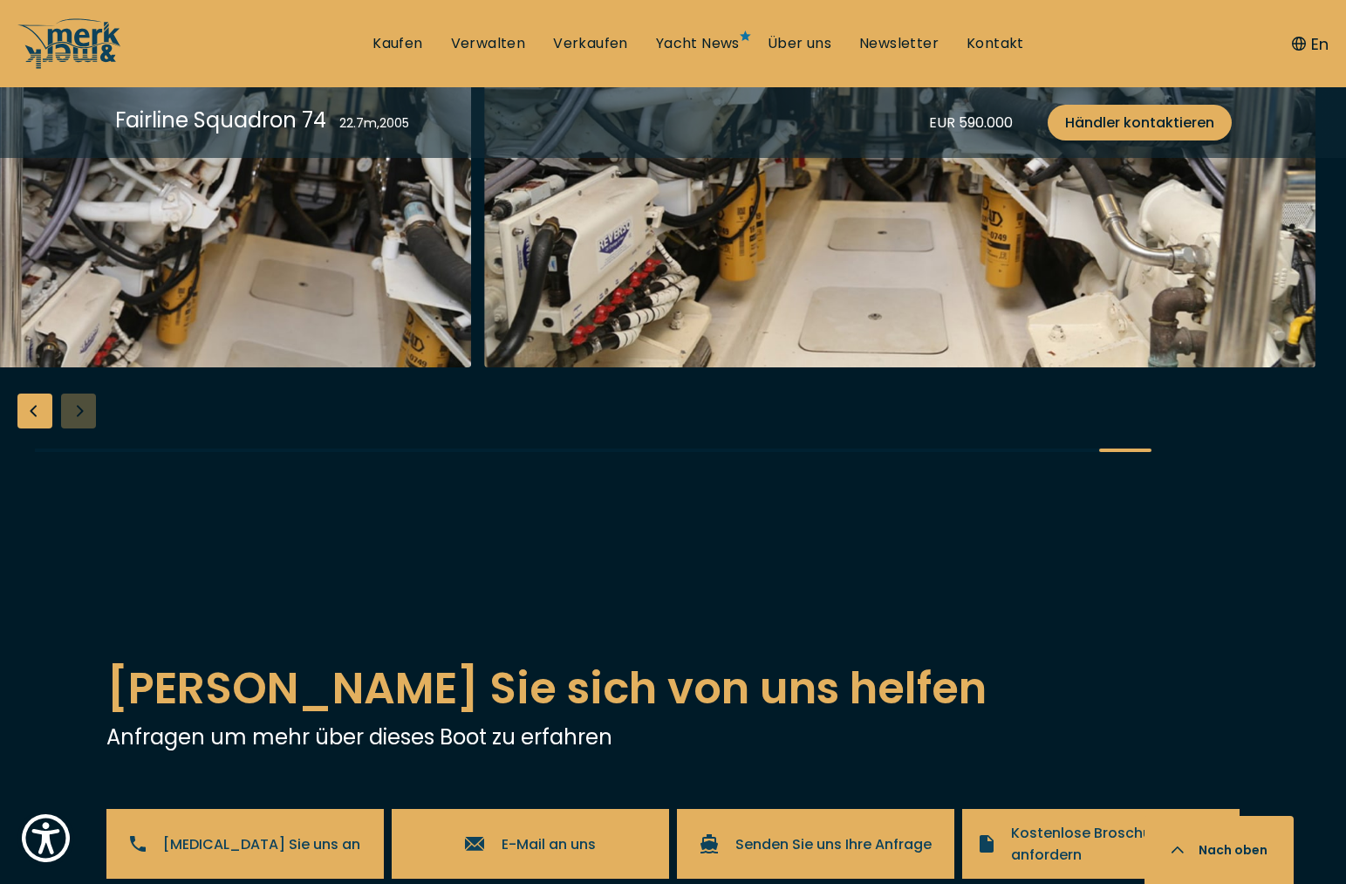
click at [77, 481] on div at bounding box center [673, 145] width 1346 height 672
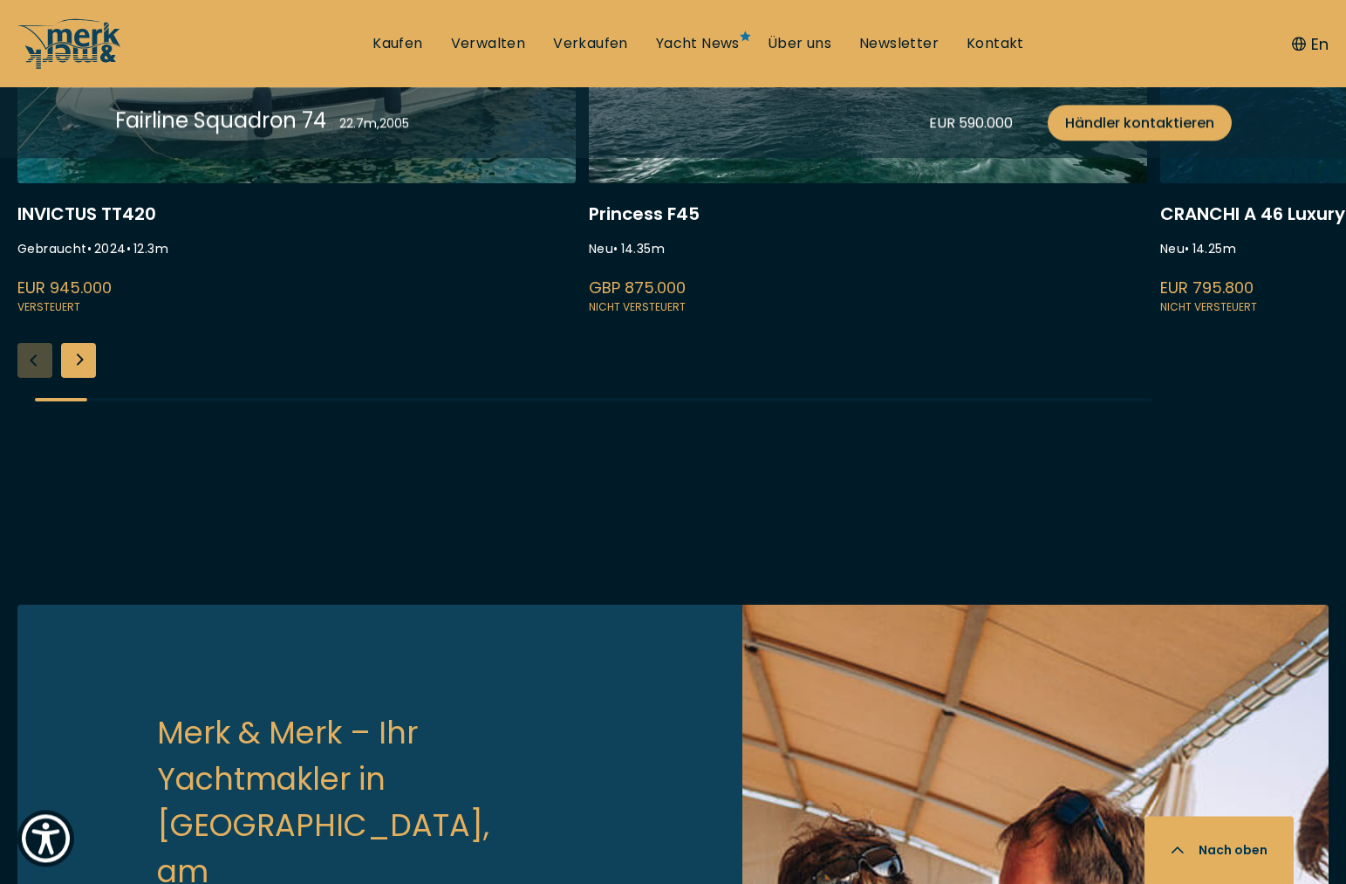
scroll to position [4539, 0]
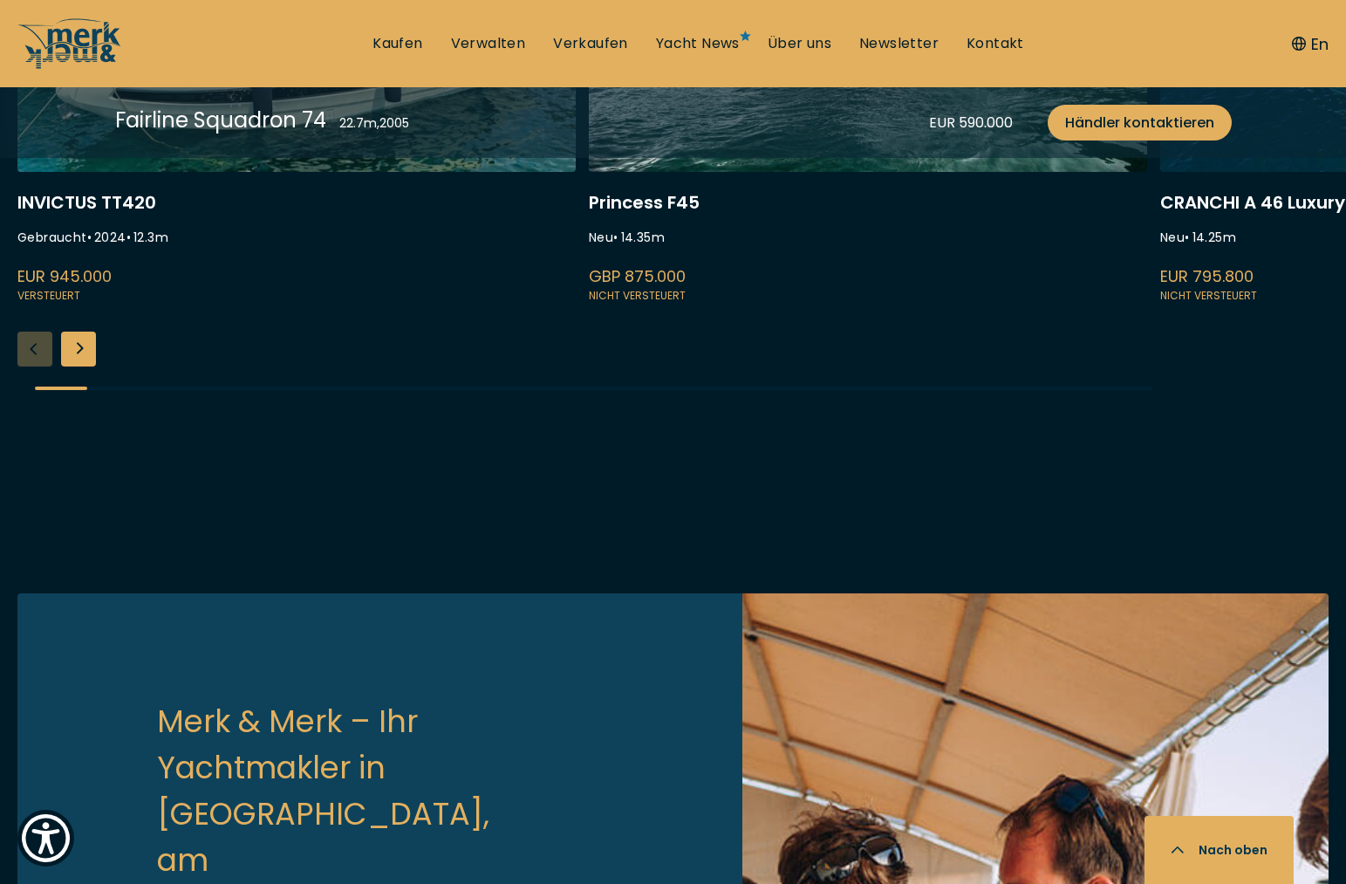
click at [82, 366] on div "Next slide" at bounding box center [78, 349] width 35 height 35
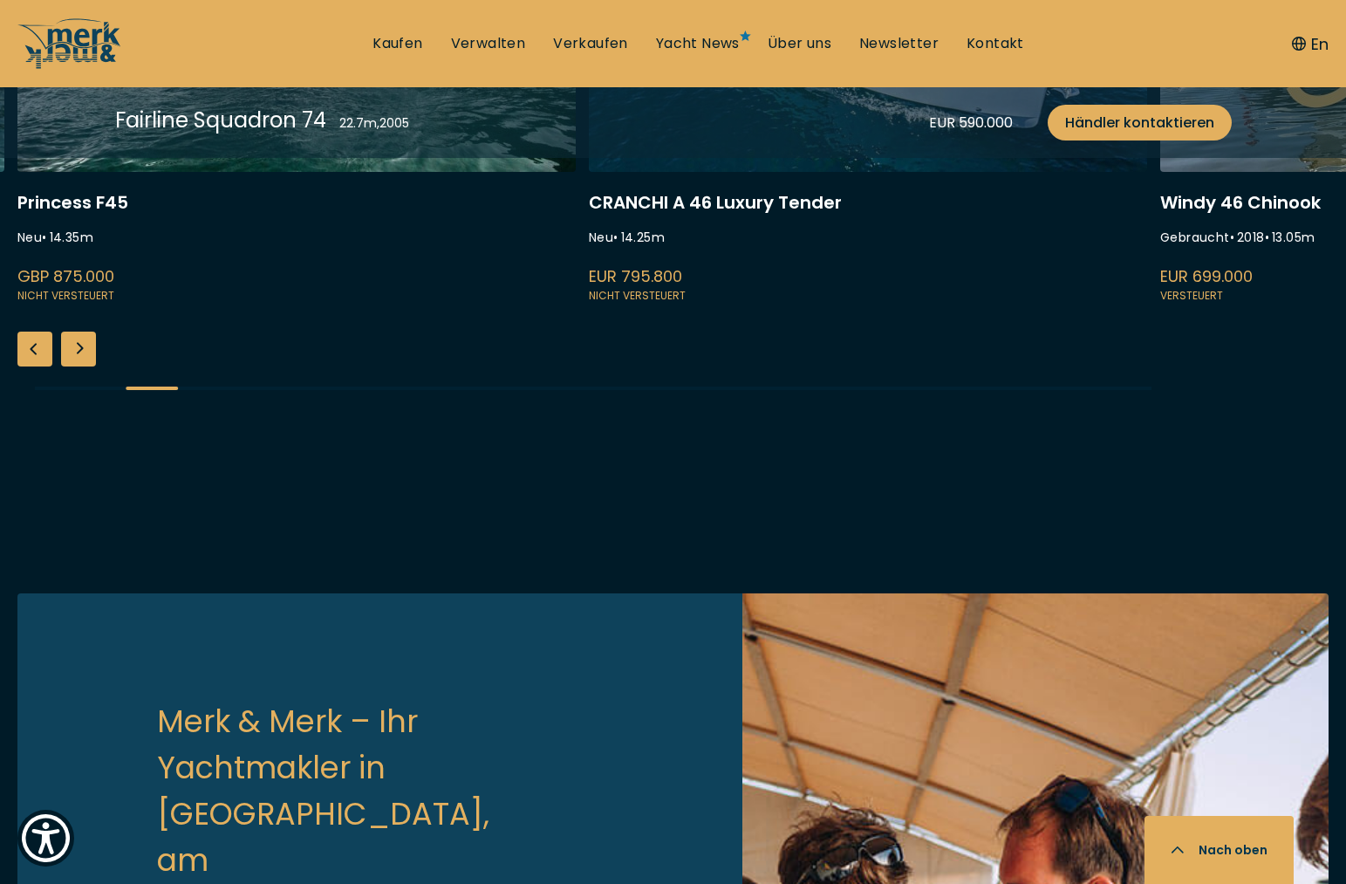
click at [82, 366] on div "Next slide" at bounding box center [78, 349] width 35 height 35
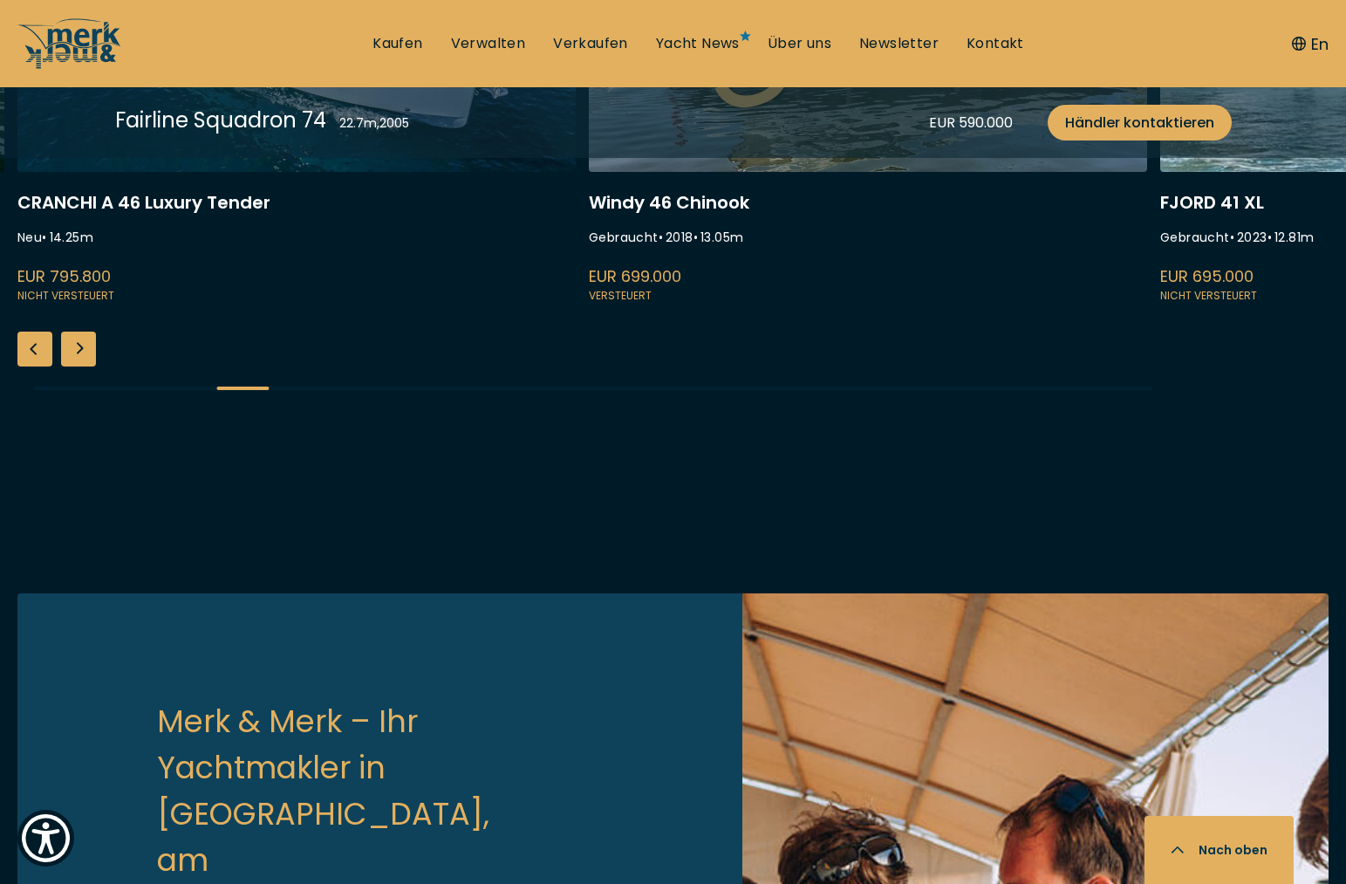
click at [82, 366] on div "Next slide" at bounding box center [78, 349] width 35 height 35
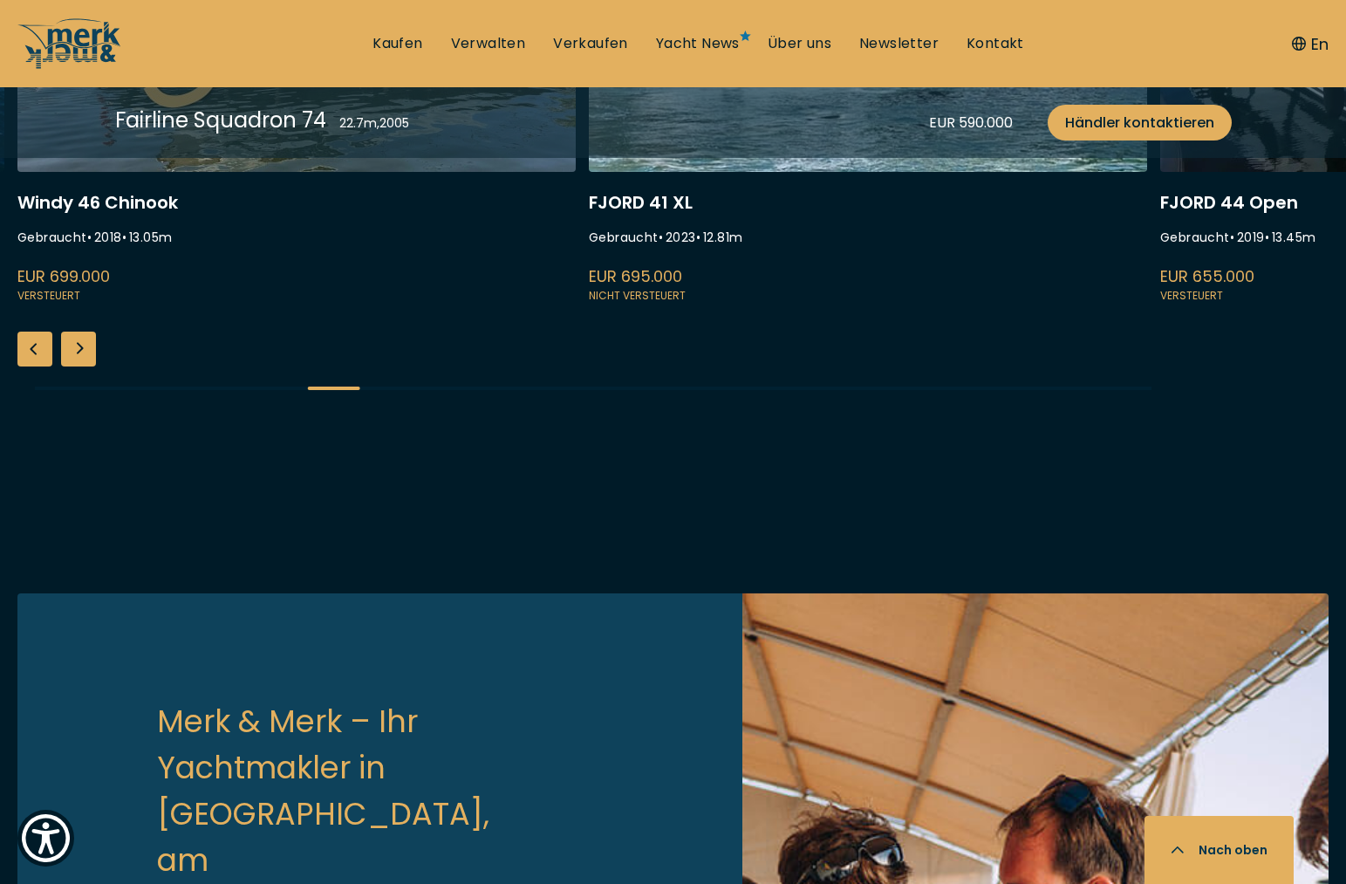
click at [82, 366] on div "Next slide" at bounding box center [78, 349] width 35 height 35
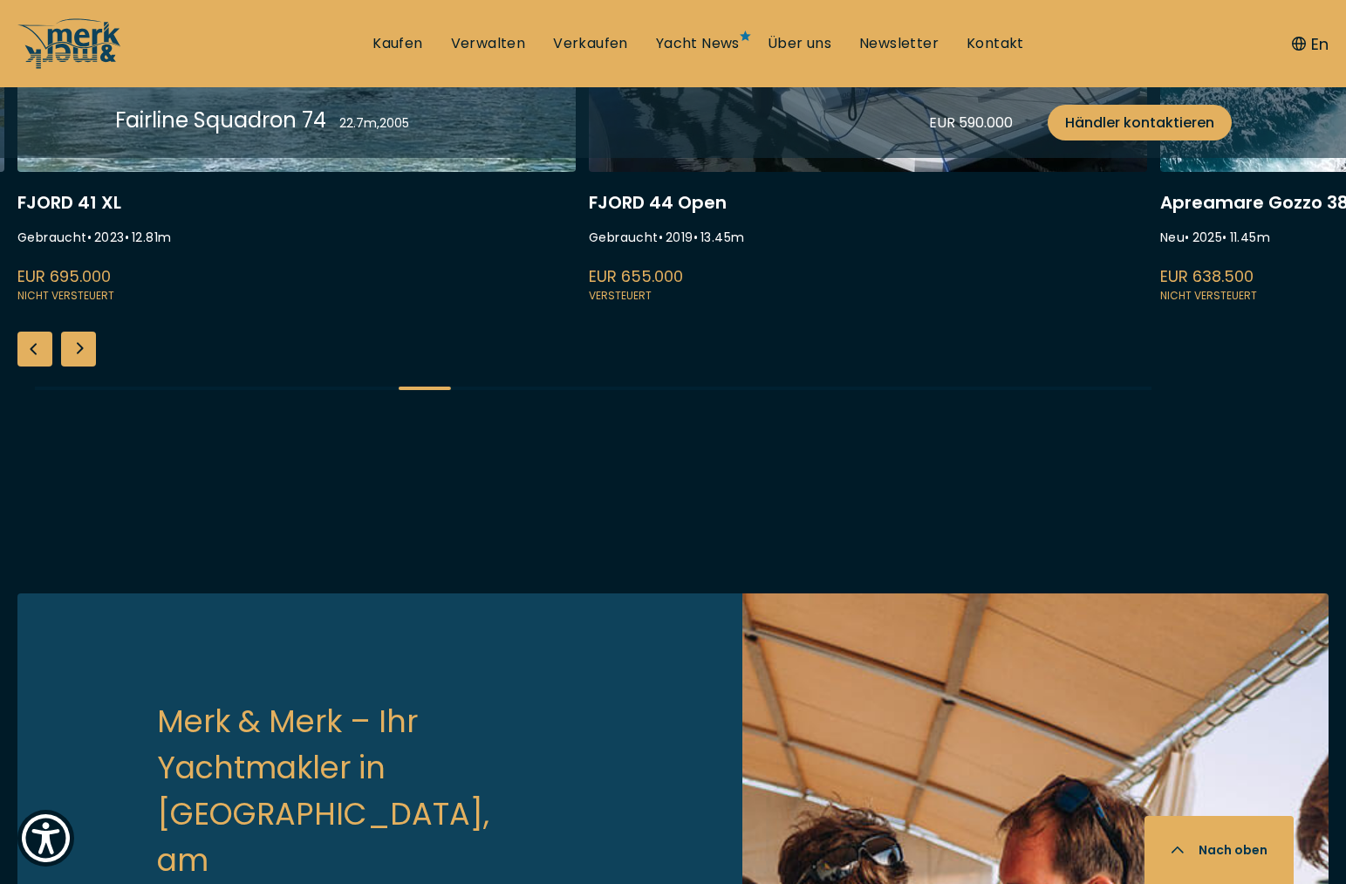
click at [82, 366] on div "Next slide" at bounding box center [78, 349] width 35 height 35
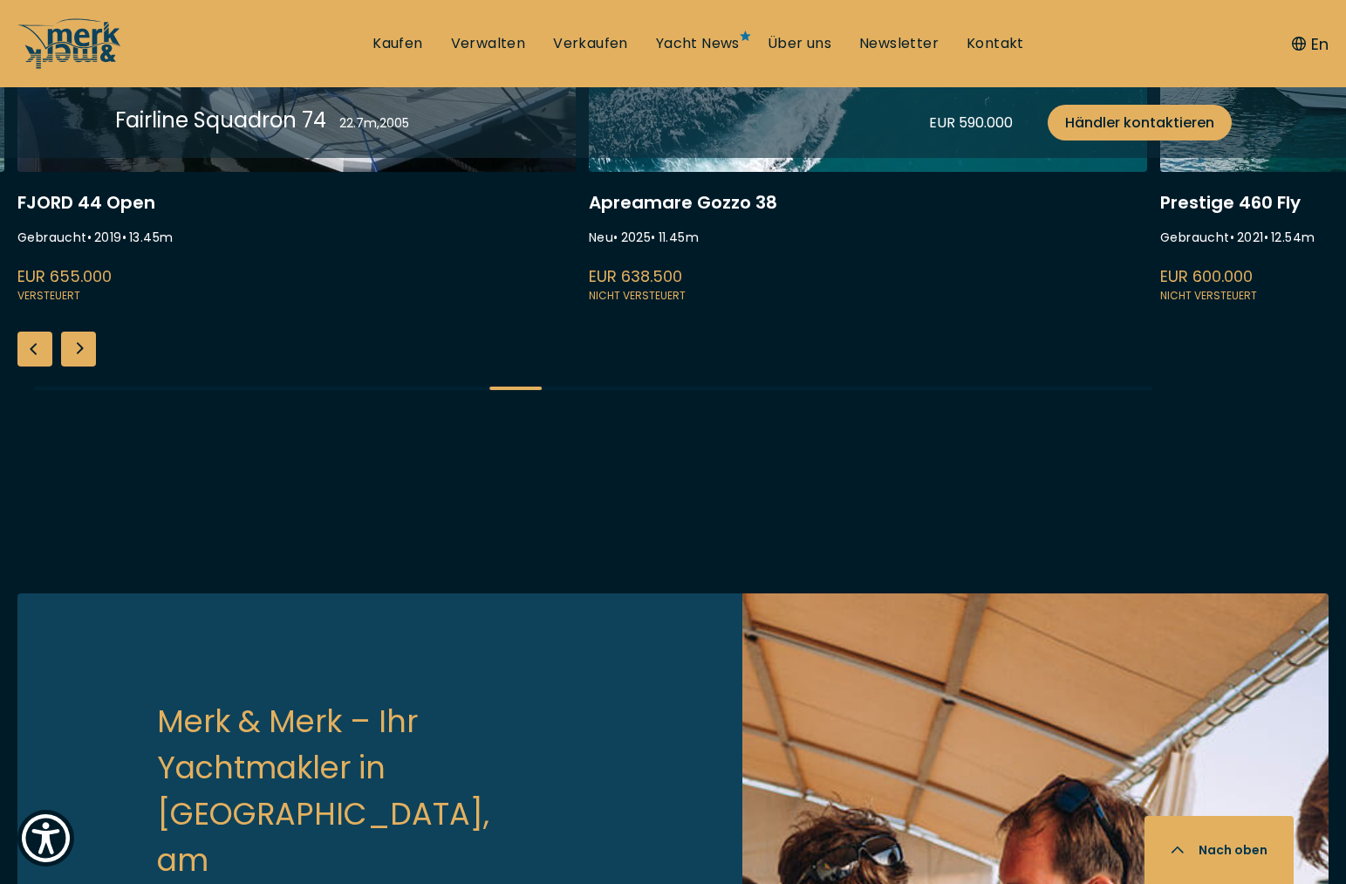
click at [82, 366] on div "Next slide" at bounding box center [78, 349] width 35 height 35
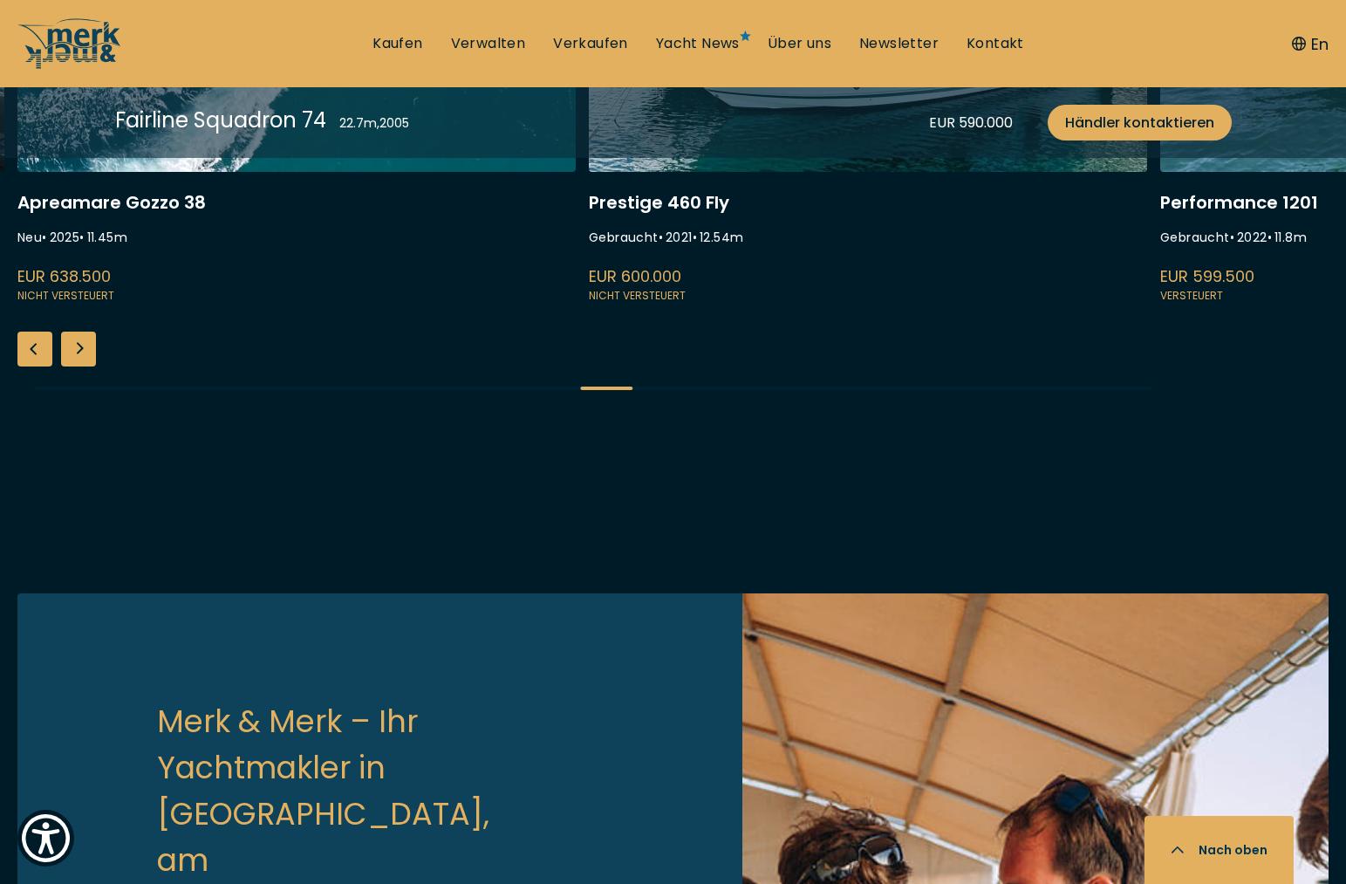
click at [82, 366] on div "Next slide" at bounding box center [78, 349] width 35 height 35
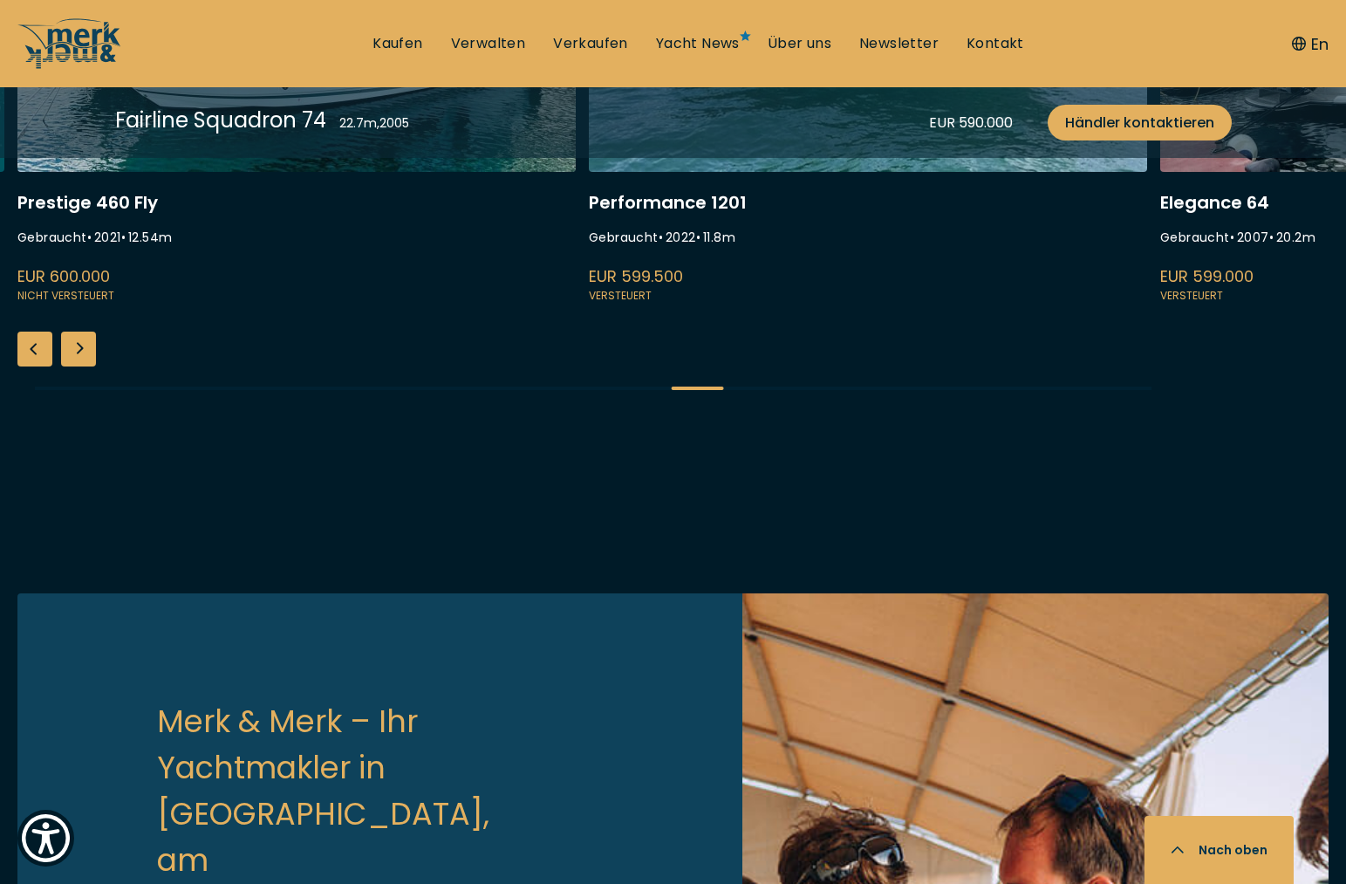
click at [80, 366] on div "Next slide" at bounding box center [78, 349] width 35 height 35
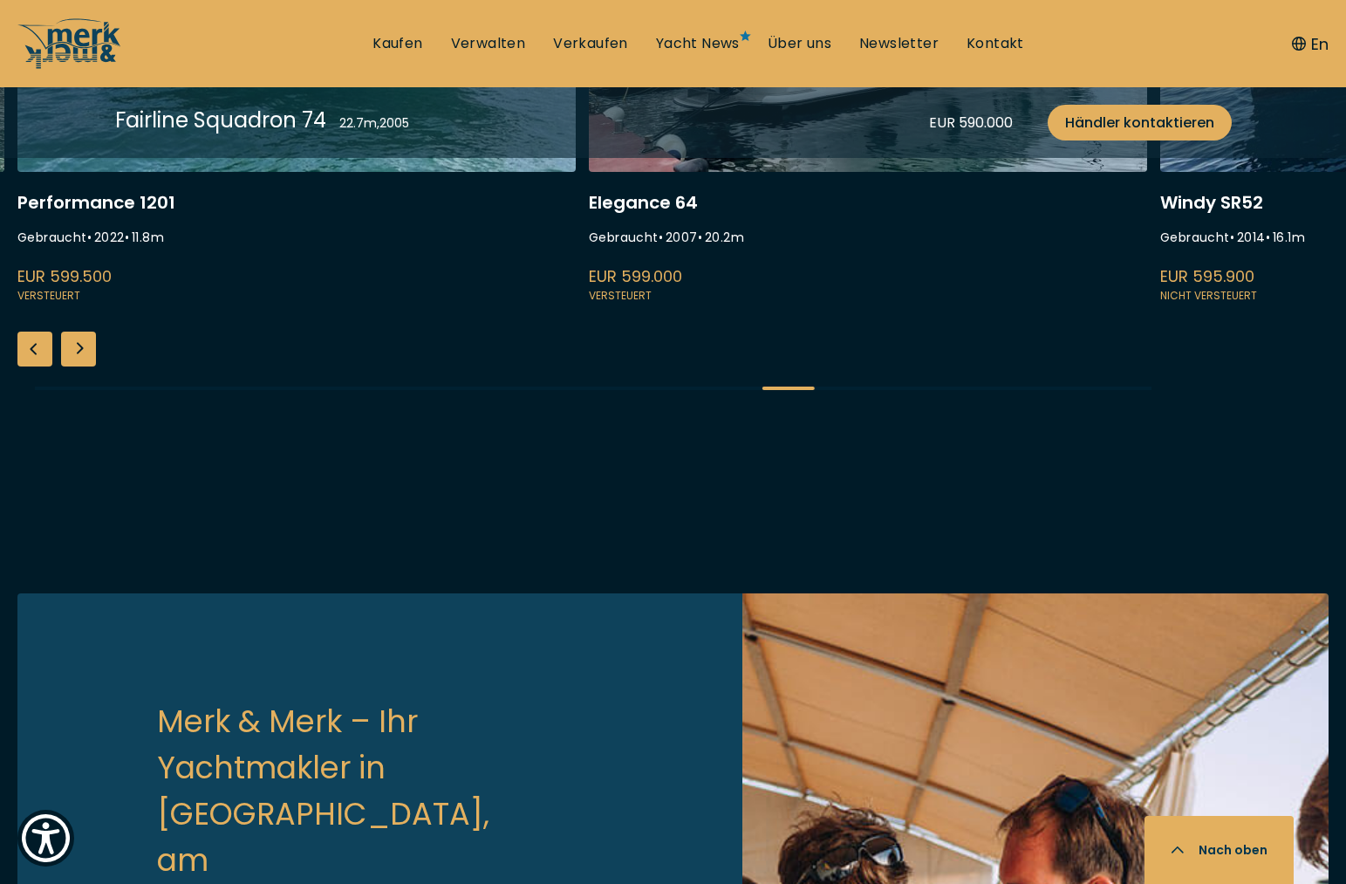
click at [640, 305] on link at bounding box center [868, 72] width 558 height 465
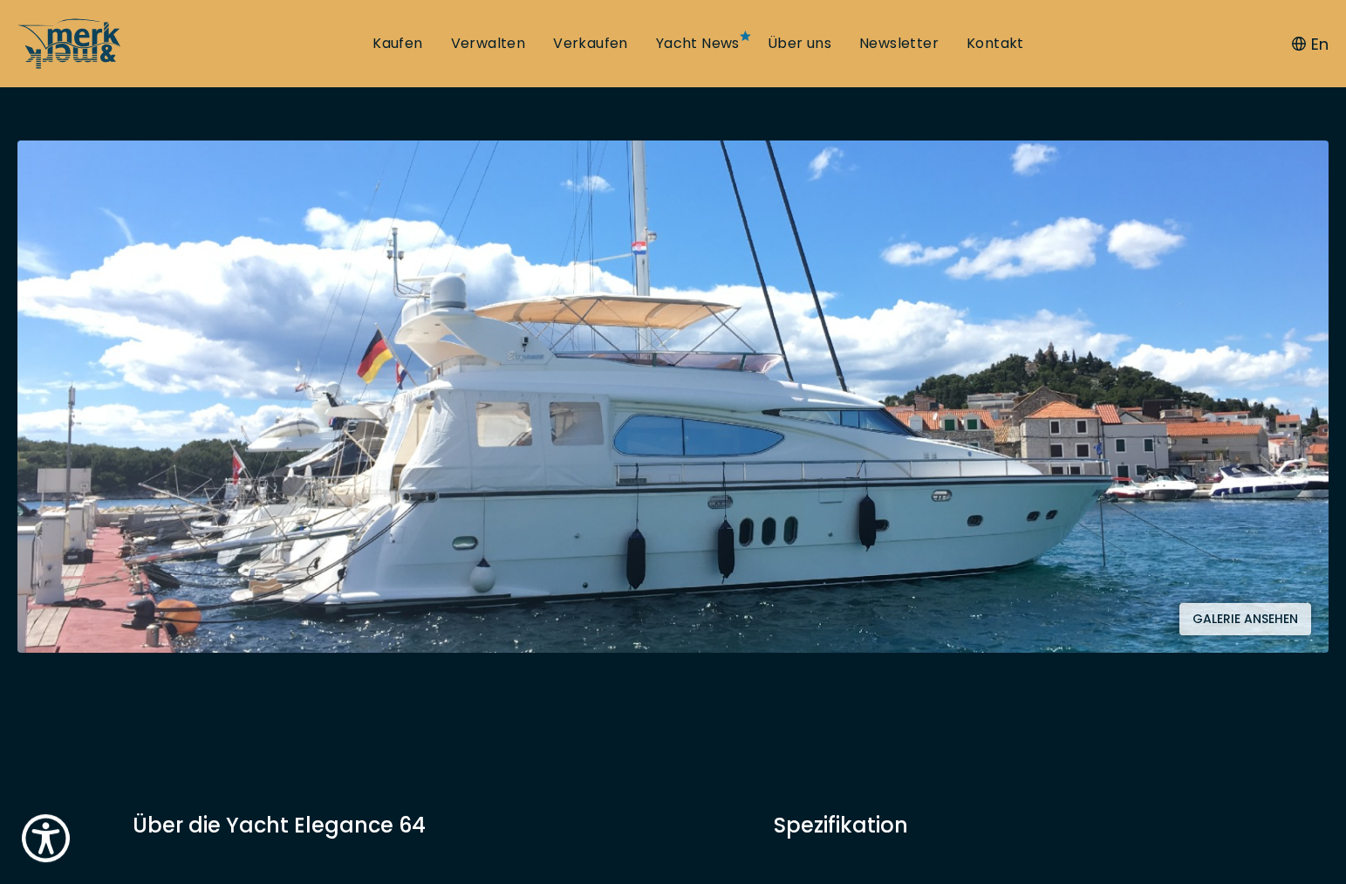
scroll to position [356, 0]
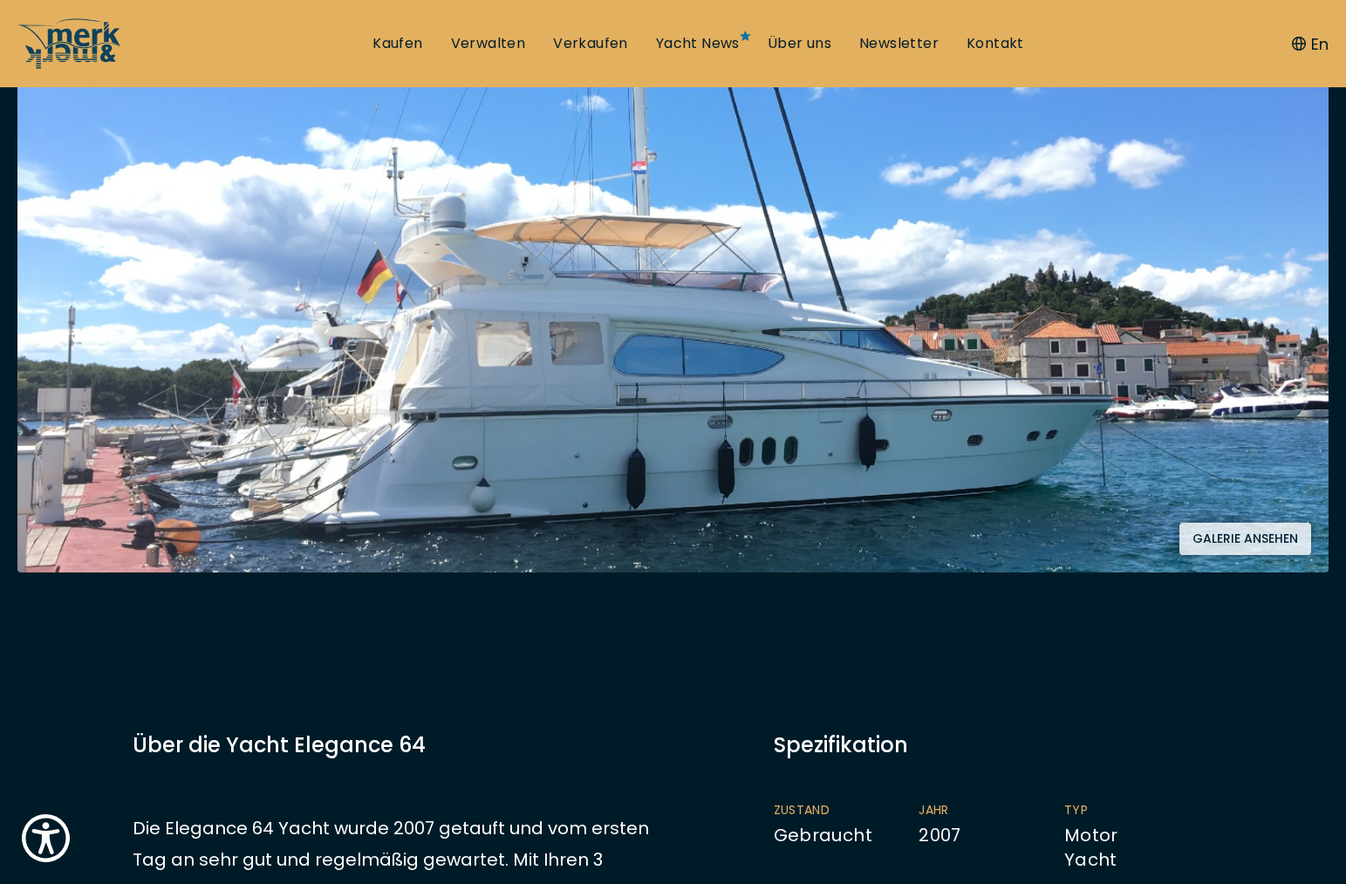
click at [1220, 535] on button "Galerie ansehen" at bounding box center [1246, 539] width 132 height 32
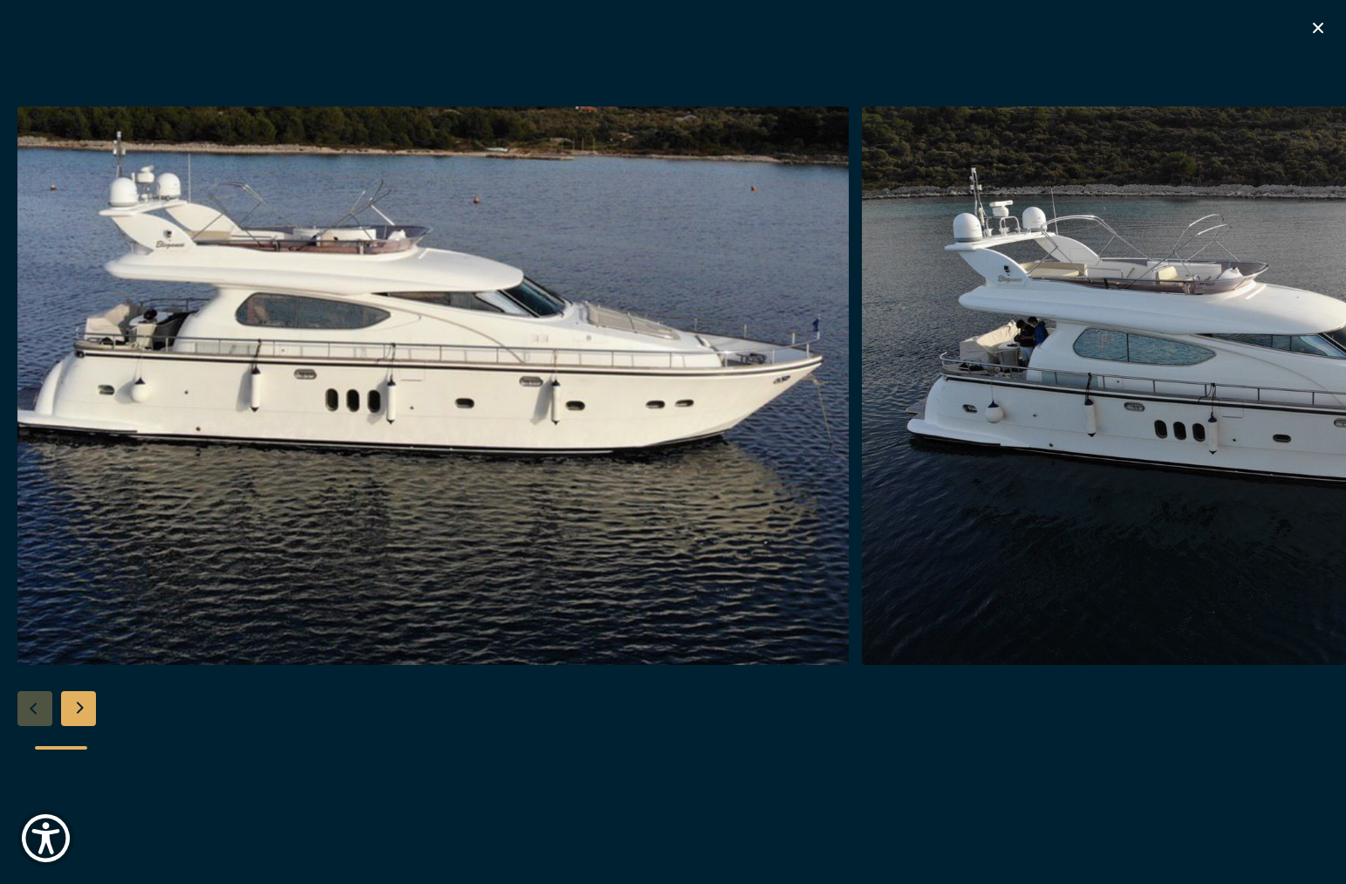
click at [89, 705] on div "Next slide" at bounding box center [78, 708] width 35 height 35
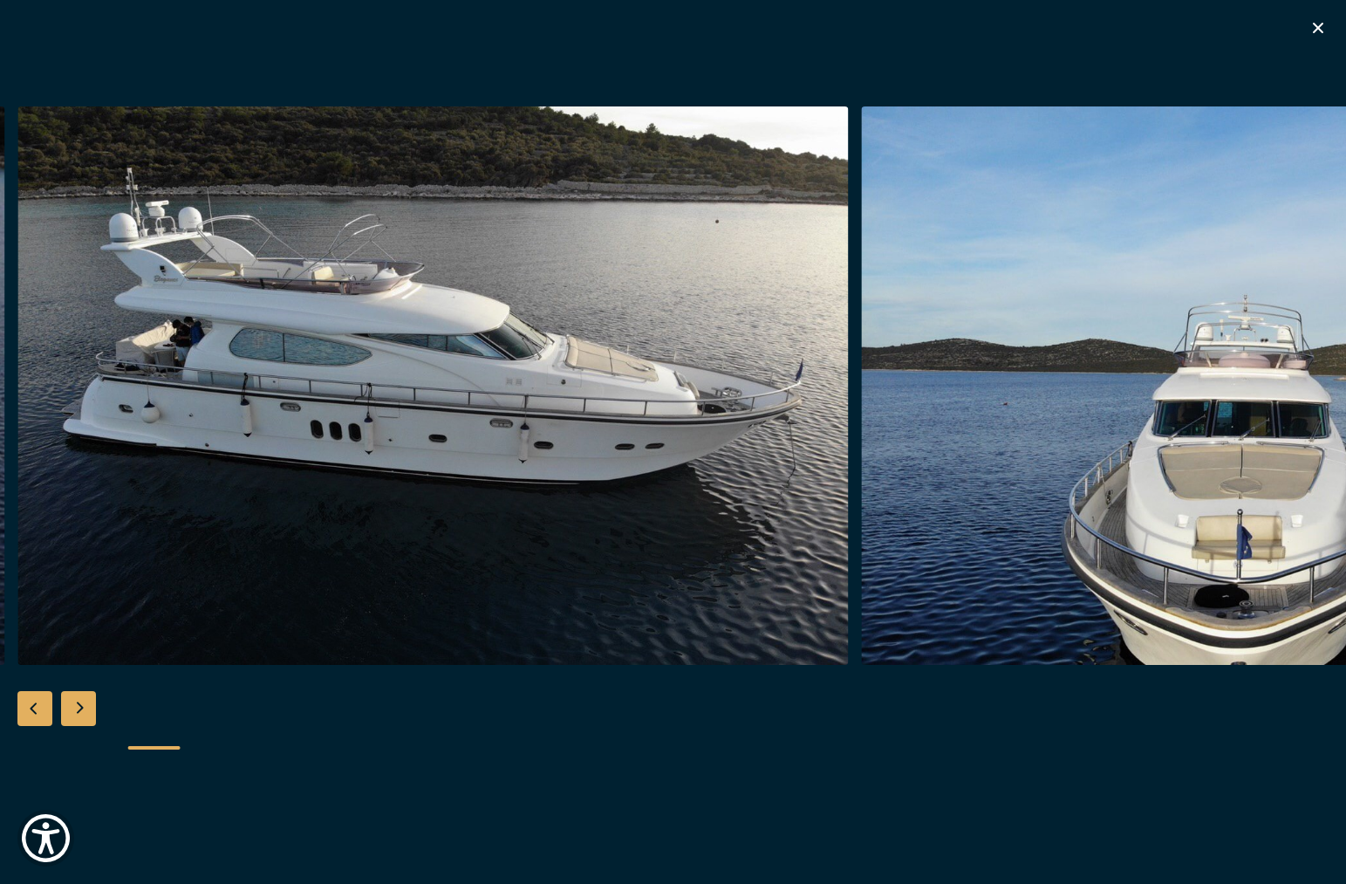
click at [88, 705] on div "Next slide" at bounding box center [78, 708] width 35 height 35
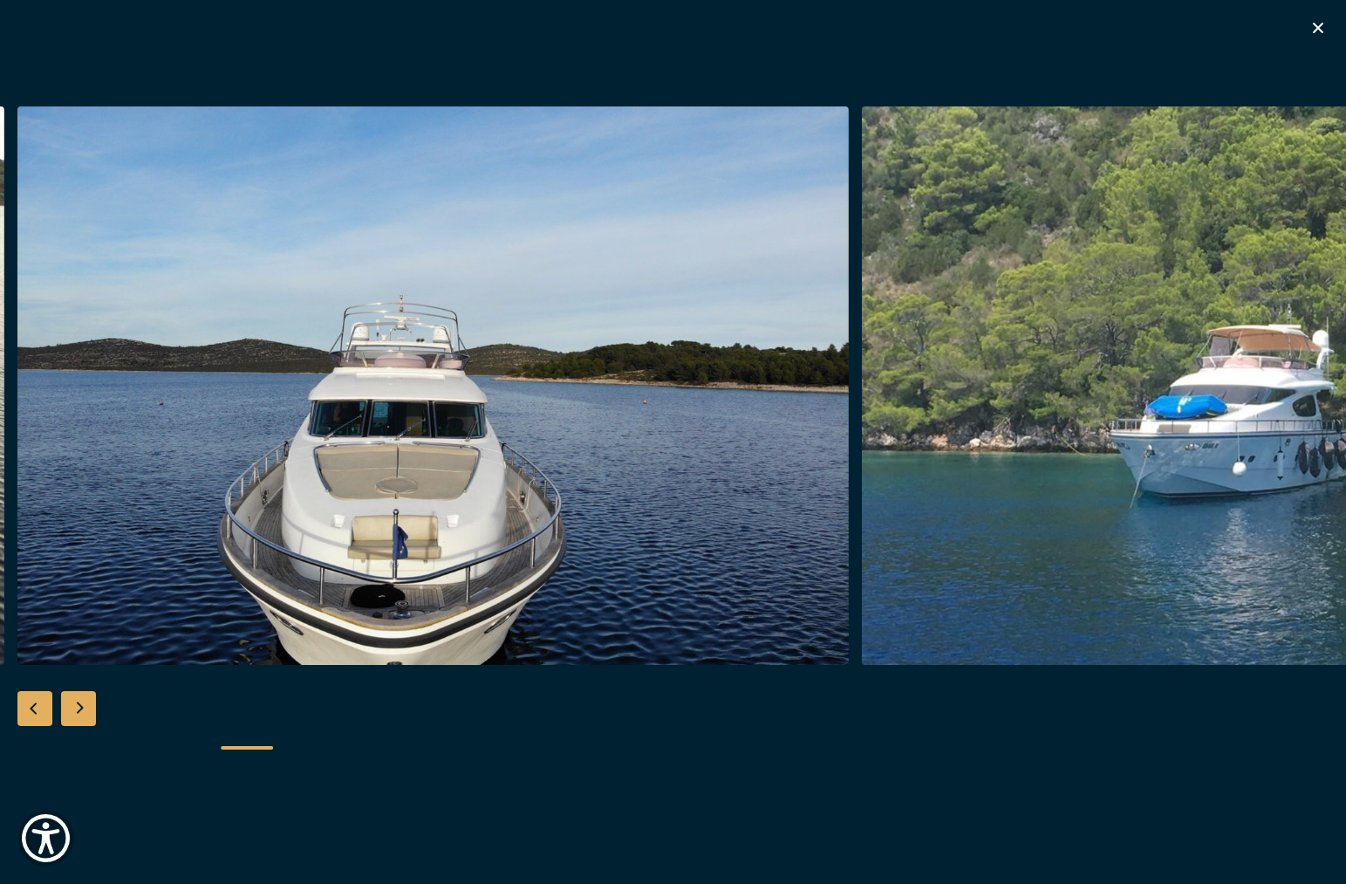
click at [88, 705] on div "Next slide" at bounding box center [78, 708] width 35 height 35
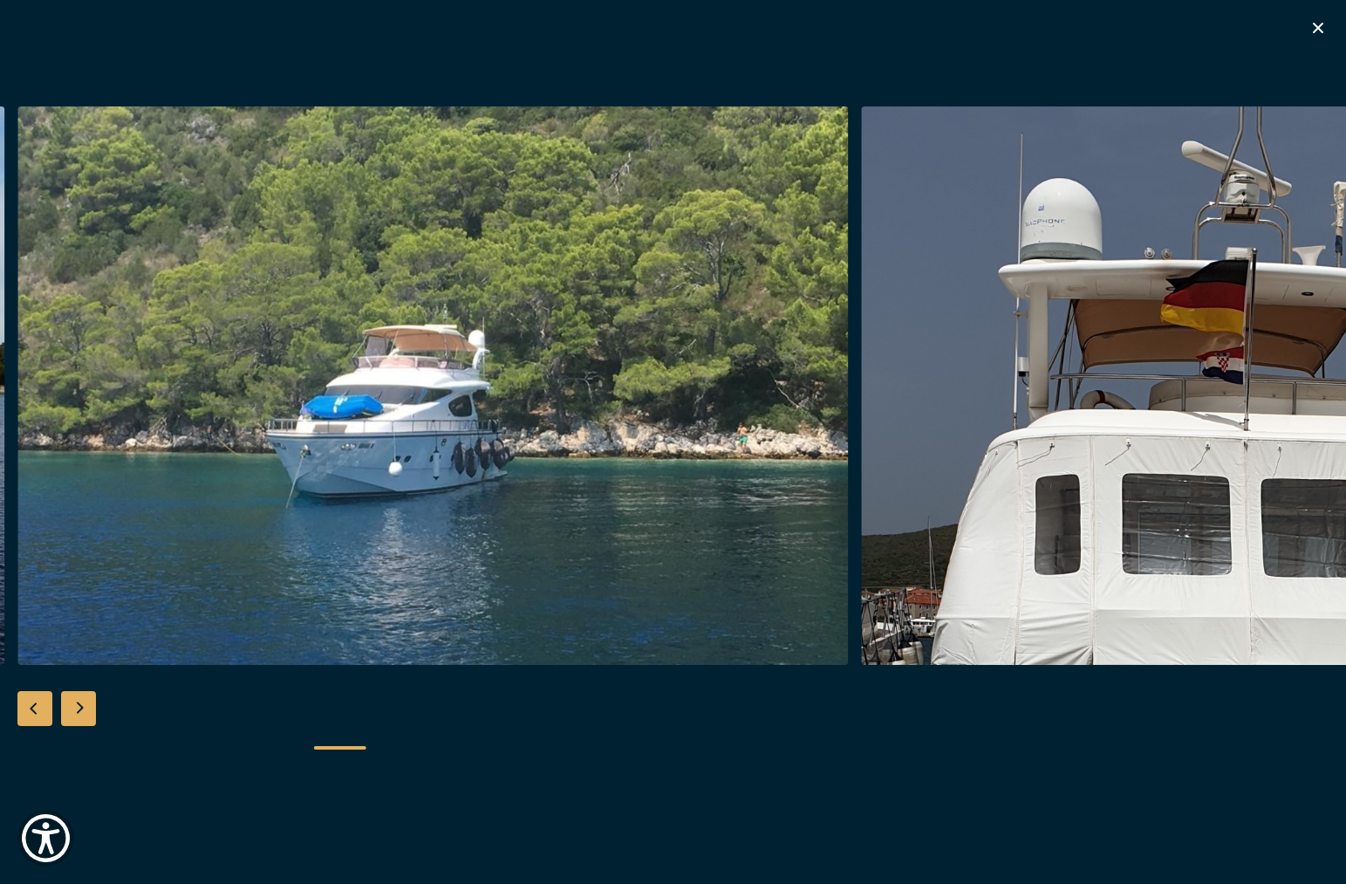
click at [88, 705] on div "Next slide" at bounding box center [78, 708] width 35 height 35
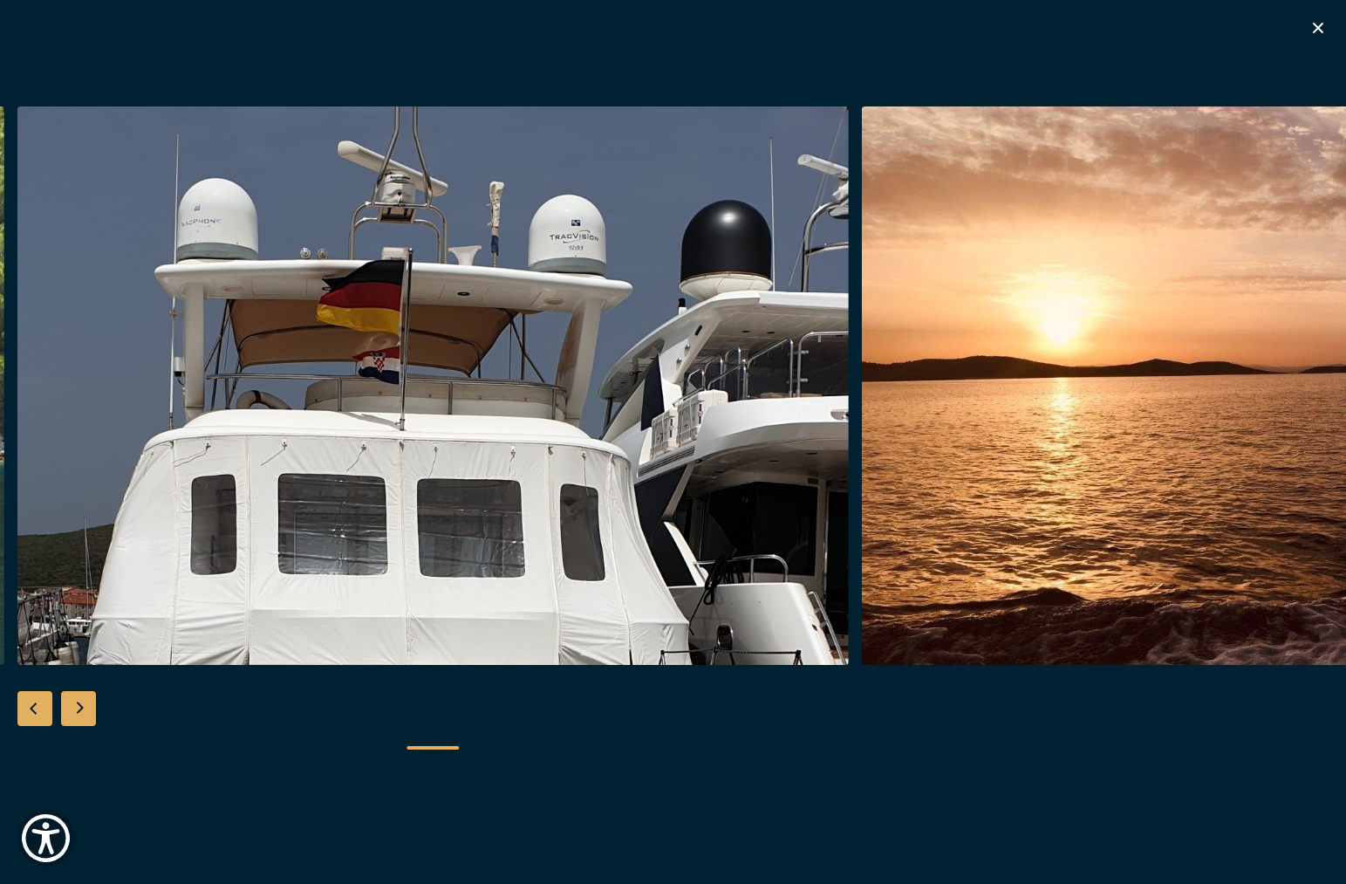
click at [88, 705] on div "Next slide" at bounding box center [78, 708] width 35 height 35
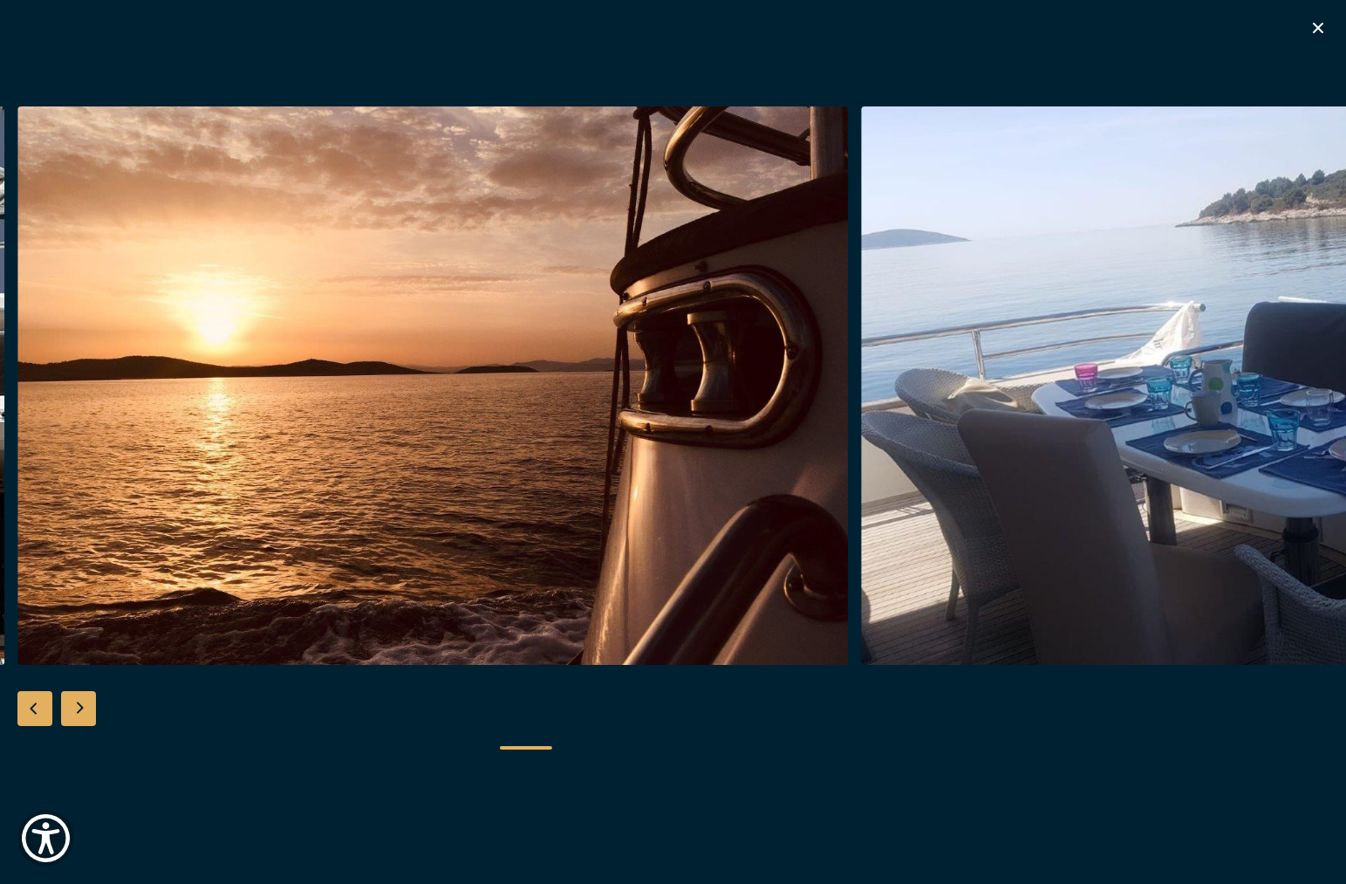
click at [88, 705] on div "Next slide" at bounding box center [78, 708] width 35 height 35
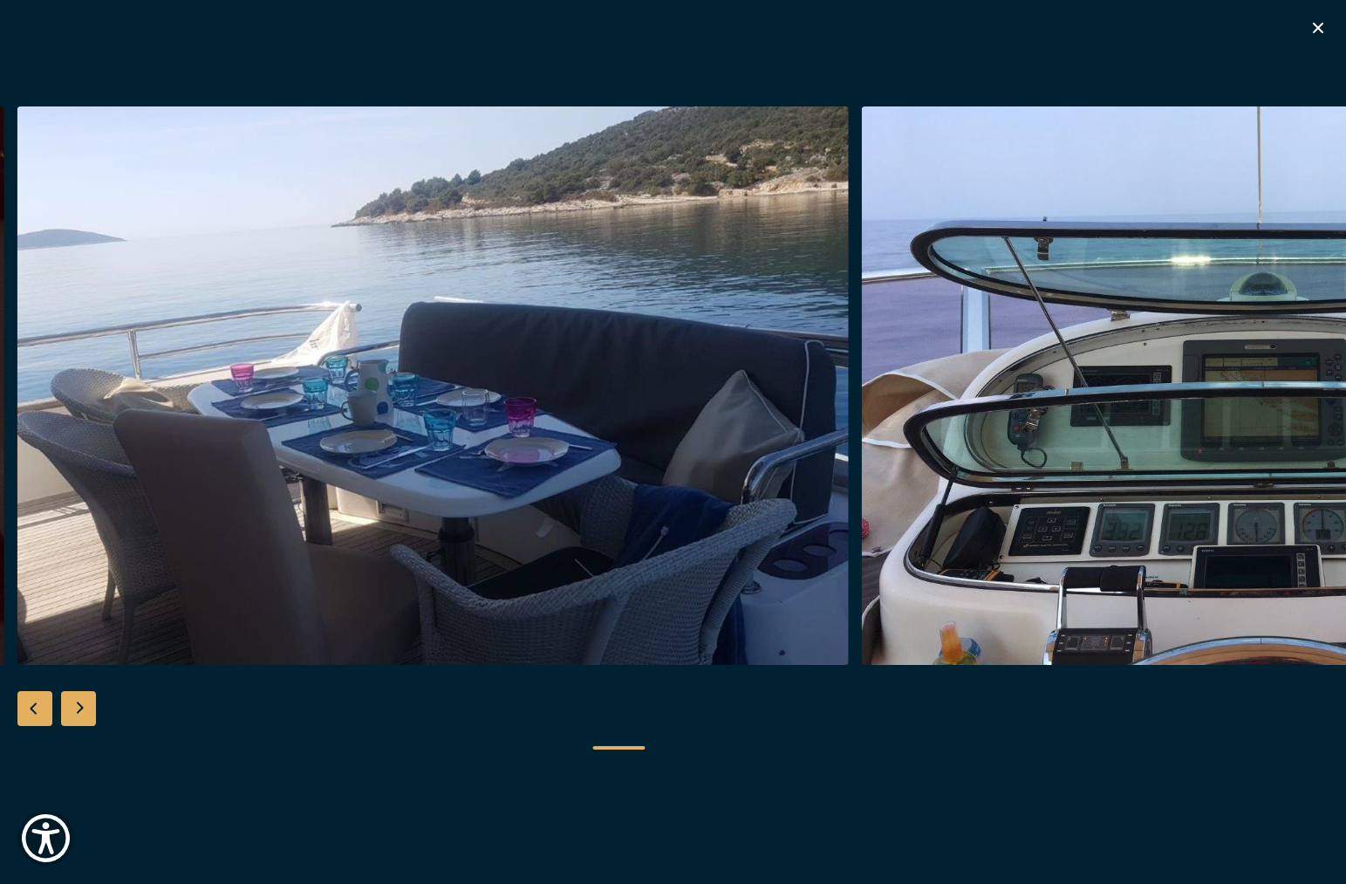
click at [82, 707] on div "Next slide" at bounding box center [78, 708] width 35 height 35
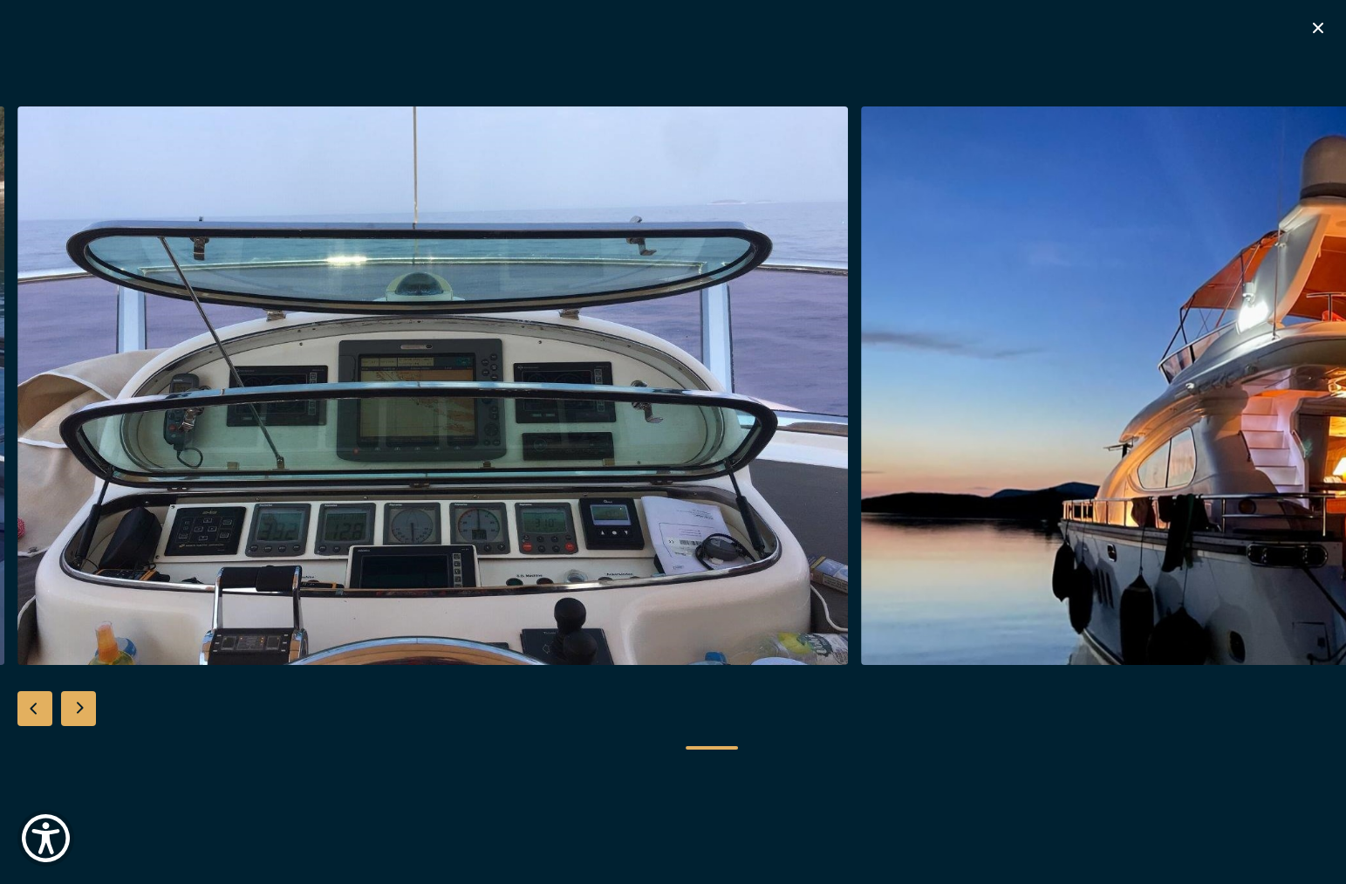
click at [73, 706] on div "Next slide" at bounding box center [78, 708] width 35 height 35
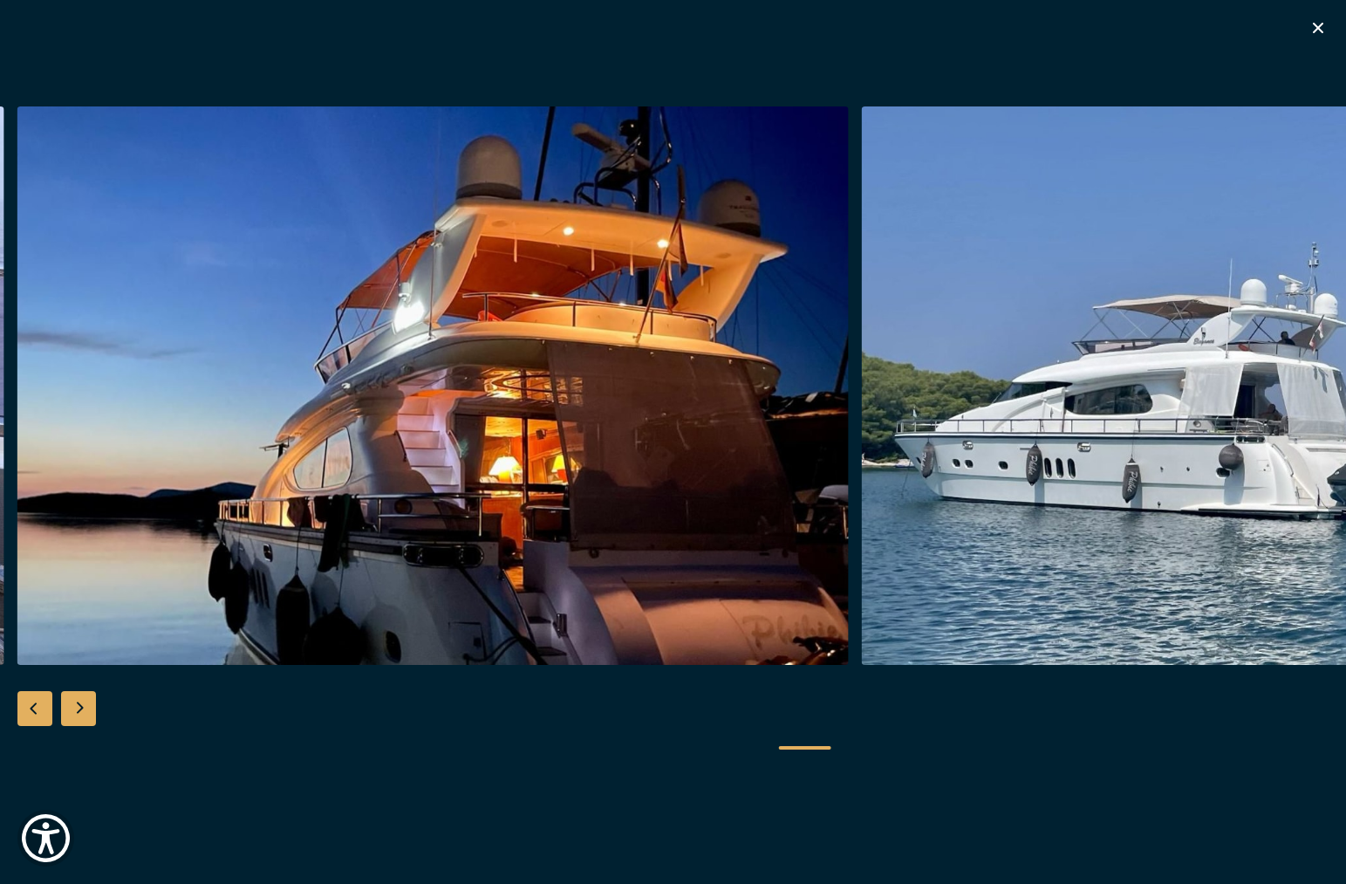
click at [73, 706] on div "Next slide" at bounding box center [78, 708] width 35 height 35
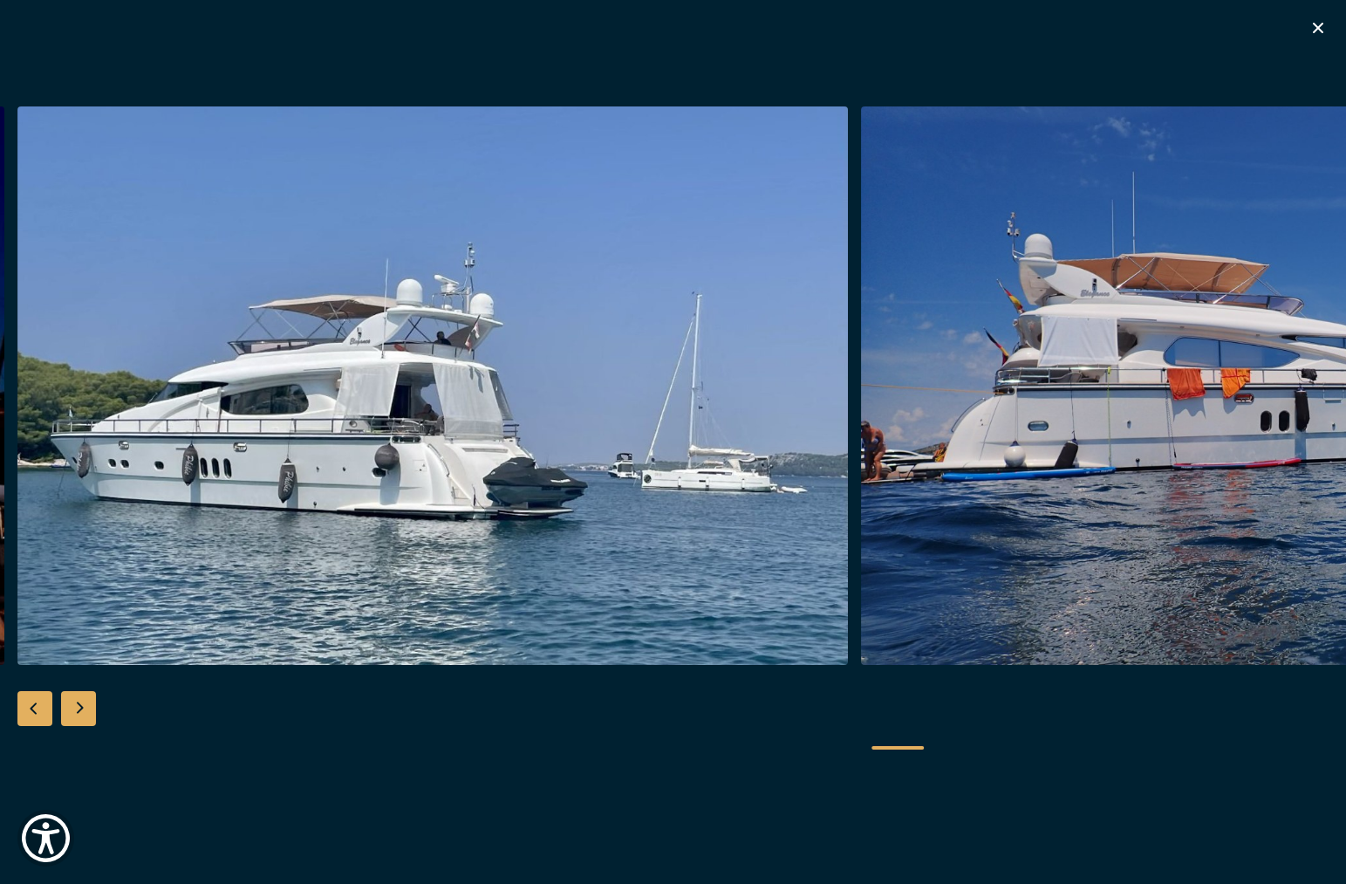
click at [73, 706] on div "Next slide" at bounding box center [78, 708] width 35 height 35
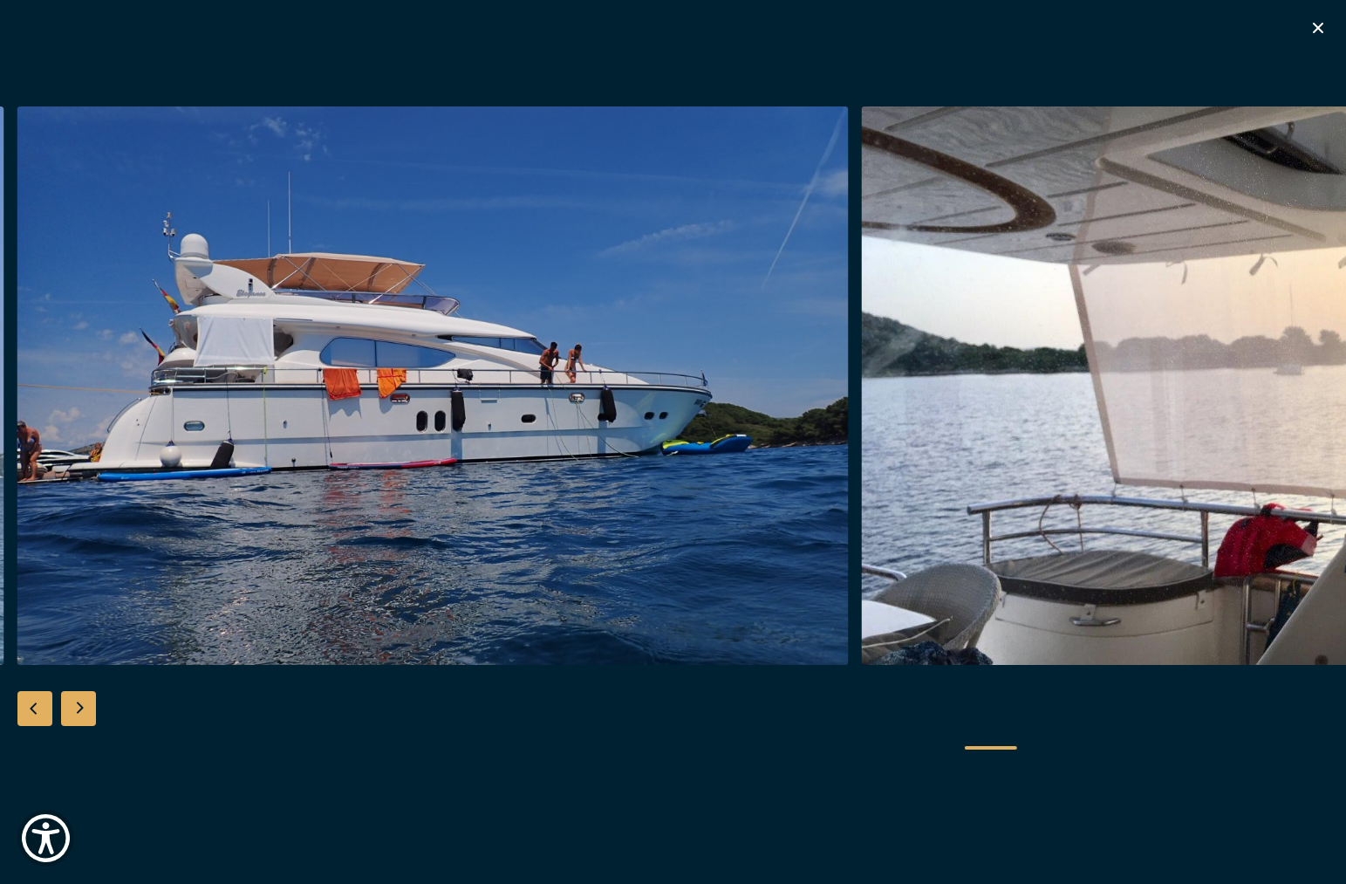
click at [73, 706] on div "Next slide" at bounding box center [78, 708] width 35 height 35
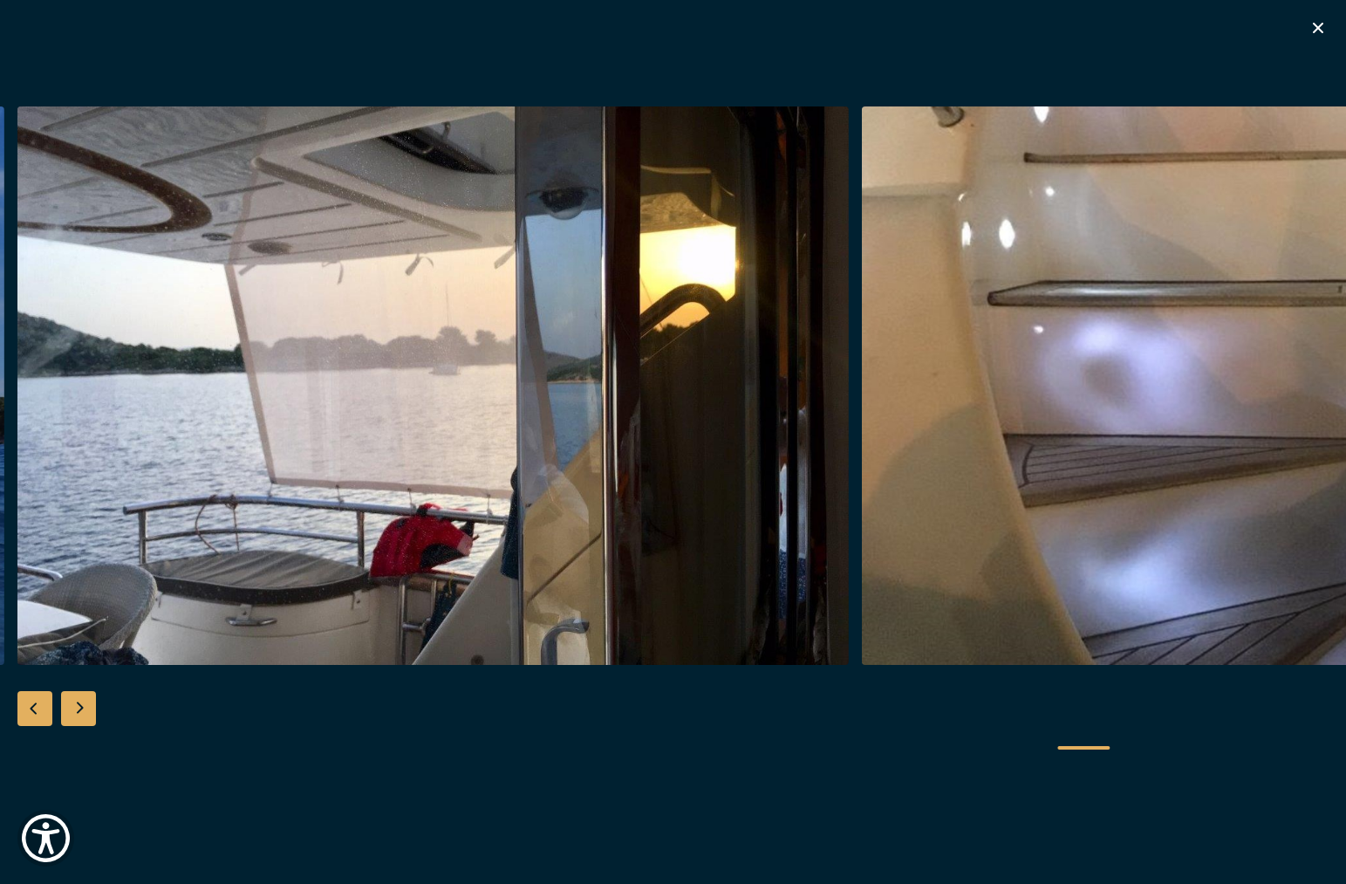
click at [74, 702] on div "Next slide" at bounding box center [78, 708] width 35 height 35
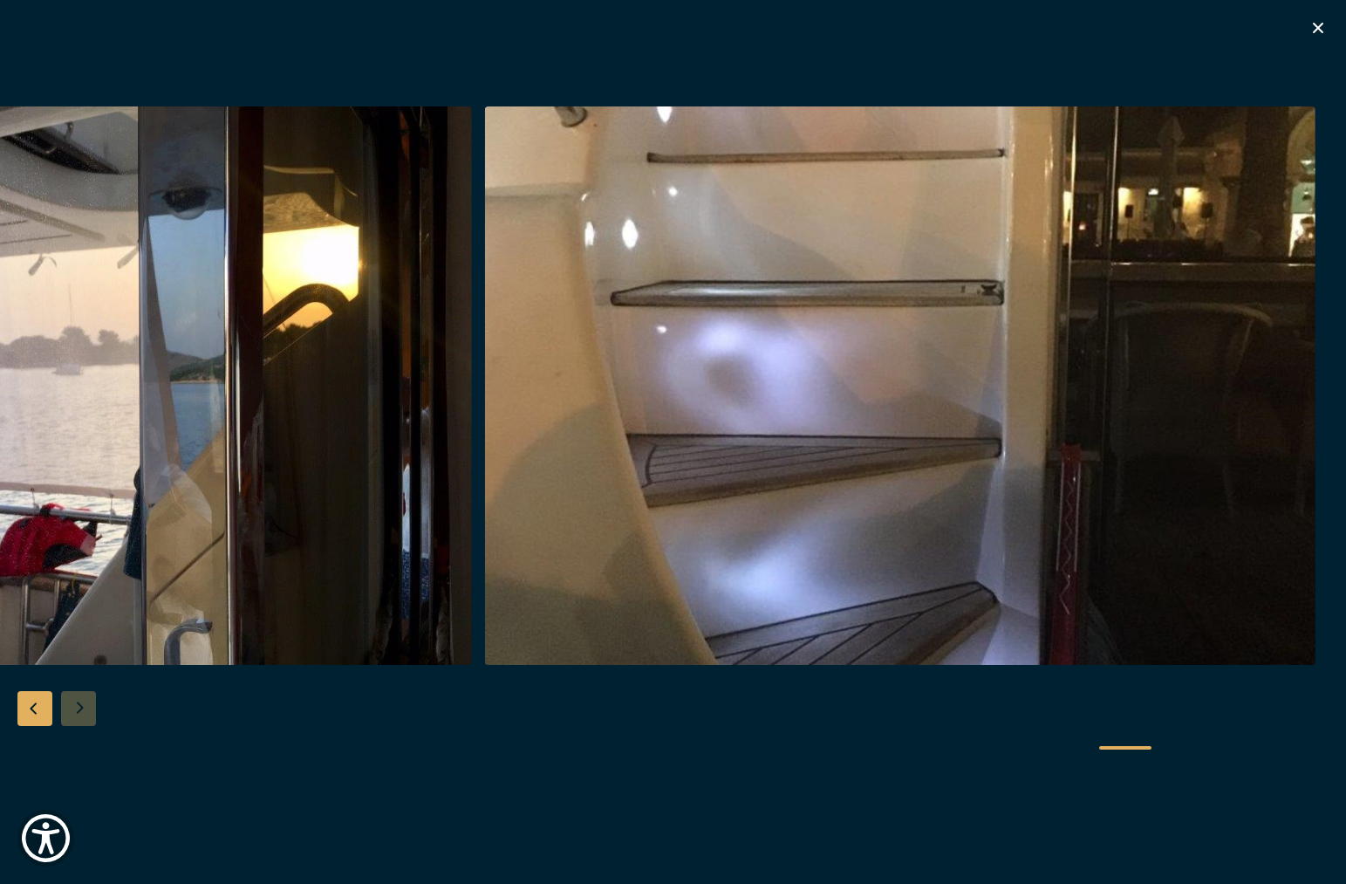
click at [74, 702] on div at bounding box center [673, 442] width 1346 height 672
click at [1312, 26] on icon "button" at bounding box center [1318, 27] width 21 height 21
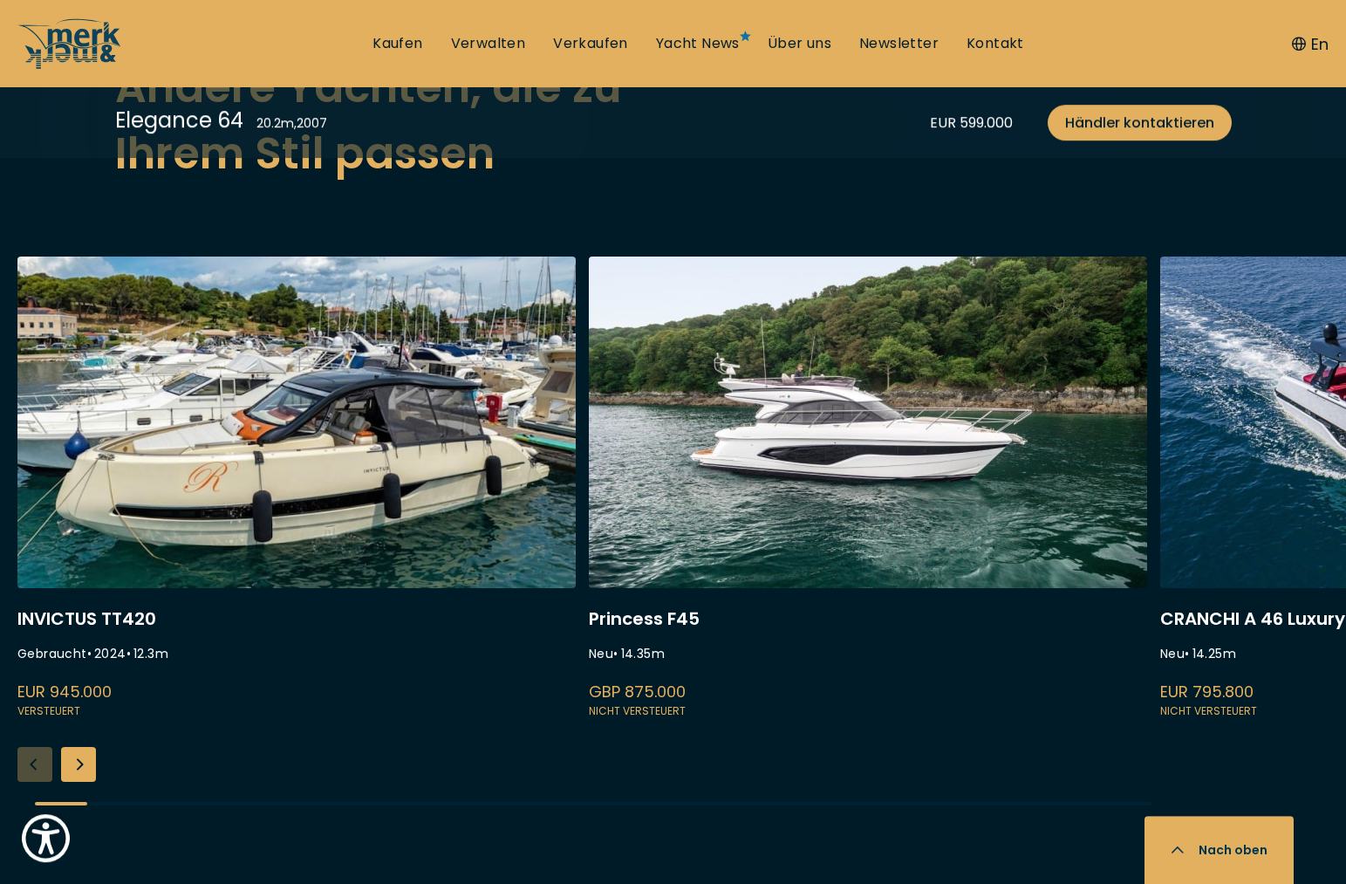
scroll to position [4984, 0]
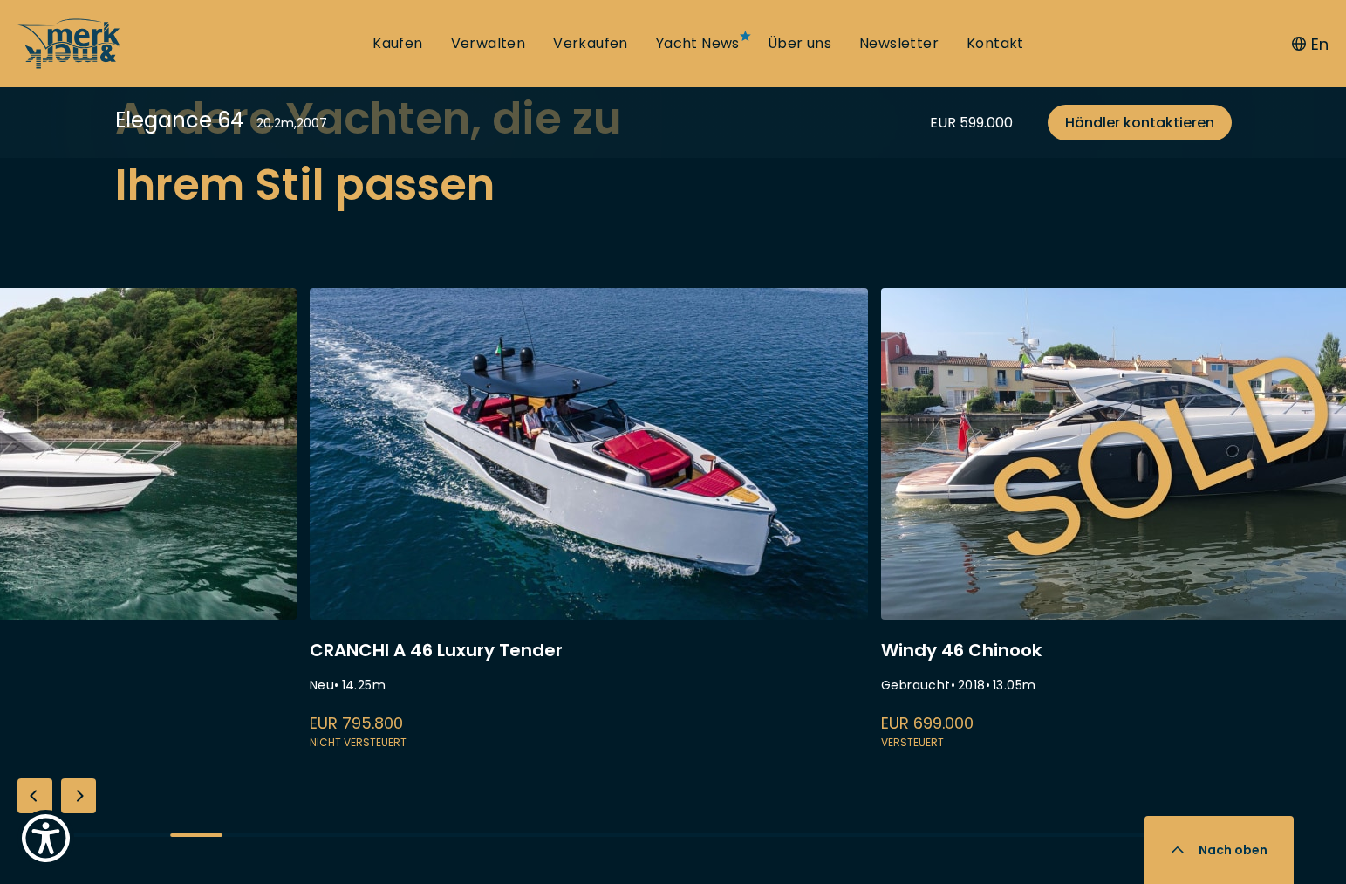
click at [6, 552] on link at bounding box center [17, 520] width 558 height 465
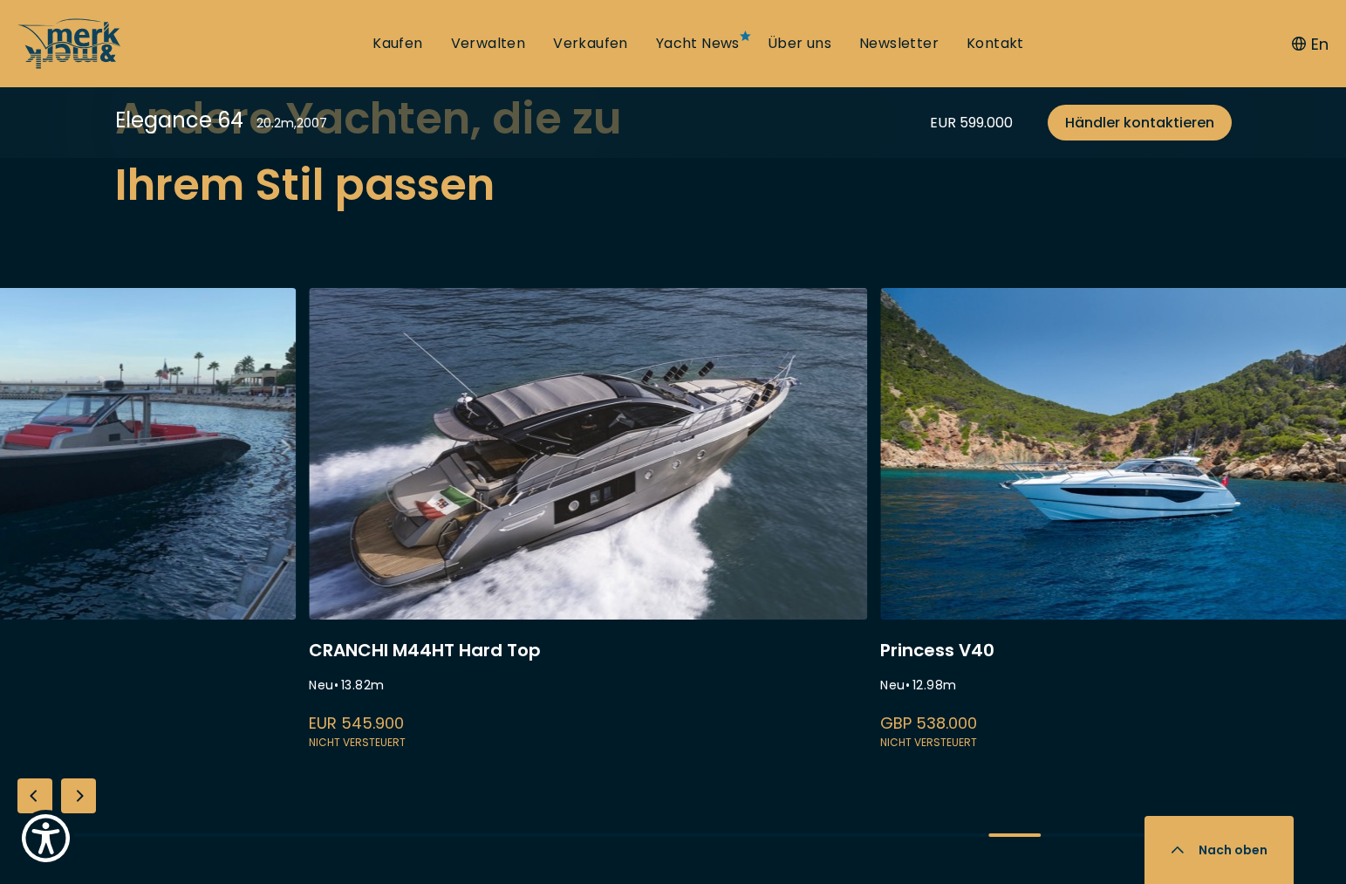
click at [219, 463] on link at bounding box center [16, 520] width 558 height 465
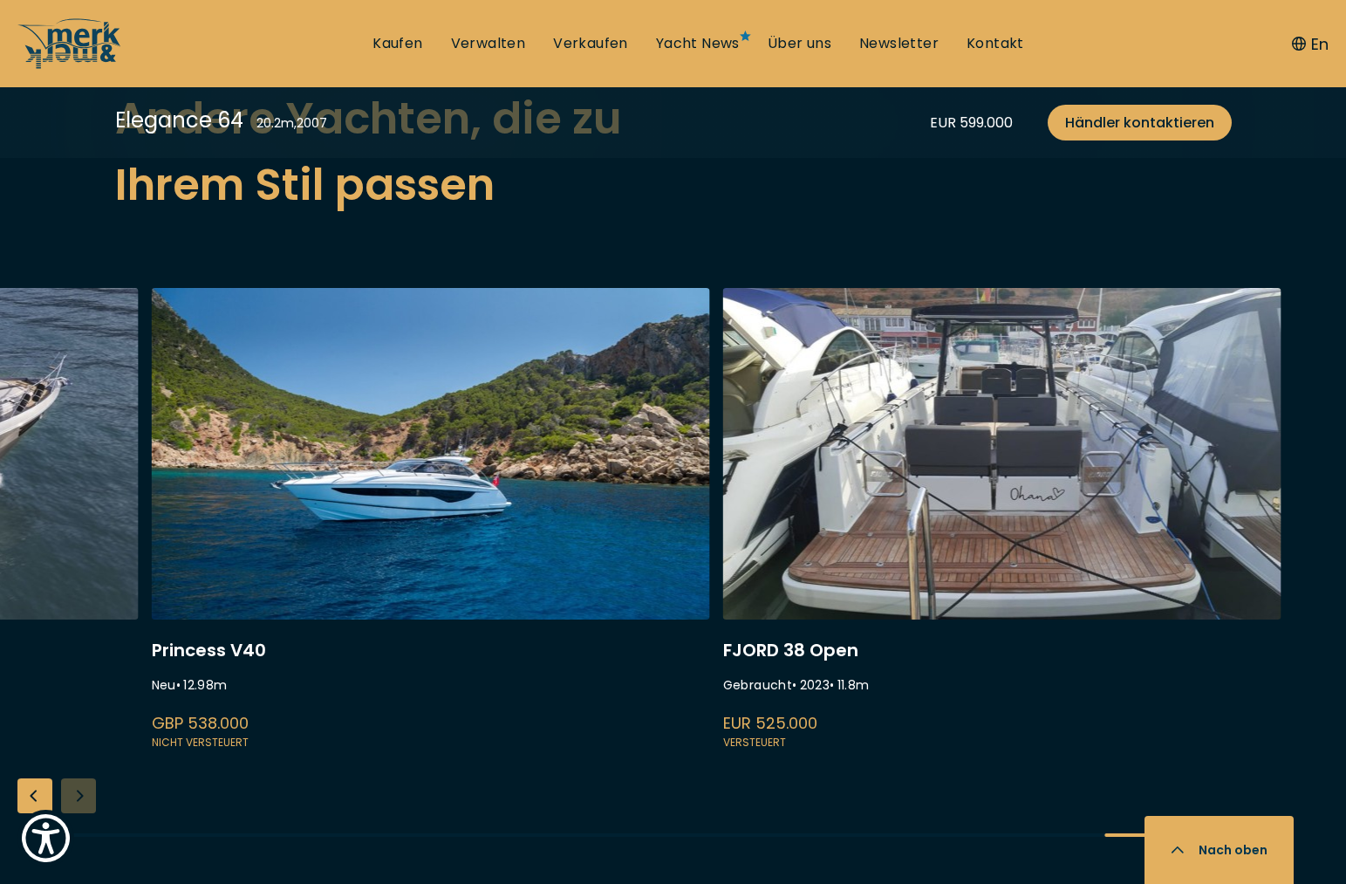
click at [431, 472] on link at bounding box center [431, 520] width 558 height 465
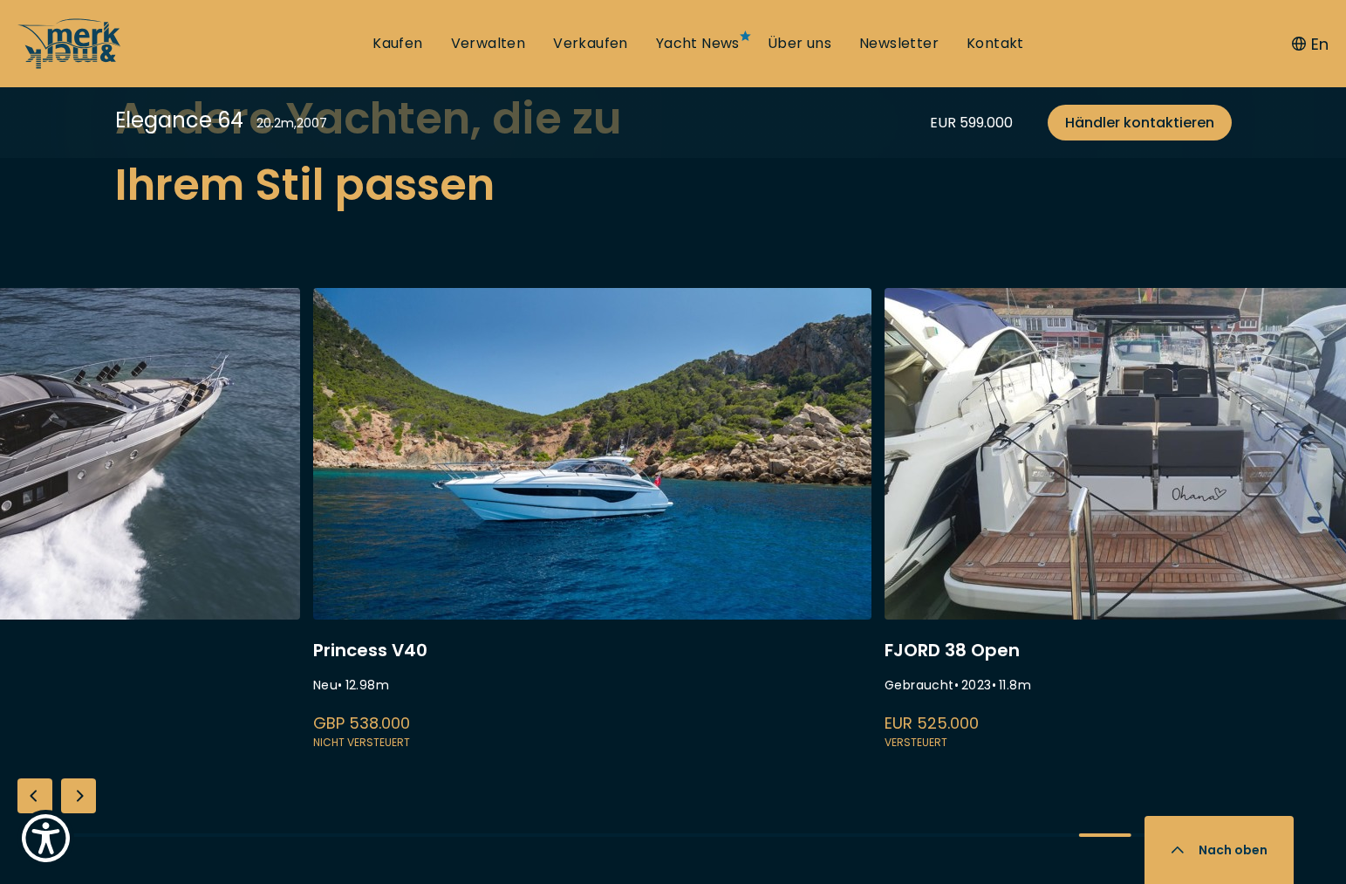
click at [1266, 469] on link at bounding box center [1164, 520] width 558 height 465
